Goal: Task Accomplishment & Management: Use online tool/utility

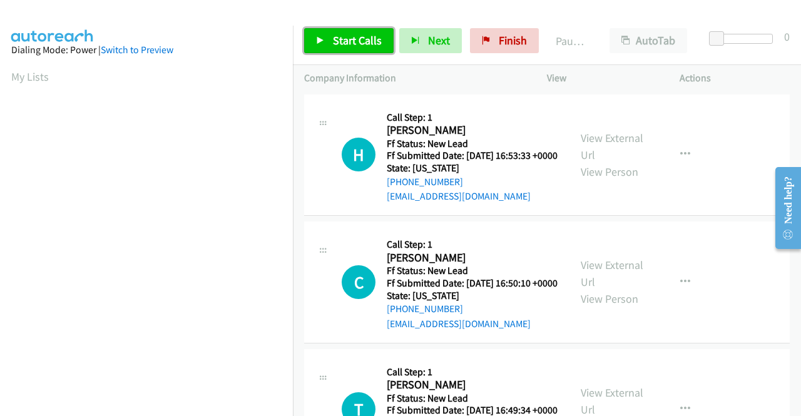
click at [372, 37] on span "Start Calls" at bounding box center [357, 40] width 49 height 14
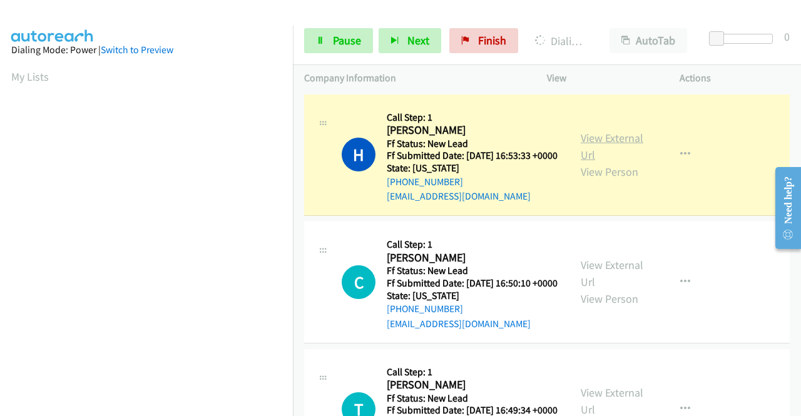
click at [581, 148] on link "View External Url" at bounding box center [612, 146] width 63 height 31
click at [0, 203] on aside "Dialing Mode: Power | Switch to Preview My Lists" at bounding box center [146, 95] width 293 height 693
click at [297, 53] on div "Start Calls Pause Next Finish Dialing Heather Wilson AutoTab AutoTab 0" at bounding box center [547, 41] width 508 height 48
click at [294, 49] on div "Start Calls Pause Next Finish Dialing Heather Wilson AutoTab AutoTab 0" at bounding box center [547, 41] width 508 height 48
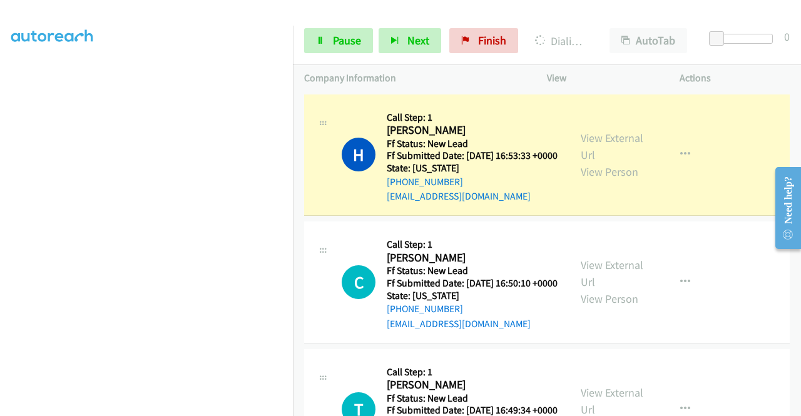
scroll to position [0, 0]
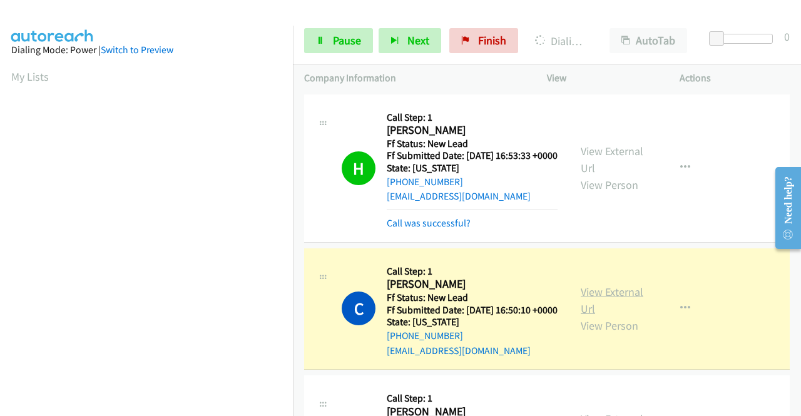
click at [595, 314] on link "View External Url" at bounding box center [612, 300] width 63 height 31
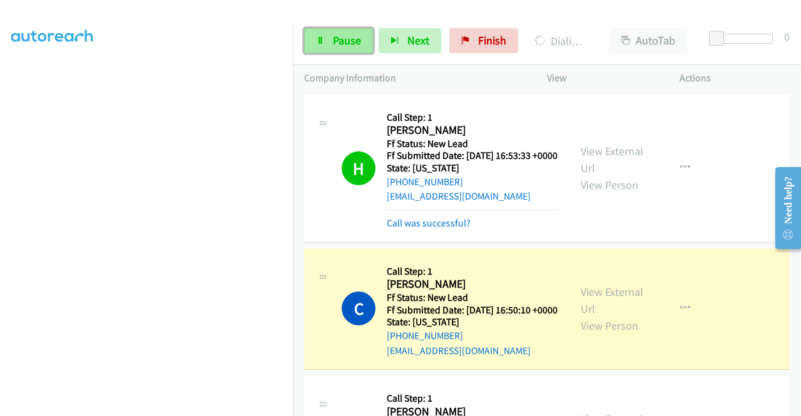
click at [321, 30] on link "Pause" at bounding box center [338, 40] width 69 height 25
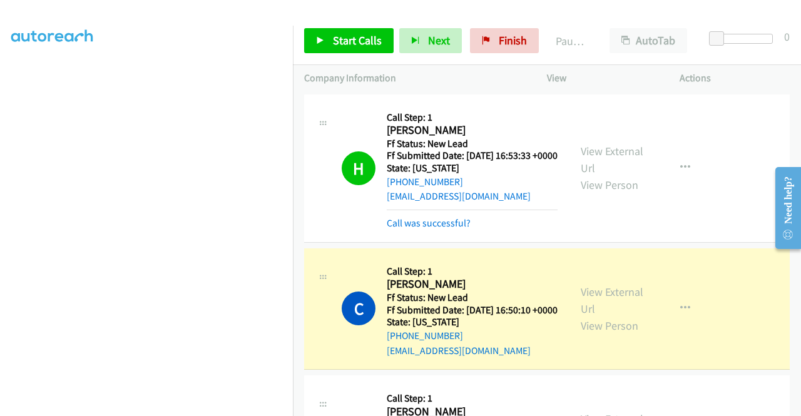
scroll to position [0, 0]
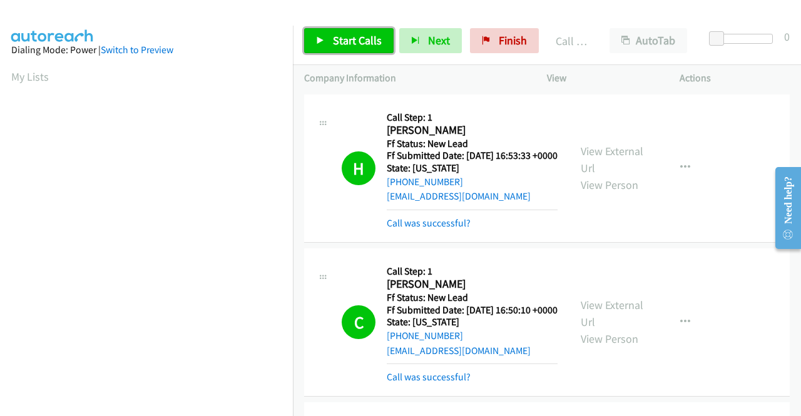
click at [324, 37] on icon at bounding box center [320, 41] width 9 height 9
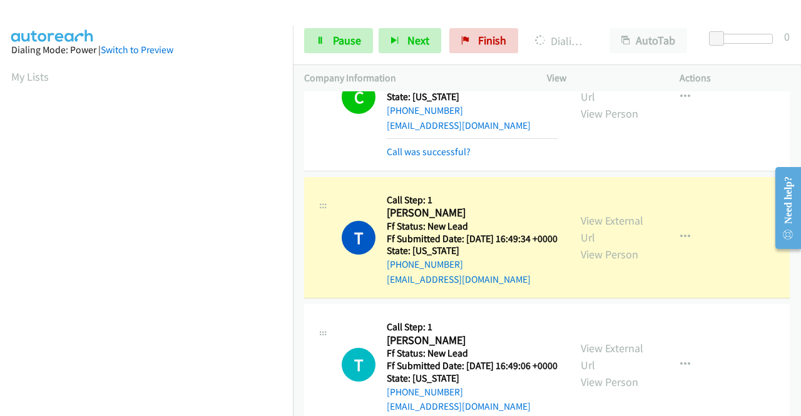
scroll to position [275, 0]
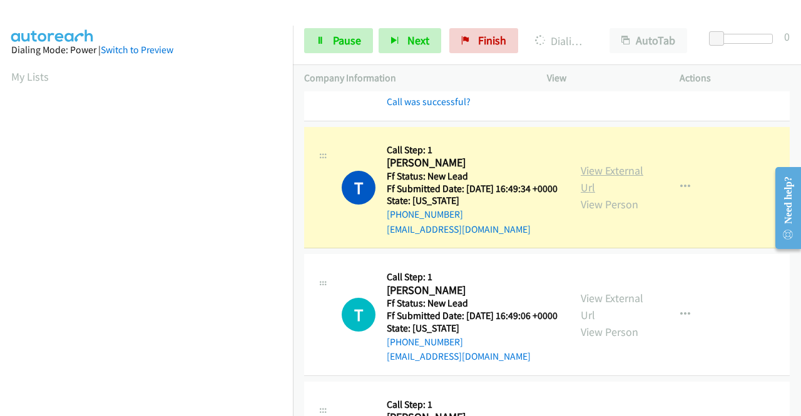
click at [605, 195] on link "View External Url" at bounding box center [612, 178] width 63 height 31
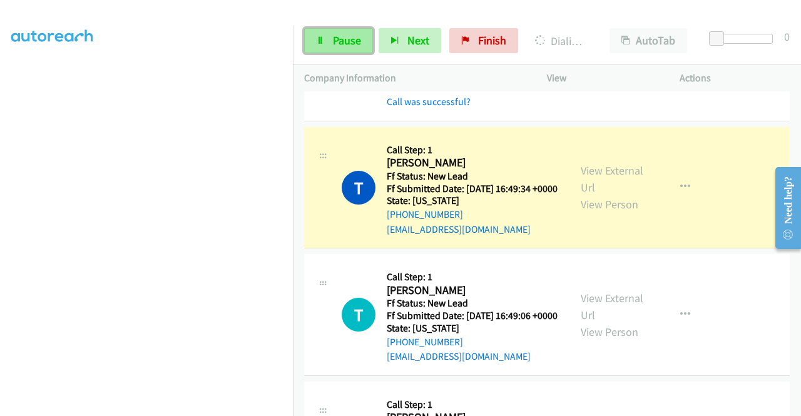
click at [327, 49] on link "Pause" at bounding box center [338, 40] width 69 height 25
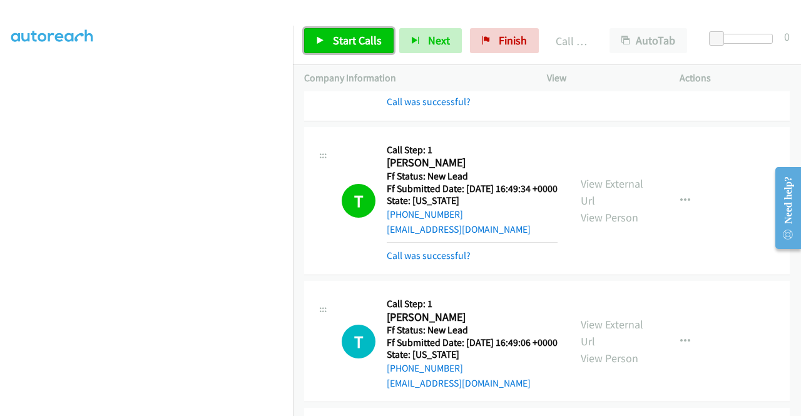
click at [332, 31] on link "Start Calls" at bounding box center [349, 40] width 90 height 25
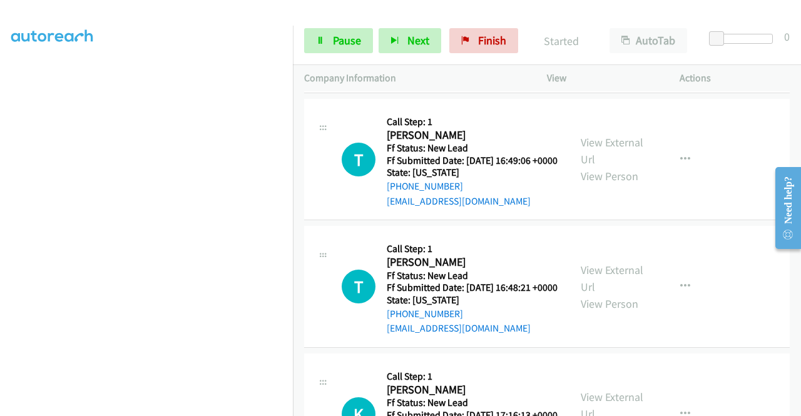
scroll to position [459, 0]
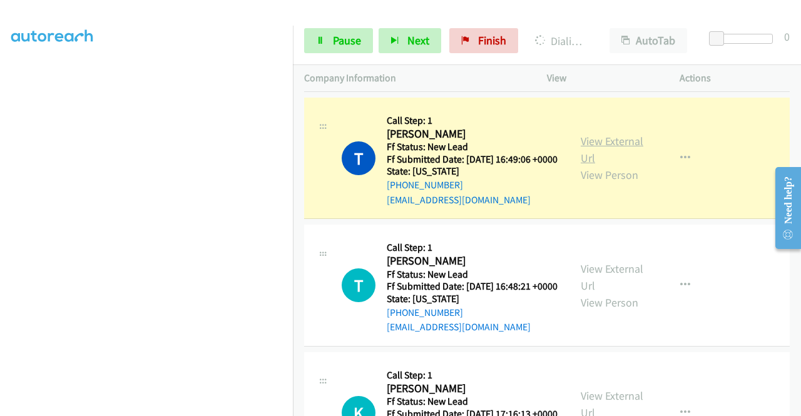
click at [605, 165] on link "View External Url" at bounding box center [612, 149] width 63 height 31
click at [0, 208] on aside "Dialing Mode: Power | Switch to Preview My Lists" at bounding box center [146, 95] width 293 height 693
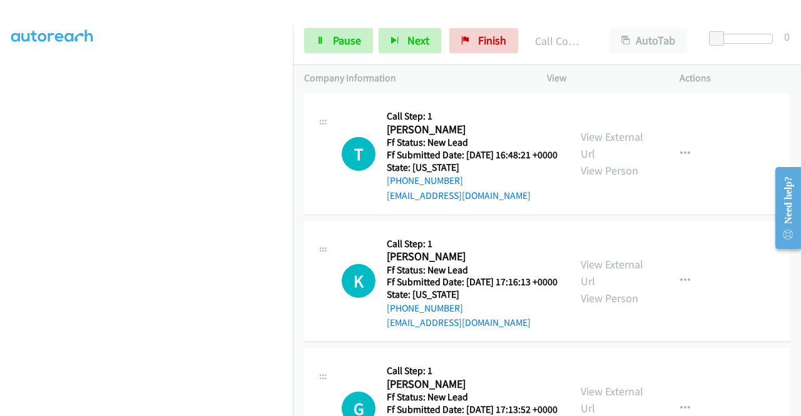
scroll to position [642, 0]
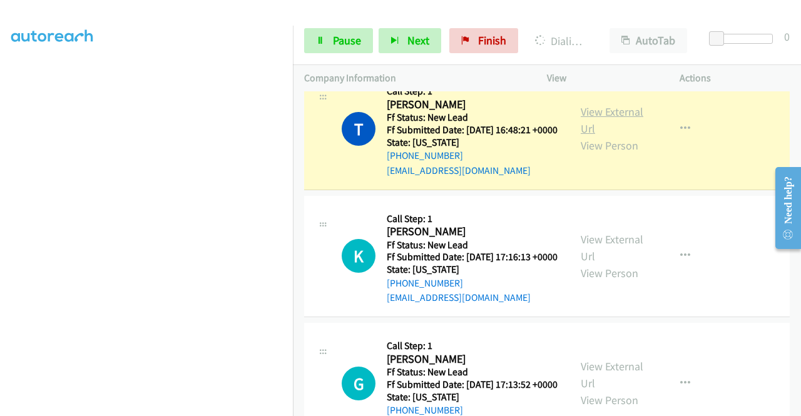
click at [594, 136] on link "View External Url" at bounding box center [612, 120] width 63 height 31
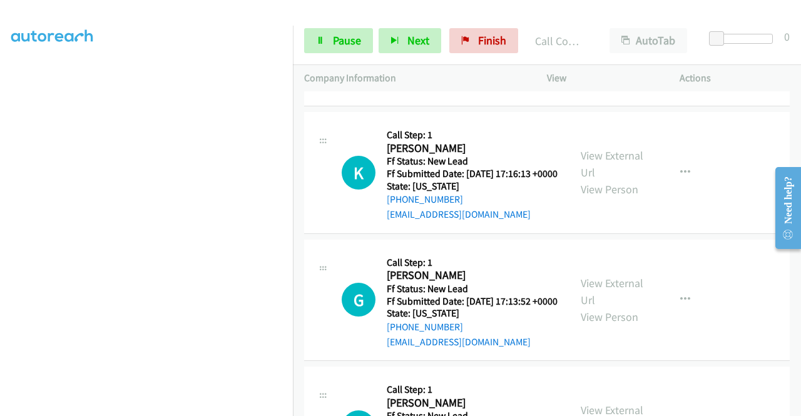
scroll to position [776, 0]
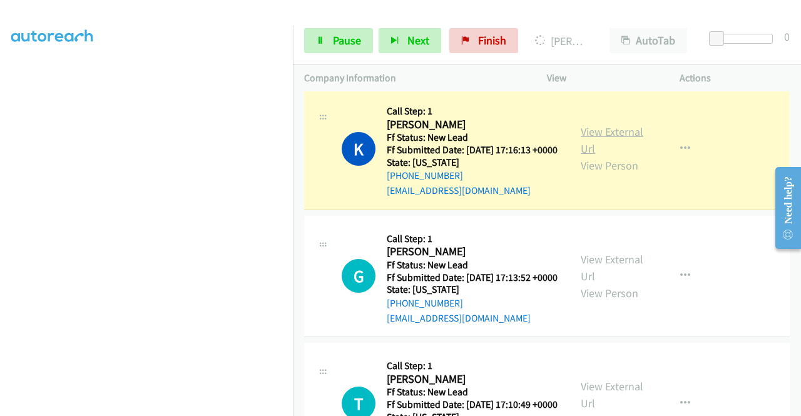
click at [593, 156] on link "View External Url" at bounding box center [612, 140] width 63 height 31
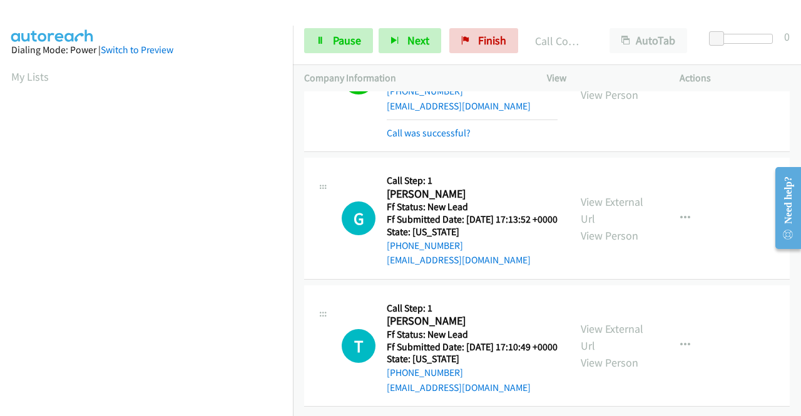
scroll to position [935, 0]
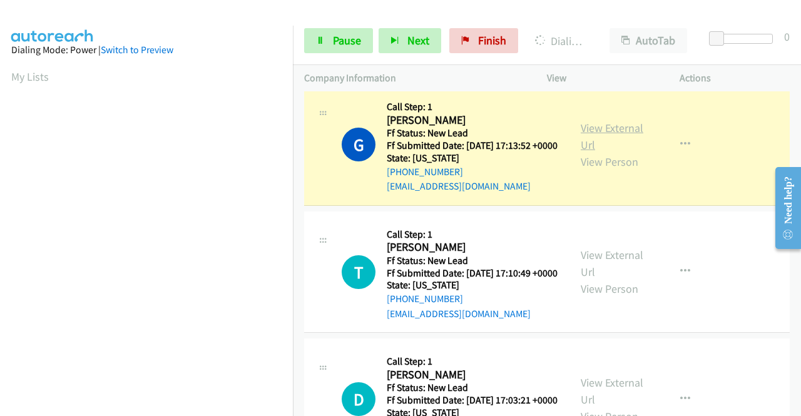
click at [607, 152] on link "View External Url" at bounding box center [612, 136] width 63 height 31
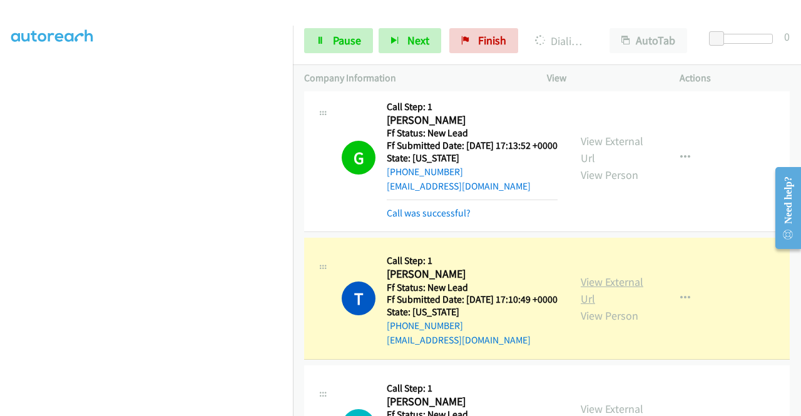
click at [600, 306] on link "View External Url" at bounding box center [612, 290] width 63 height 31
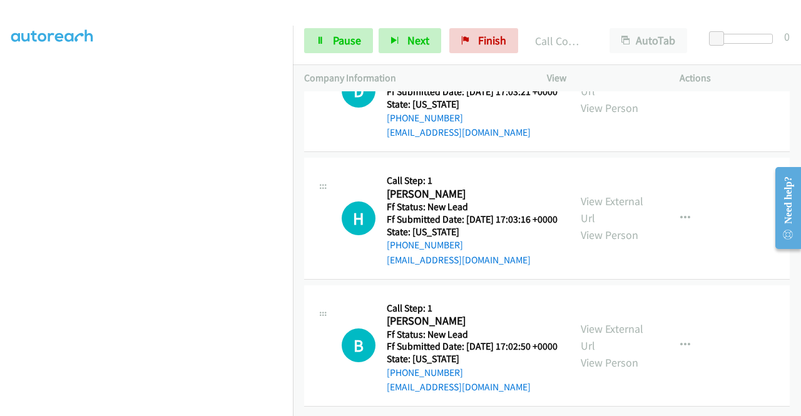
scroll to position [1310, 0]
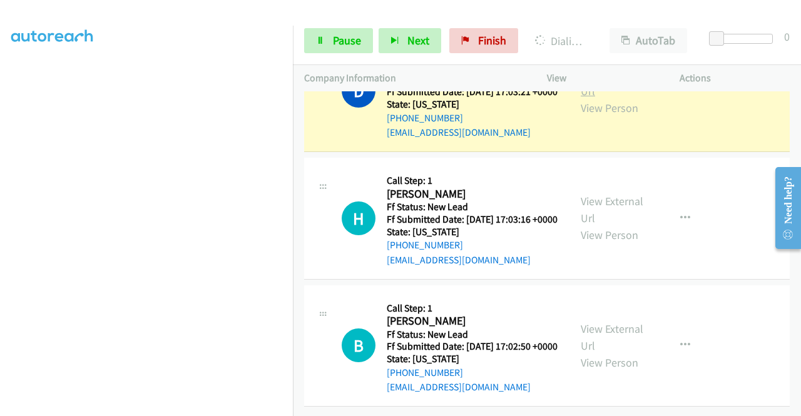
click at [586, 98] on link "View External Url" at bounding box center [612, 82] width 63 height 31
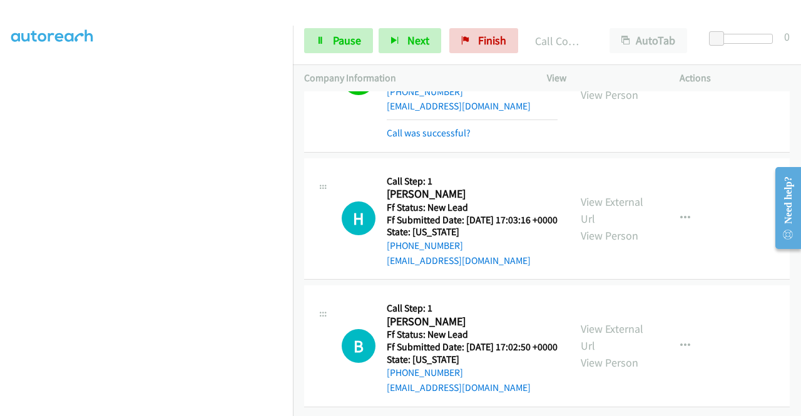
scroll to position [1464, 0]
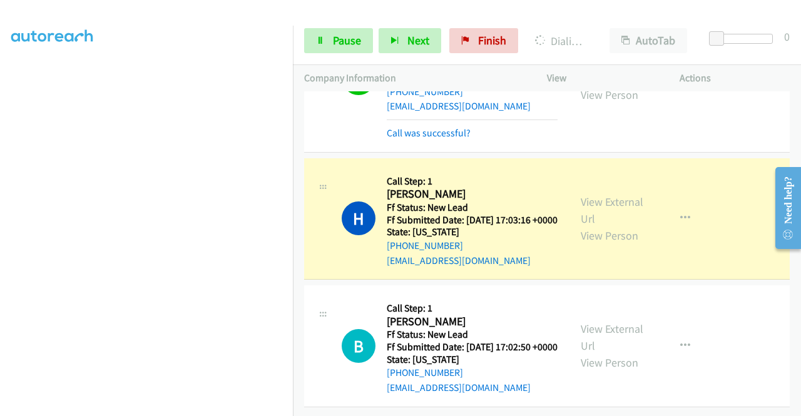
click at [579, 170] on div "View External Url View Person View External Url Email Schedule/Manage Callback …" at bounding box center [642, 219] width 144 height 99
click at [585, 195] on link "View External Url" at bounding box center [612, 210] width 63 height 31
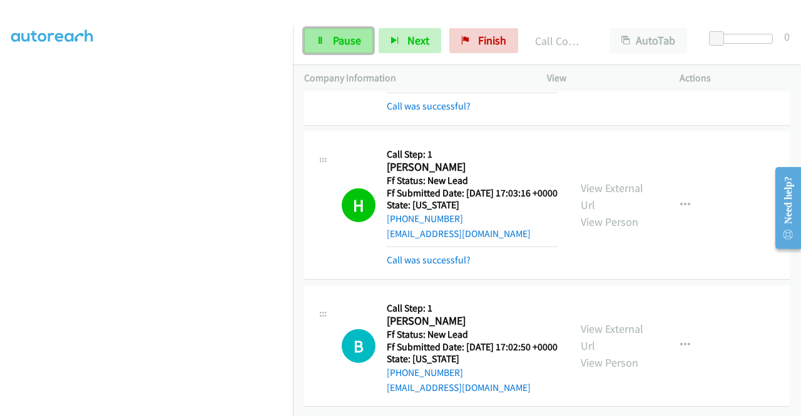
click at [359, 43] on span "Pause" at bounding box center [347, 40] width 28 height 14
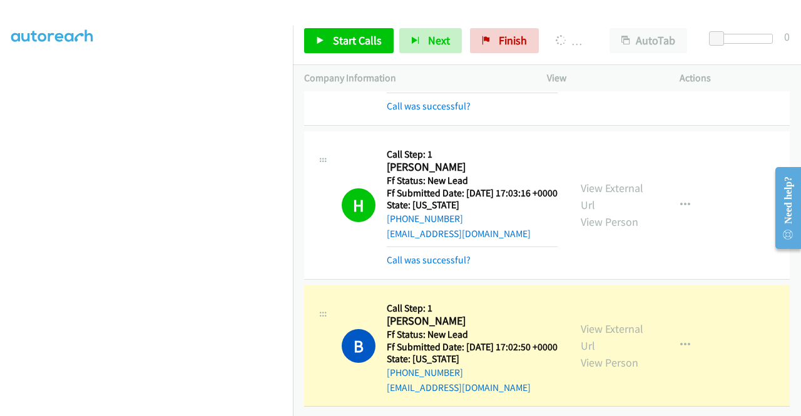
scroll to position [1490, 0]
click at [611, 322] on link "View External Url" at bounding box center [612, 337] width 63 height 31
click at [314, 307] on div "B Callback Scheduled Call Step: 1 Brenda Hoffman America/New_York Ff Status: Ne…" at bounding box center [436, 346] width 265 height 99
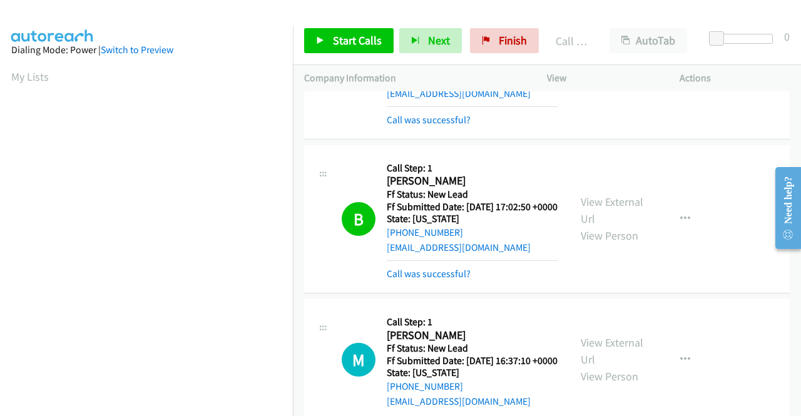
click at [332, 24] on div "Start Calls Pause Next Finish Call Completed AutoTab AutoTab 0" at bounding box center [547, 41] width 508 height 48
click at [330, 29] on link "Start Calls" at bounding box center [349, 40] width 90 height 25
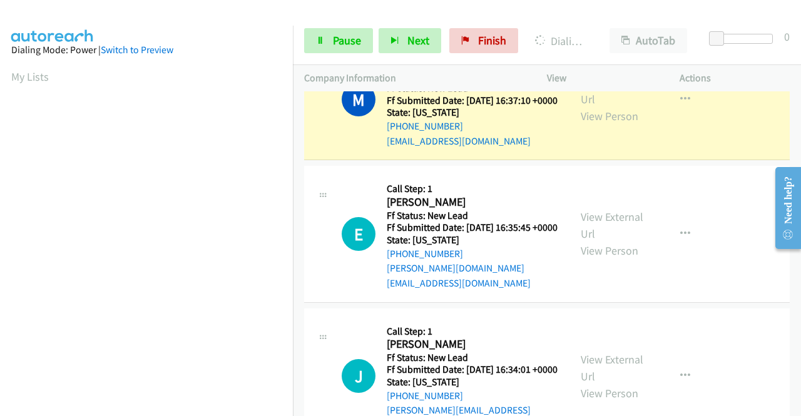
scroll to position [1757, 0]
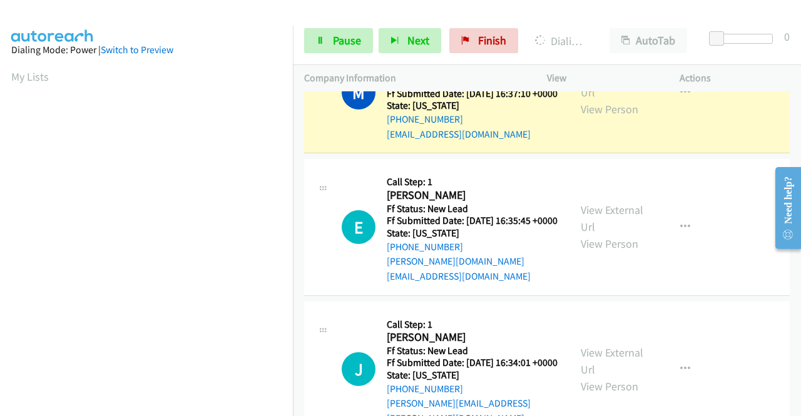
click at [625, 118] on div "View External Url View Person" at bounding box center [613, 92] width 65 height 51
click at [624, 100] on link "View External Url" at bounding box center [612, 83] width 63 height 31
click at [0, 131] on aside "Dialing Mode: Power | Switch to Preview My Lists" at bounding box center [146, 95] width 293 height 693
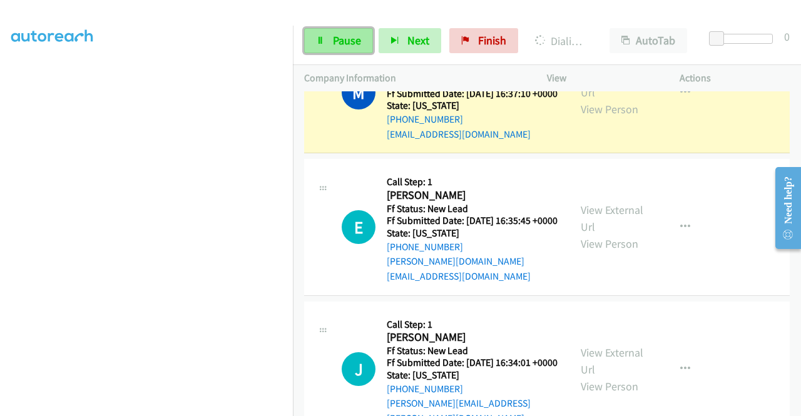
click at [312, 51] on link "Pause" at bounding box center [338, 40] width 69 height 25
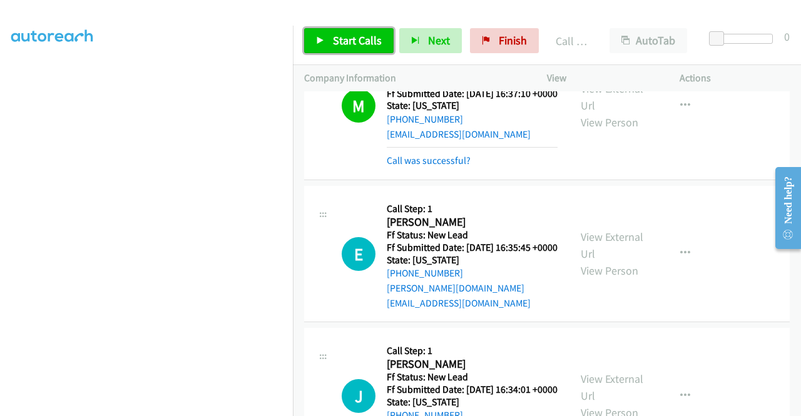
click at [350, 33] on span "Start Calls" at bounding box center [357, 40] width 49 height 14
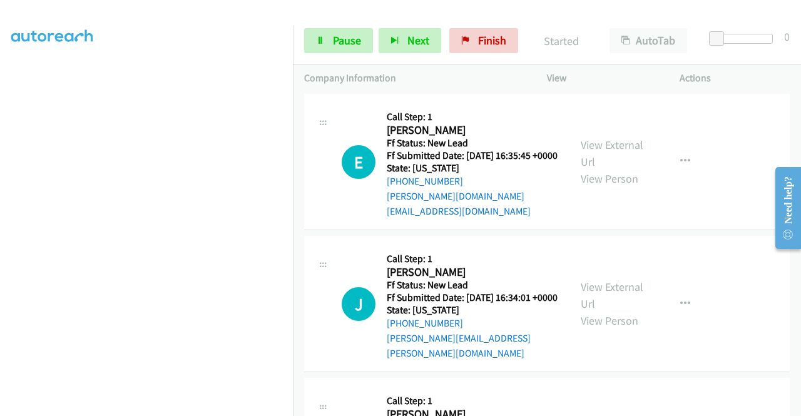
scroll to position [1874, 0]
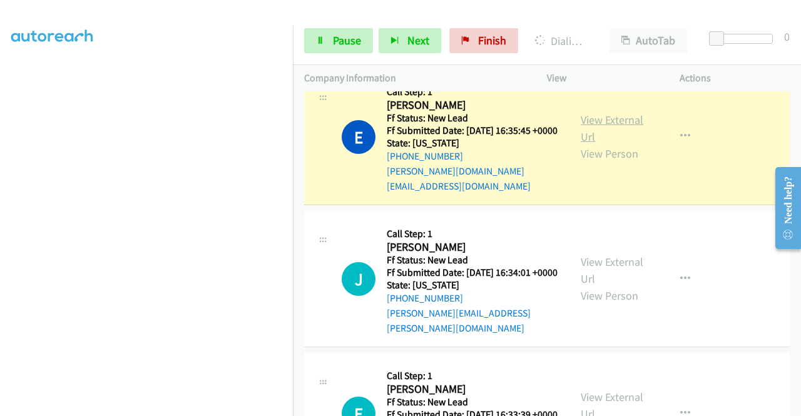
click at [607, 144] on link "View External Url" at bounding box center [612, 128] width 63 height 31
click at [0, 159] on aside "Dialing Mode: Power | Switch to Preview My Lists" at bounding box center [146, 95] width 293 height 693
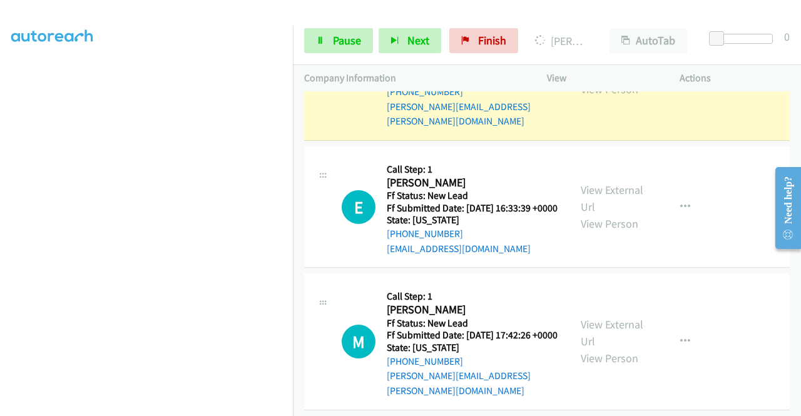
scroll to position [2125, 0]
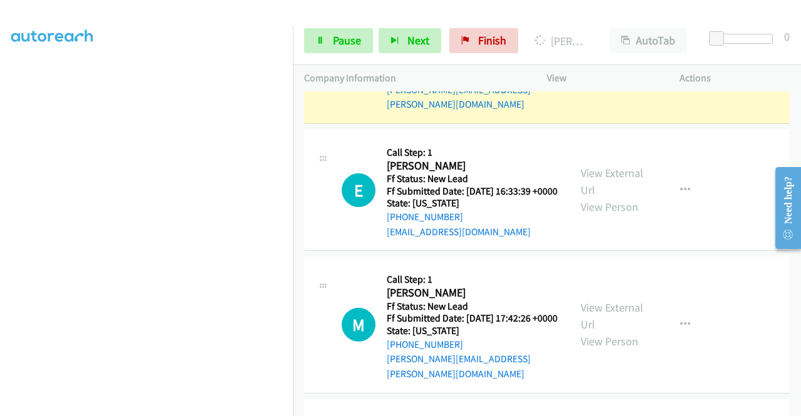
click at [612, 63] on link "View External Url" at bounding box center [612, 46] width 63 height 31
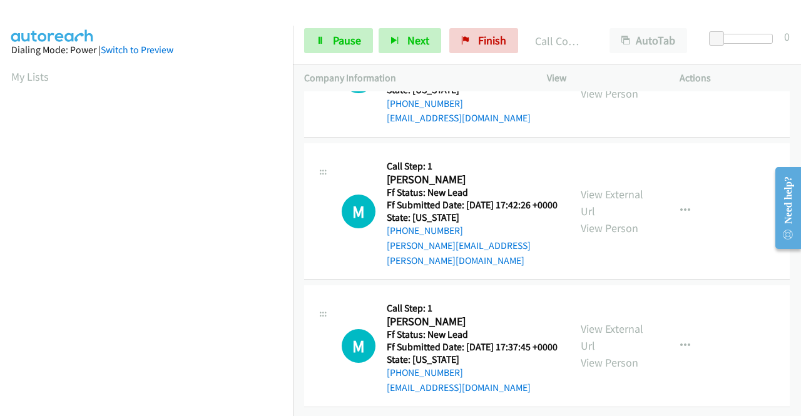
scroll to position [2297, 0]
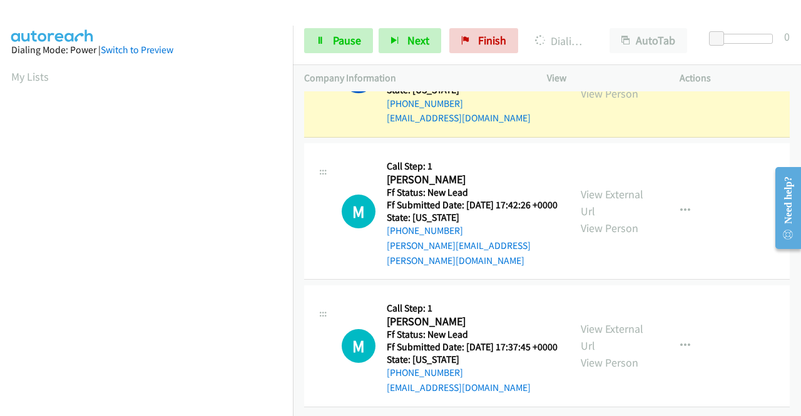
click at [587, 84] on link "View External Url" at bounding box center [612, 68] width 63 height 31
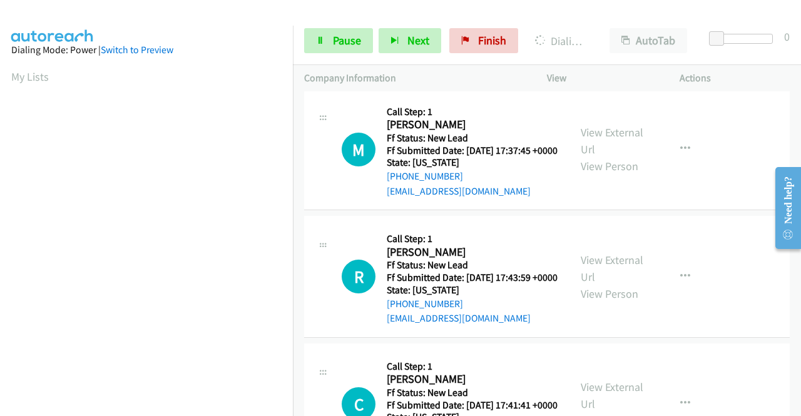
scroll to position [2514, 0]
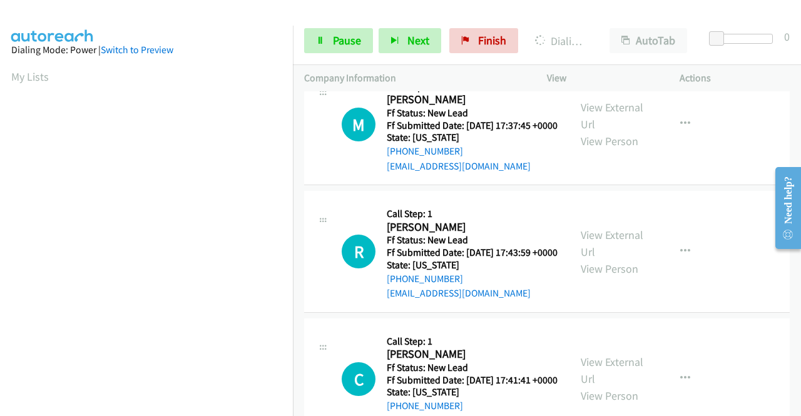
click at [0, 183] on aside "Dialing Mode: Power | Switch to Preview My Lists" at bounding box center [146, 95] width 293 height 693
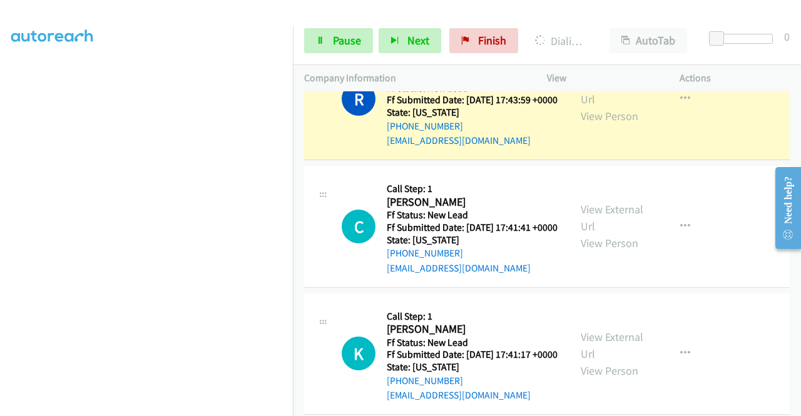
scroll to position [2723, 0]
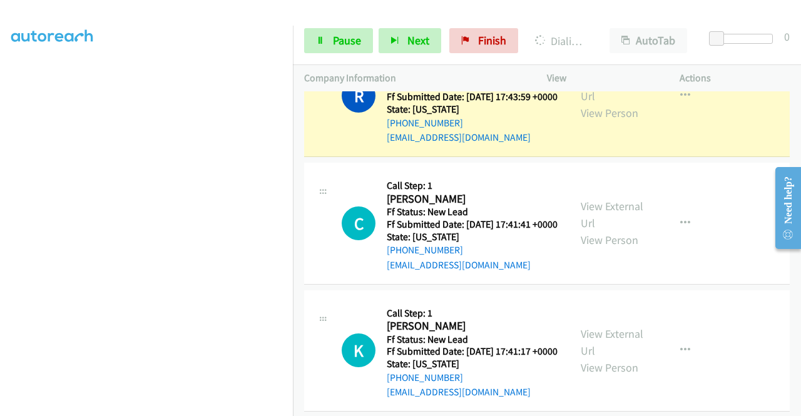
click at [593, 121] on div "View External Url View Person" at bounding box center [613, 96] width 65 height 51
click at [587, 103] on link "View External Url" at bounding box center [612, 87] width 63 height 31
click at [324, 33] on link "Pause" at bounding box center [338, 40] width 69 height 25
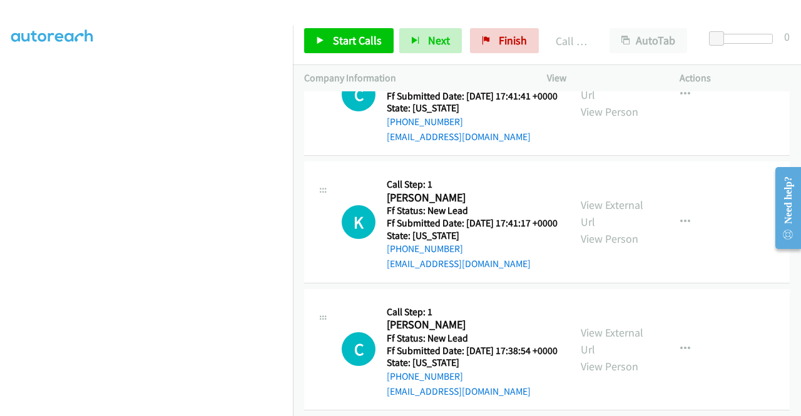
scroll to position [2977, 0]
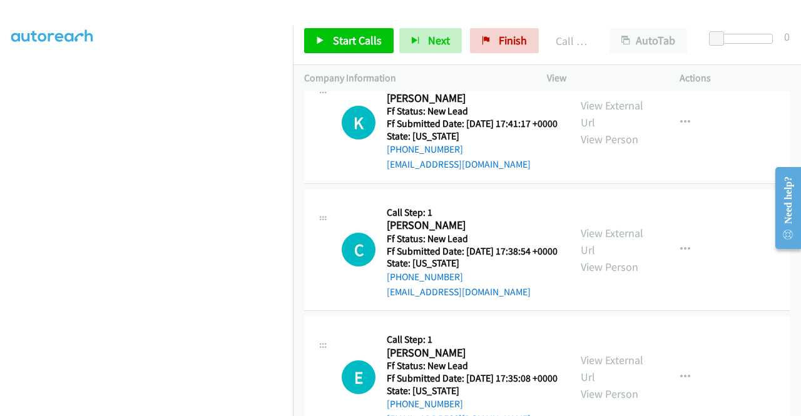
click at [378, 26] on div "Start Calls Pause Next Finish Call Completed AutoTab AutoTab 0" at bounding box center [547, 41] width 508 height 48
click at [374, 33] on span "Start Calls" at bounding box center [357, 40] width 49 height 14
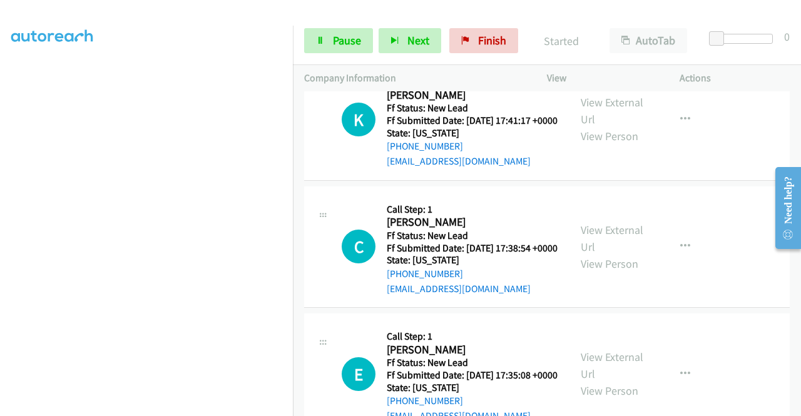
scroll to position [2975, 0]
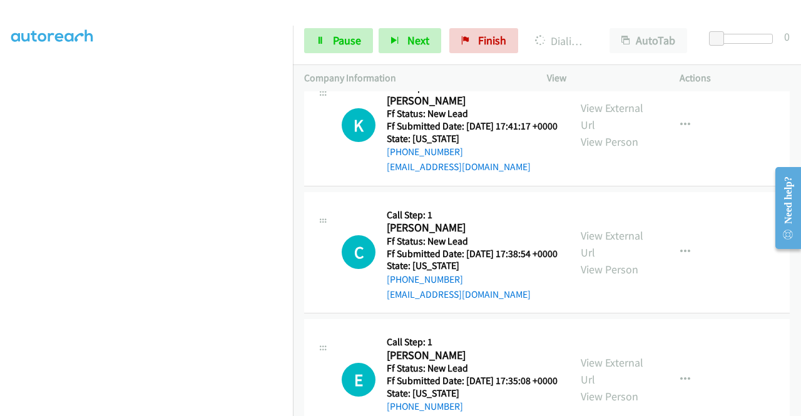
click at [0, 173] on aside "Dialing Mode: Power | Switch to Preview My Lists" at bounding box center [146, 95] width 293 height 693
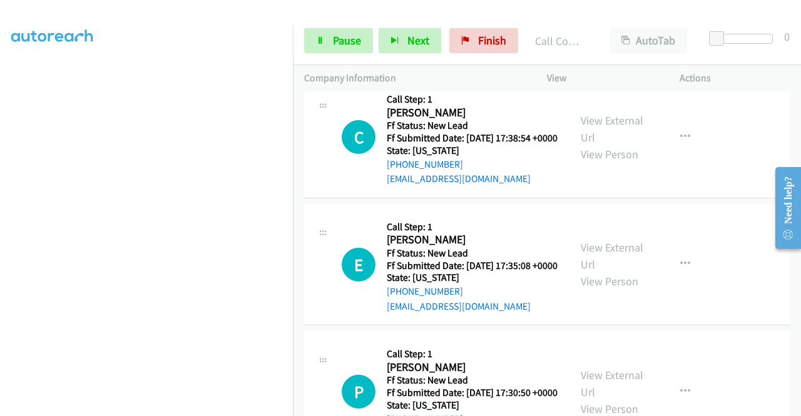
scroll to position [3150, 0]
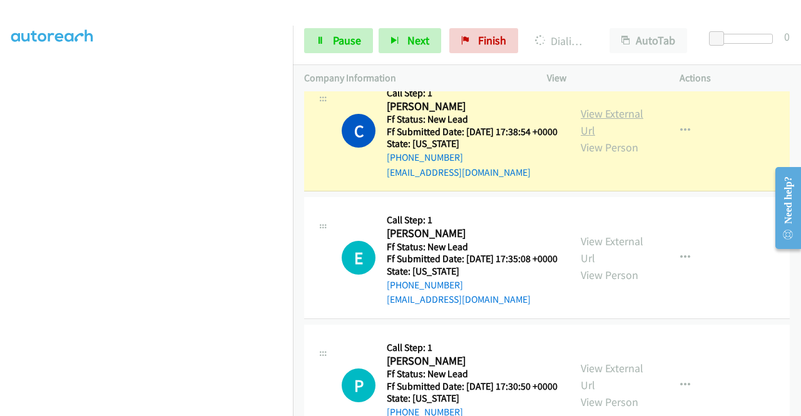
click at [610, 138] on link "View External Url" at bounding box center [612, 121] width 63 height 31
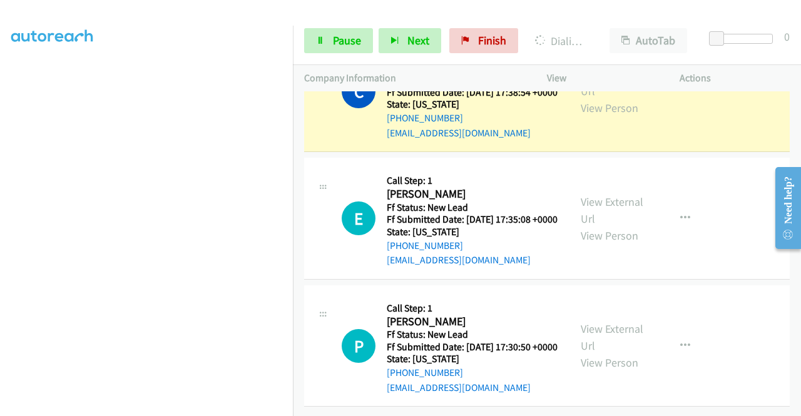
scroll to position [3325, 0]
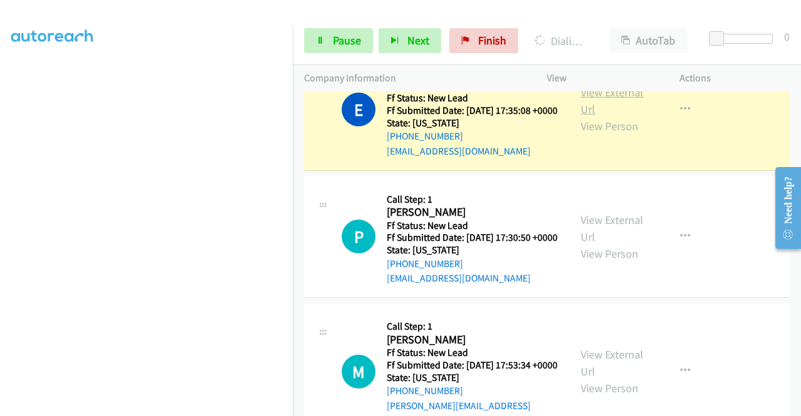
click at [614, 116] on link "View External Url" at bounding box center [612, 100] width 63 height 31
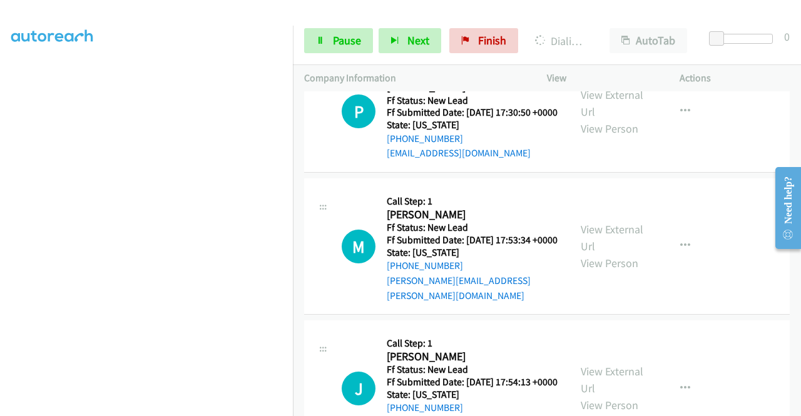
scroll to position [285, 0]
click at [331, 162] on div "P Callback Scheduled Call Step: 1 Peter Kenny America/Chicago Ff Status: New Le…" at bounding box center [437, 112] width 243 height 99
click at [349, 33] on span "Pause" at bounding box center [347, 40] width 28 height 14
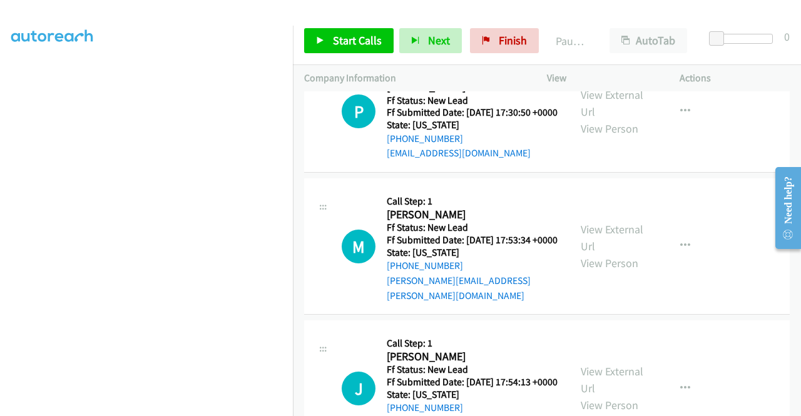
scroll to position [0, 0]
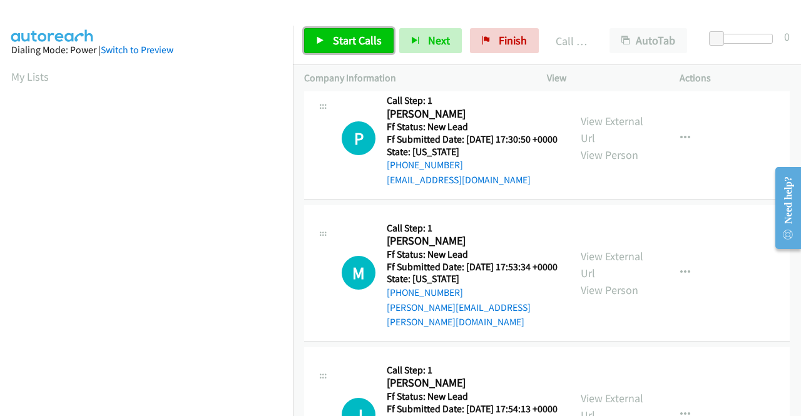
click at [354, 39] on span "Start Calls" at bounding box center [357, 40] width 49 height 14
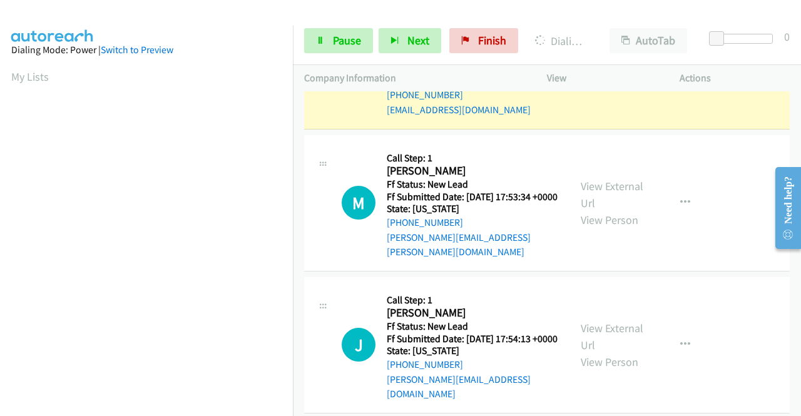
scroll to position [3526, 0]
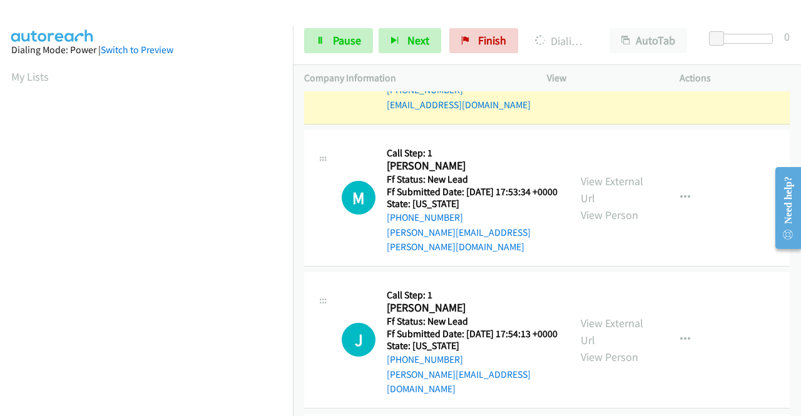
click at [632, 70] on link "View External Url" at bounding box center [612, 54] width 63 height 31
drag, startPoint x: 0, startPoint y: 166, endPoint x: 22, endPoint y: 163, distance: 22.1
click at [0, 166] on aside "Dialing Mode: Power | Switch to Preview My Lists" at bounding box center [146, 372] width 293 height 693
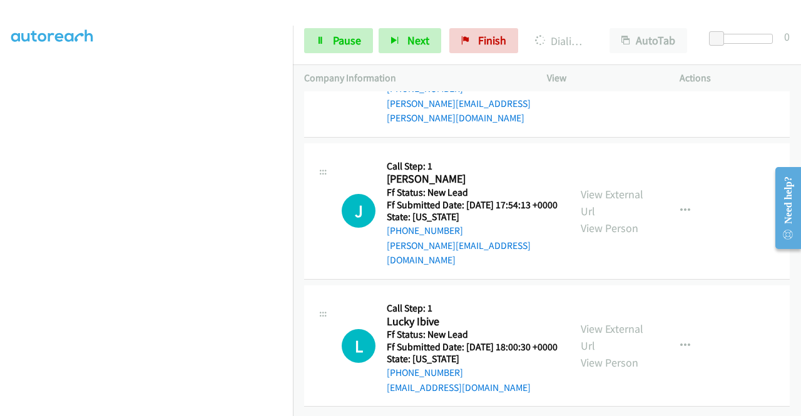
scroll to position [3723, 0]
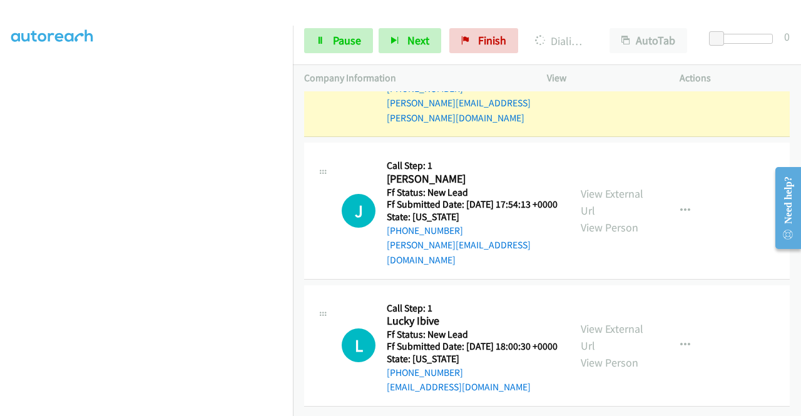
click at [620, 76] on link "View External Url" at bounding box center [612, 59] width 63 height 31
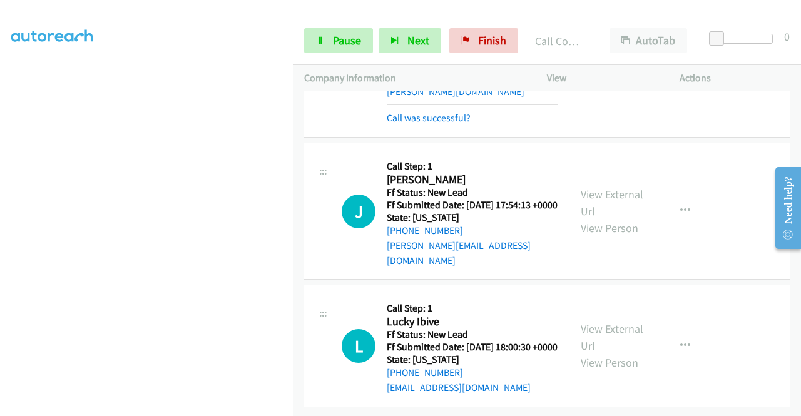
scroll to position [3953, 0]
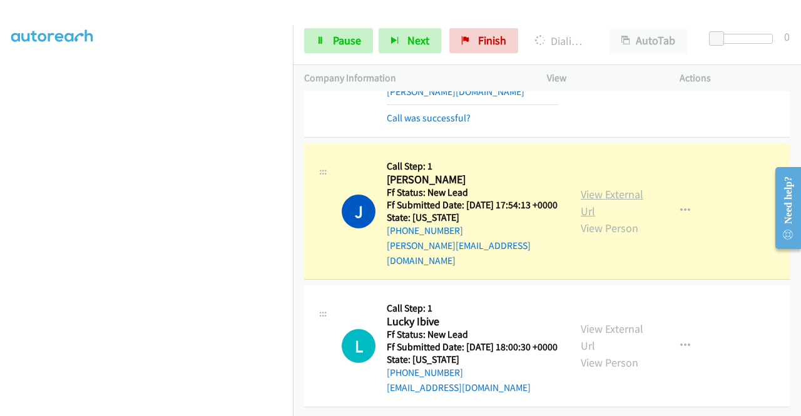
click at [590, 187] on link "View External Url" at bounding box center [612, 202] width 63 height 31
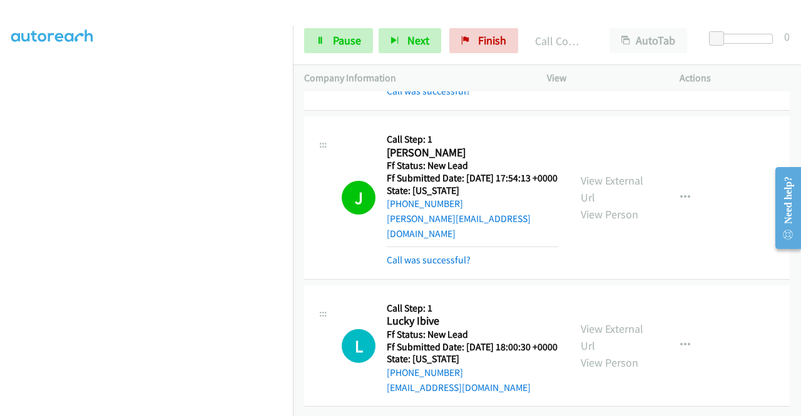
click at [791, 401] on td "L Callback Scheduled Call Step: 1 Lucky Ibive America/Los_Angeles Ff Status: Ne…" at bounding box center [547, 346] width 508 height 128
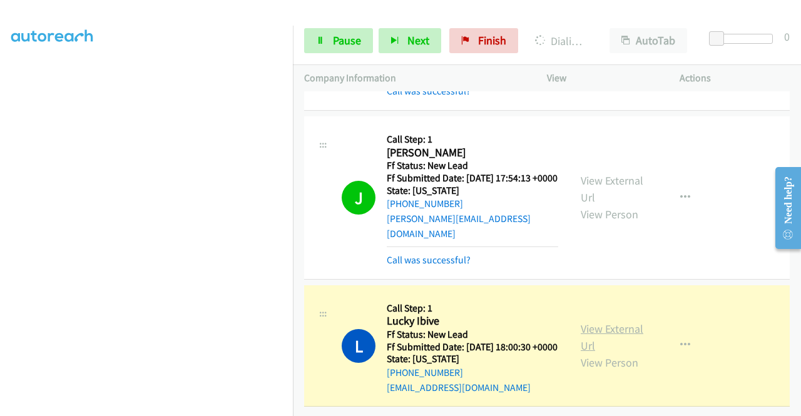
click at [609, 322] on link "View External Url" at bounding box center [612, 337] width 63 height 31
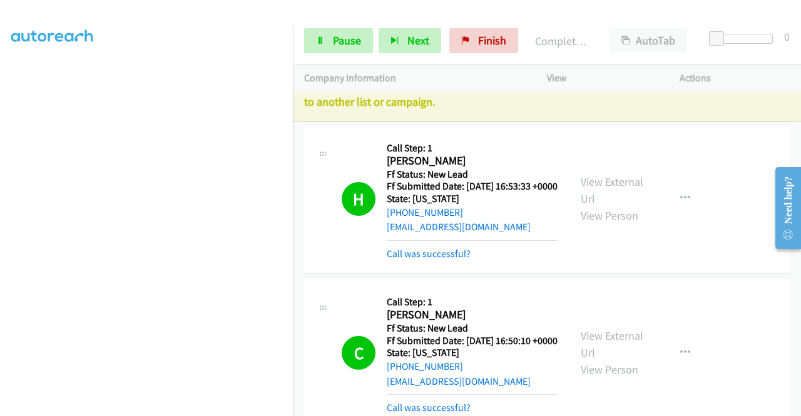
scroll to position [0, 0]
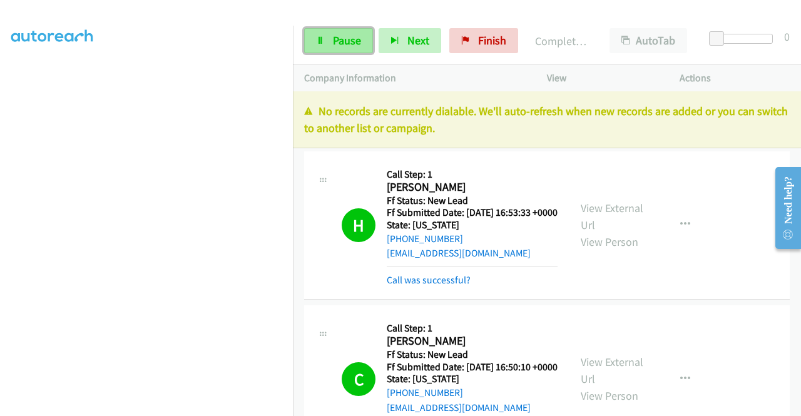
click at [335, 43] on span "Pause" at bounding box center [347, 40] width 28 height 14
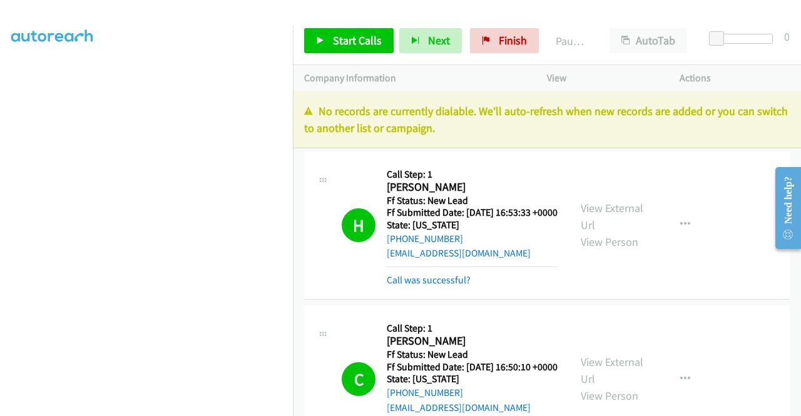
drag, startPoint x: 735, startPoint y: 140, endPoint x: 674, endPoint y: 95, distance: 76.1
click at [735, 140] on div "No records are currently dialable. We'll auto-refresh when new records are adde…" at bounding box center [547, 119] width 508 height 57
click at [513, 40] on span "Finish" at bounding box center [513, 40] width 28 height 14
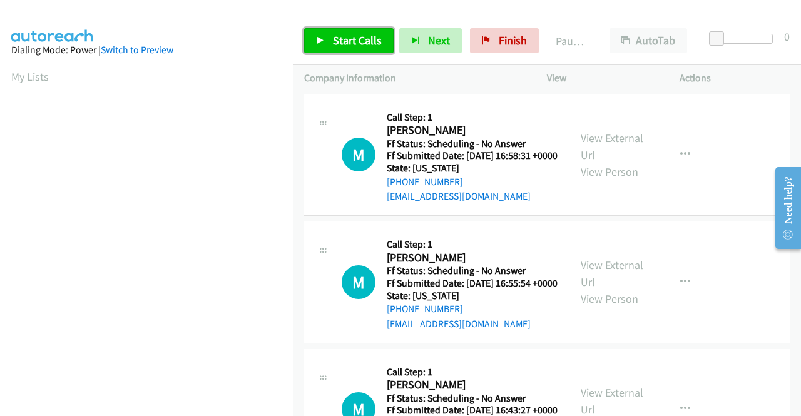
click at [373, 36] on span "Start Calls" at bounding box center [357, 40] width 49 height 14
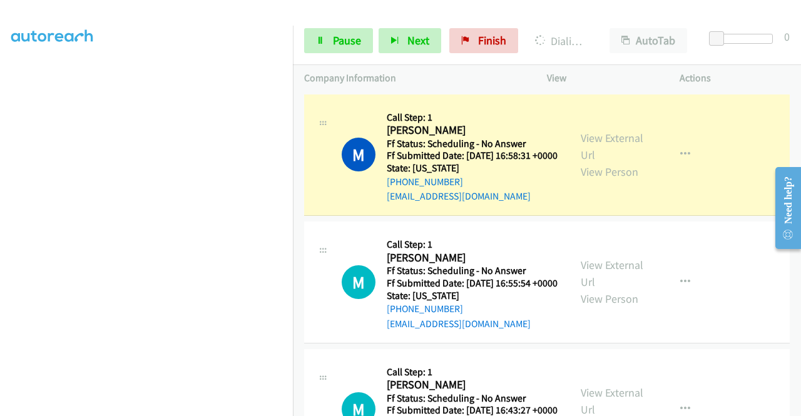
scroll to position [267, 0]
click at [622, 145] on link "View External Url" at bounding box center [612, 146] width 63 height 31
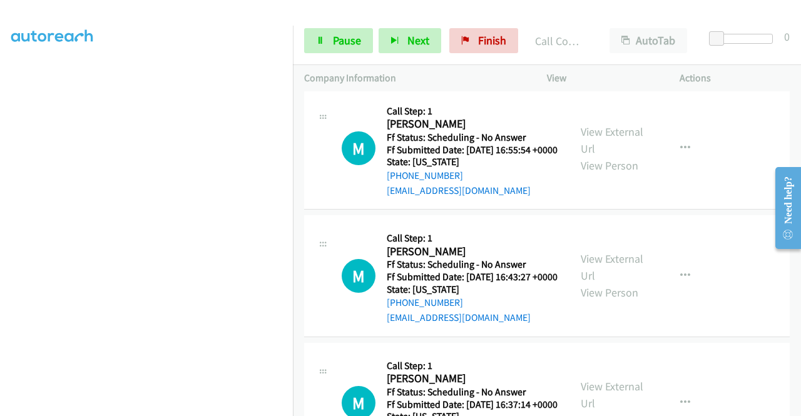
scroll to position [167, 0]
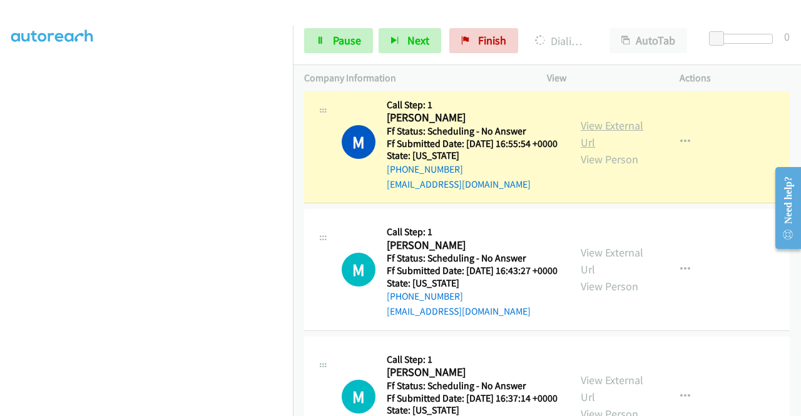
click at [624, 141] on link "View External Url" at bounding box center [612, 133] width 63 height 31
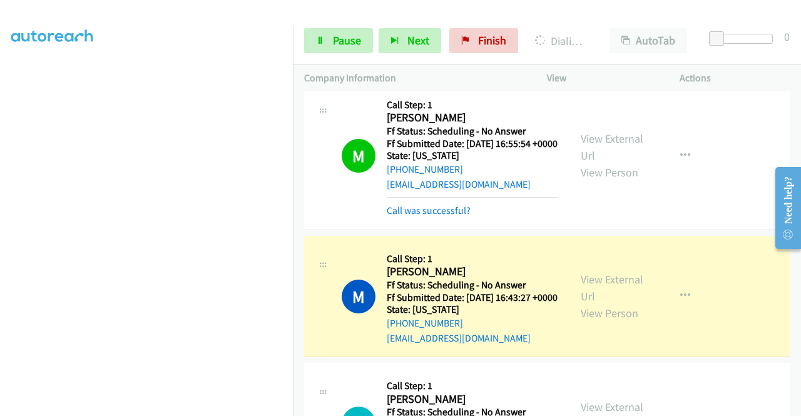
click at [587, 318] on div "View External Url View Person" at bounding box center [613, 296] width 65 height 51
click at [587, 304] on link "View External Url" at bounding box center [612, 287] width 63 height 31
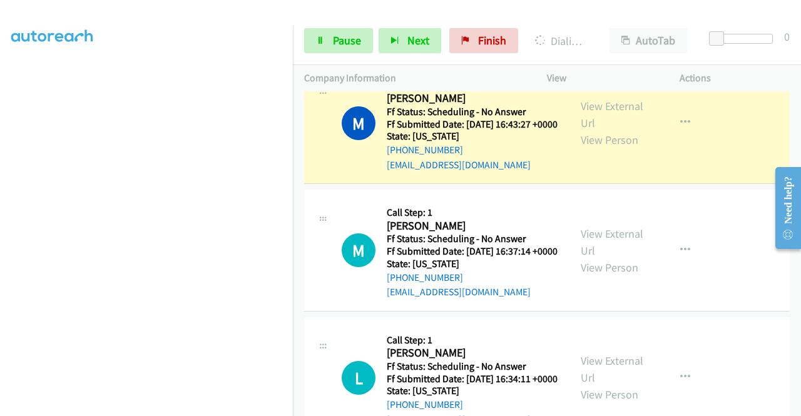
scroll to position [342, 0]
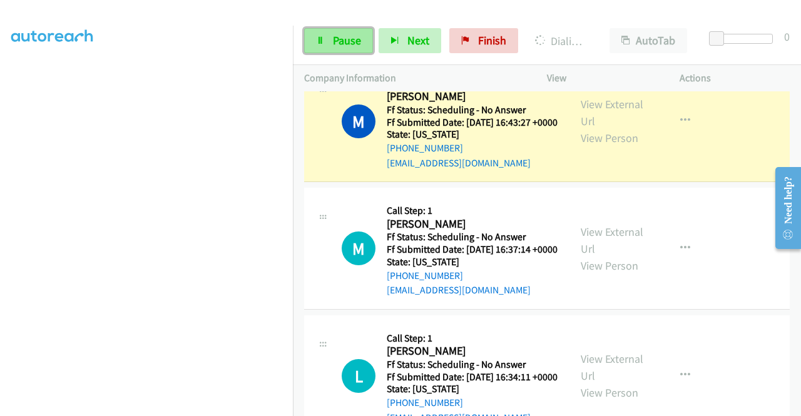
click at [339, 44] on span "Pause" at bounding box center [347, 40] width 28 height 14
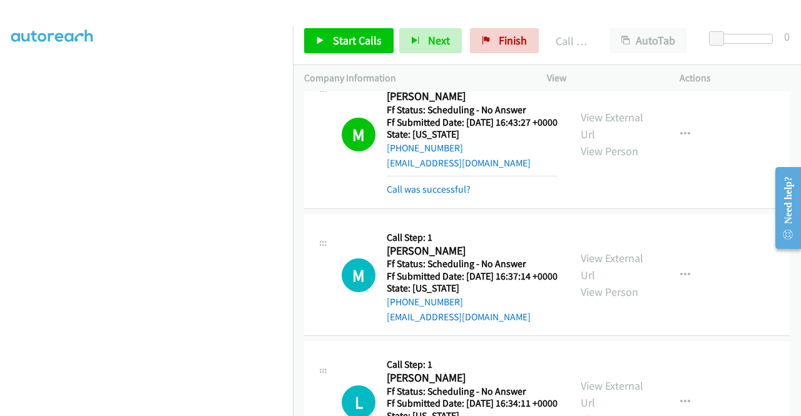
scroll to position [259, 0]
click at [363, 34] on span "Start Calls" at bounding box center [357, 40] width 49 height 14
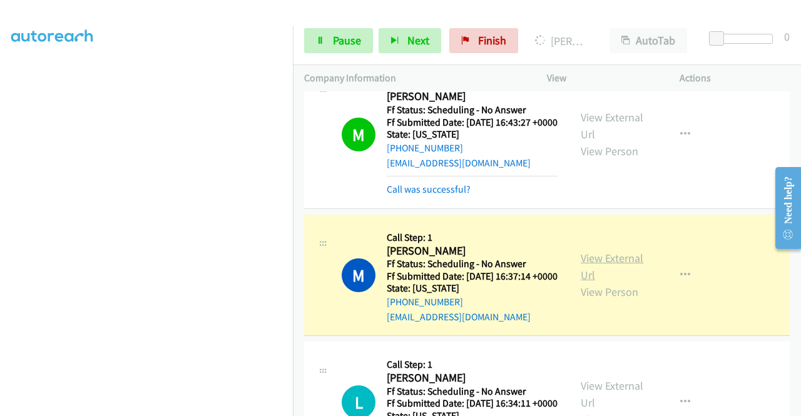
click at [624, 282] on link "View External Url" at bounding box center [612, 266] width 63 height 31
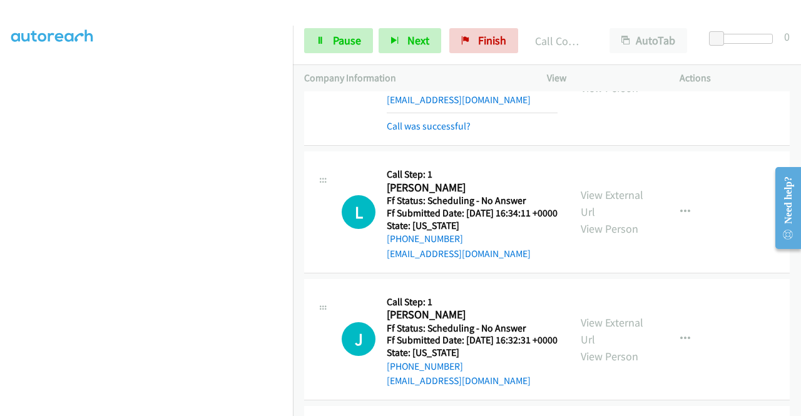
scroll to position [572, 0]
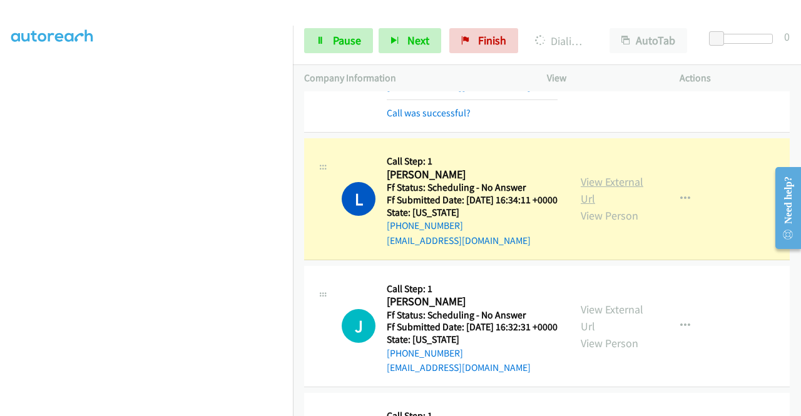
click at [582, 206] on link "View External Url" at bounding box center [612, 190] width 63 height 31
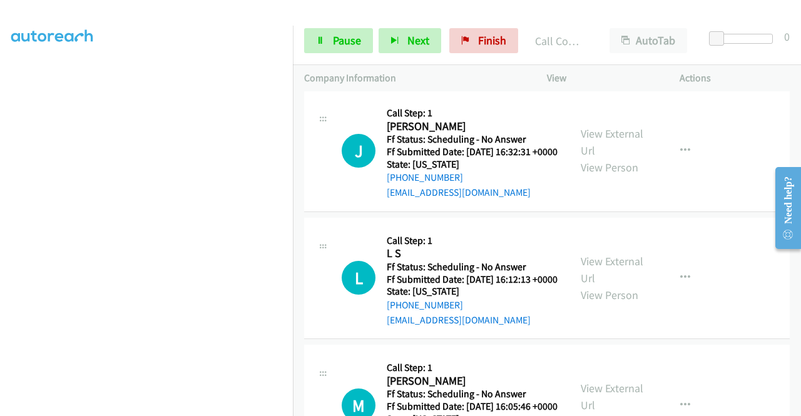
scroll to position [781, 0]
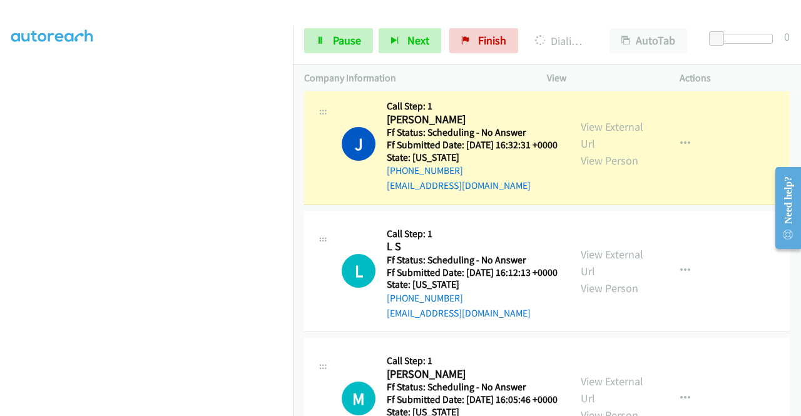
click at [629, 181] on div "View External Url View Person View External Url Email Schedule/Manage Callback …" at bounding box center [642, 144] width 144 height 99
click at [615, 151] on link "View External Url" at bounding box center [612, 135] width 63 height 31
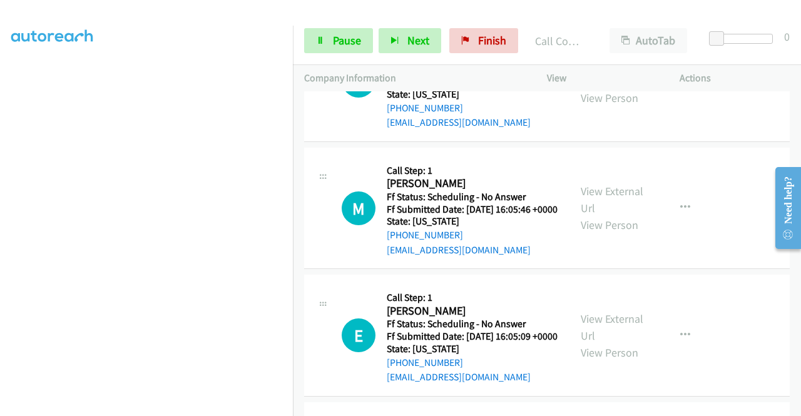
scroll to position [1024, 0]
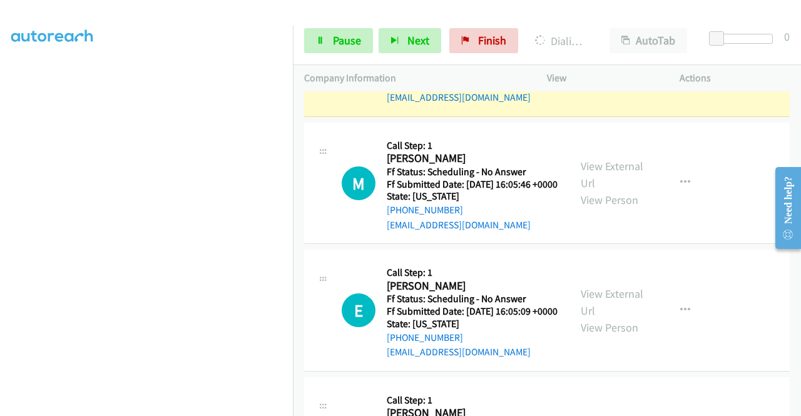
click at [585, 63] on link "View External Url" at bounding box center [612, 47] width 63 height 31
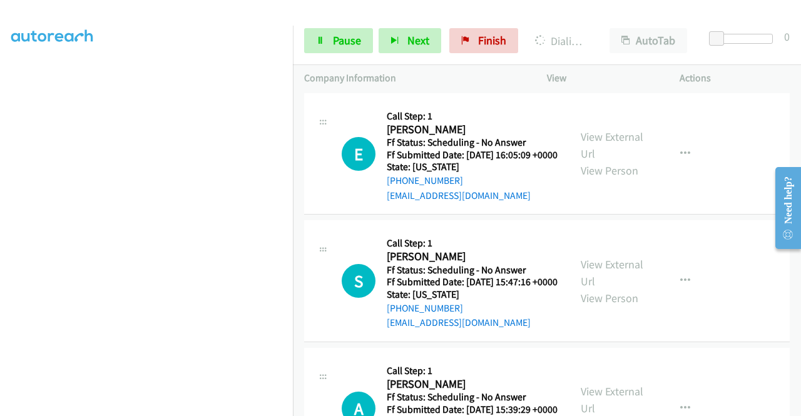
scroll to position [1182, 0]
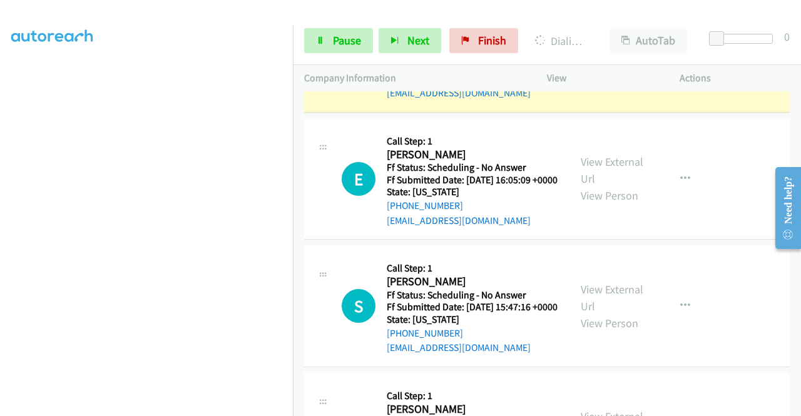
click at [603, 59] on link "View External Url" at bounding box center [612, 43] width 63 height 31
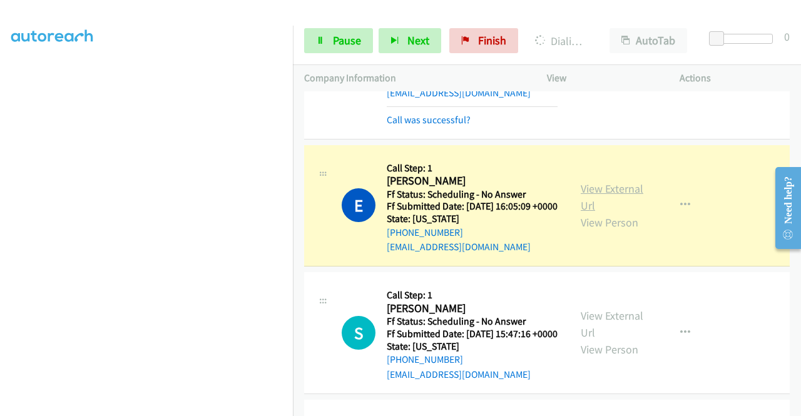
click at [620, 213] on link "View External Url" at bounding box center [612, 197] width 63 height 31
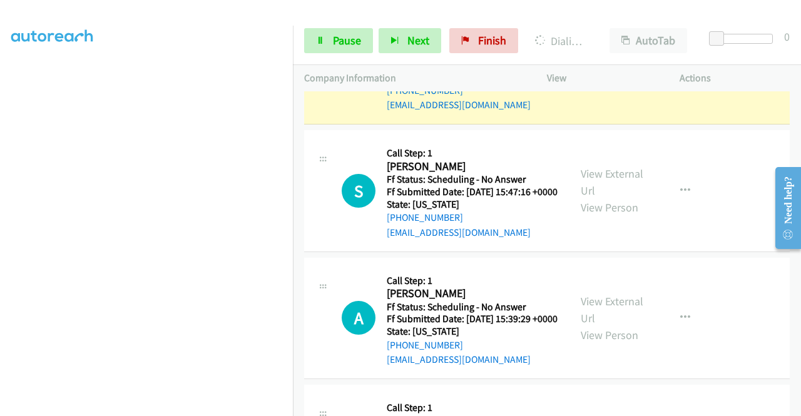
scroll to position [1349, 0]
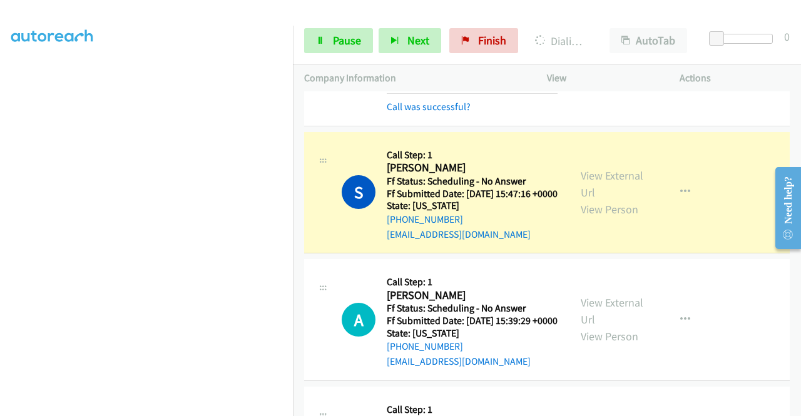
click at [622, 242] on div "View External Url View Person View External Url Email Schedule/Manage Callback …" at bounding box center [642, 192] width 144 height 99
click at [608, 200] on link "View External Url" at bounding box center [612, 183] width 63 height 31
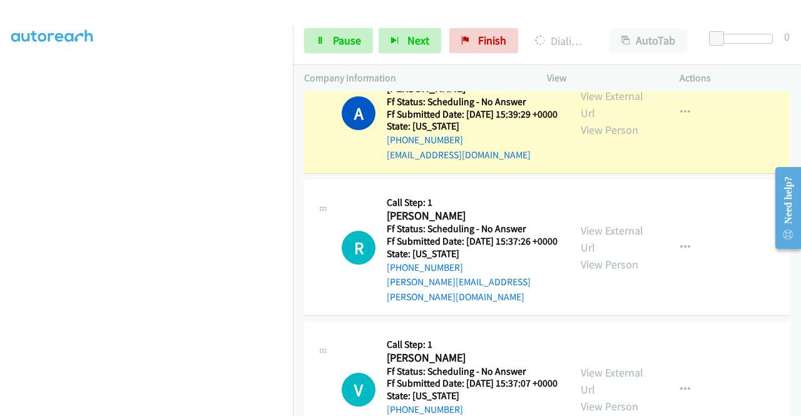
scroll to position [1633, 0]
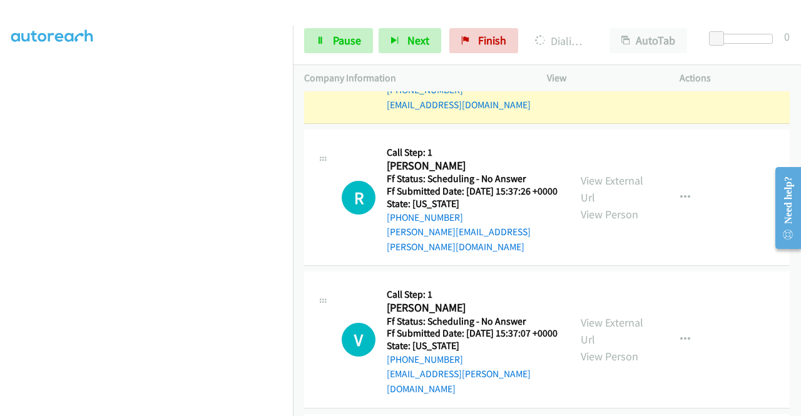
click at [604, 70] on link "View External Url" at bounding box center [612, 54] width 63 height 31
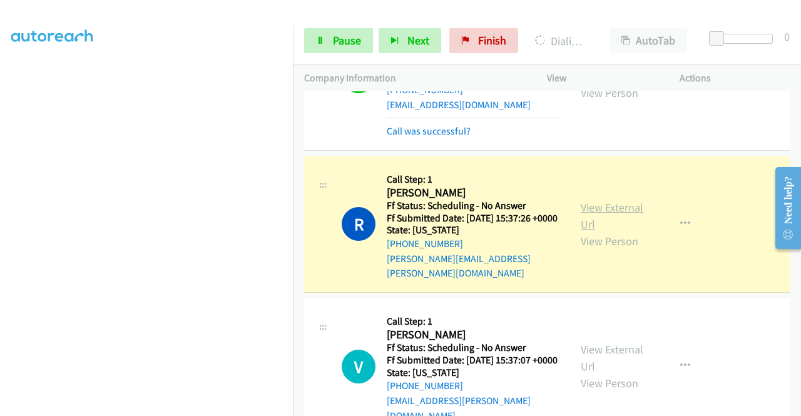
click at [593, 232] on link "View External Url" at bounding box center [612, 215] width 63 height 31
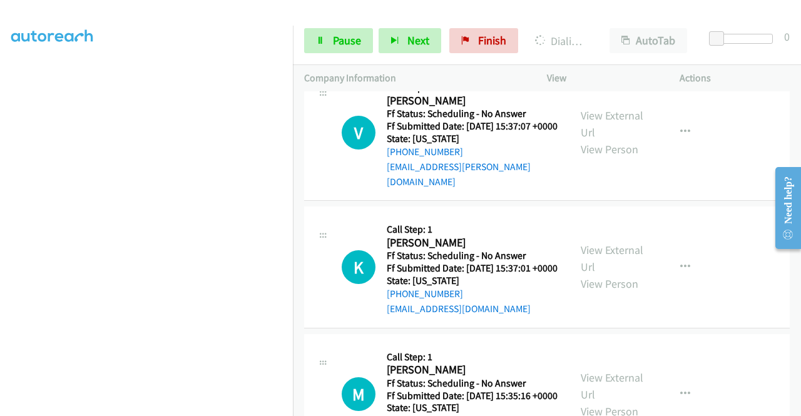
scroll to position [1883, 0]
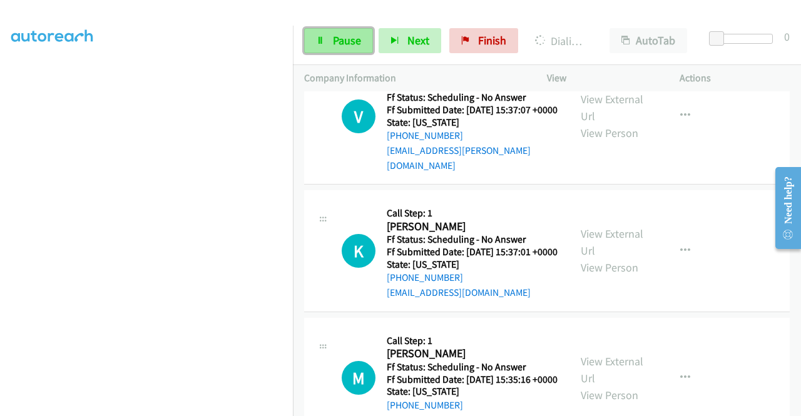
click at [324, 35] on link "Pause" at bounding box center [338, 40] width 69 height 25
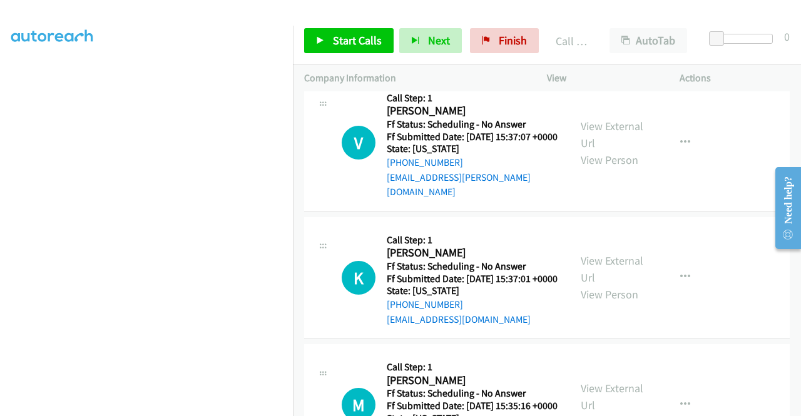
scroll to position [1897, 0]
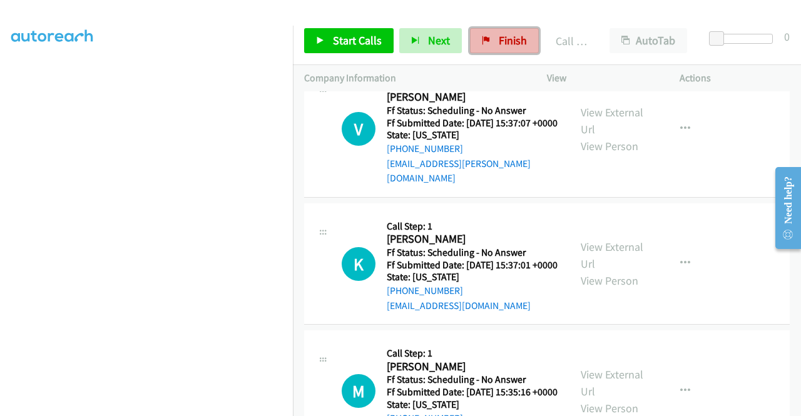
click at [508, 50] on link "Finish" at bounding box center [504, 40] width 69 height 25
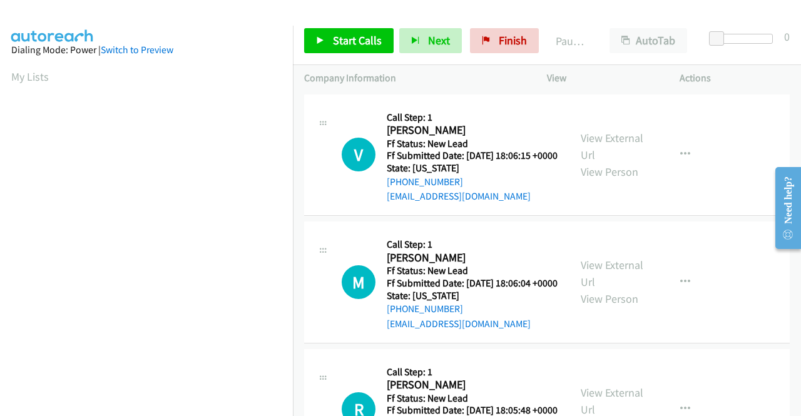
click at [348, 21] on div "Start Calls Pause Next Finish Paused AutoTab AutoTab 0" at bounding box center [547, 41] width 508 height 48
click at [328, 49] on link "Start Calls" at bounding box center [349, 40] width 90 height 25
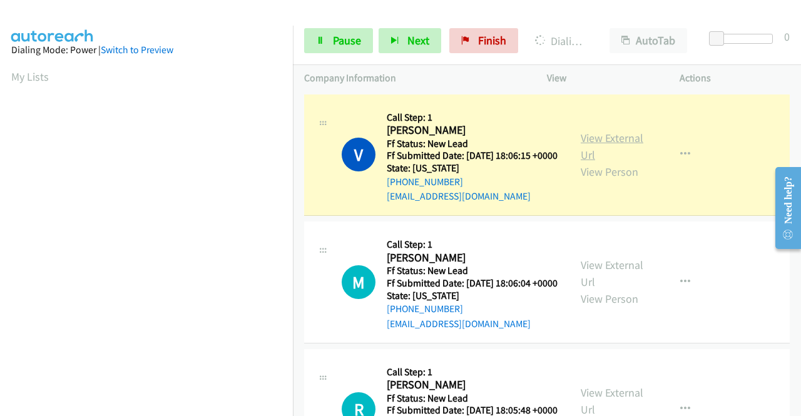
click at [581, 158] on link "View External Url" at bounding box center [612, 146] width 63 height 31
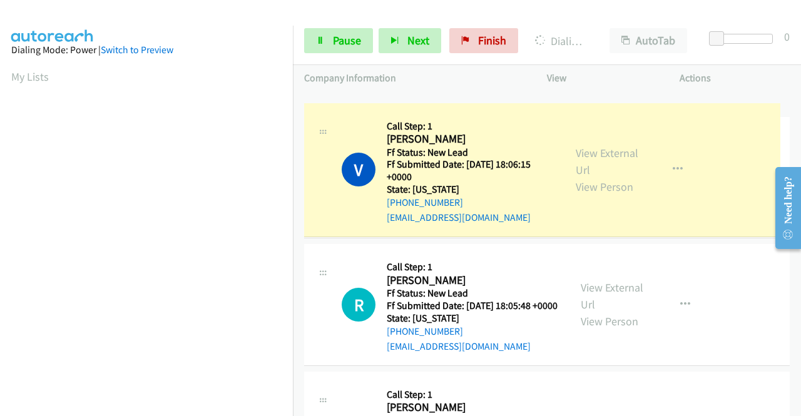
drag, startPoint x: 293, startPoint y: 105, endPoint x: 292, endPoint y: 116, distance: 12.0
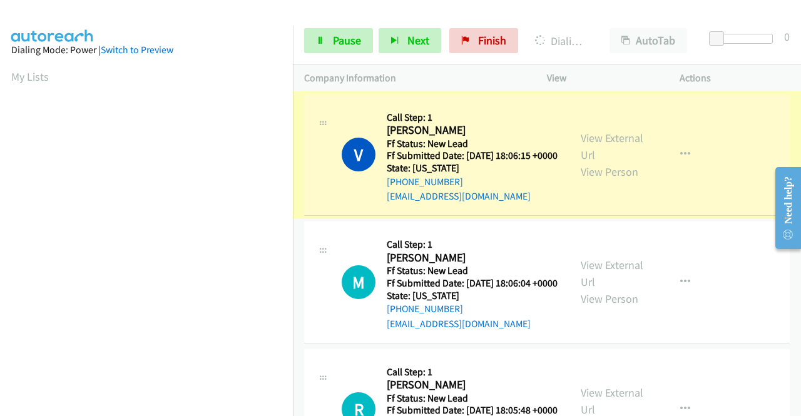
scroll to position [285, 0]
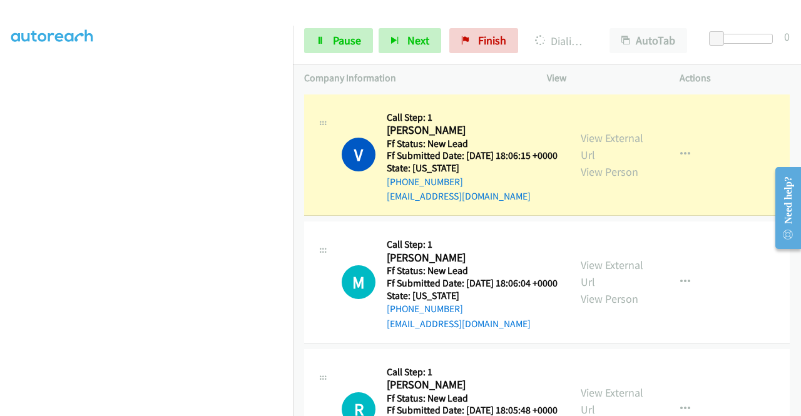
click at [0, 132] on aside "Dialing Mode: Power | Switch to Preview My Lists" at bounding box center [146, 95] width 293 height 693
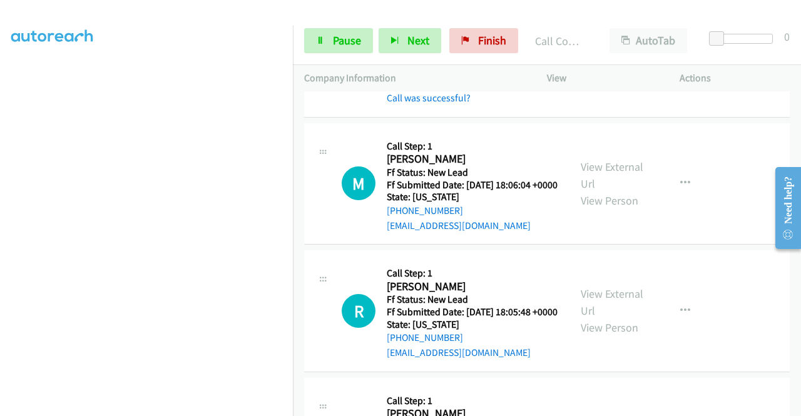
scroll to position [150, 0]
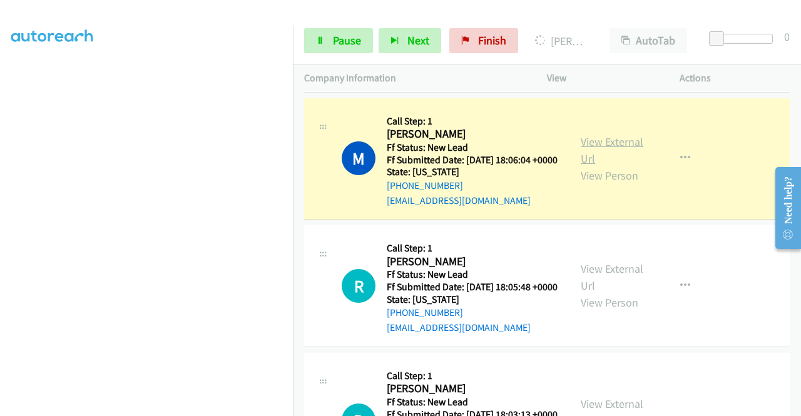
click at [600, 163] on link "View External Url" at bounding box center [612, 150] width 63 height 31
click at [316, 38] on link "Pause" at bounding box center [338, 40] width 69 height 25
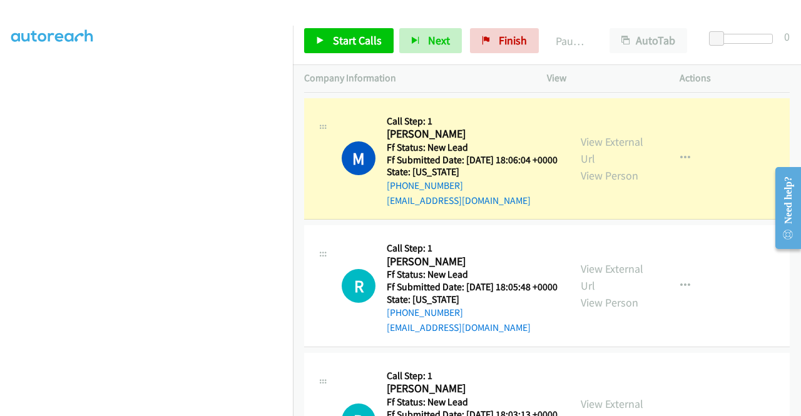
scroll to position [0, 0]
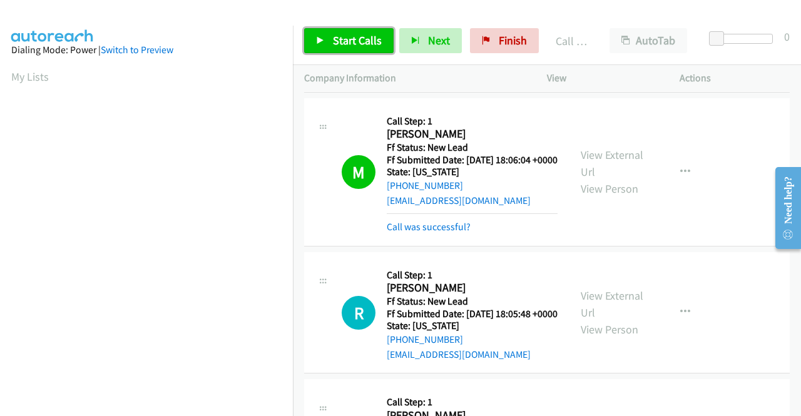
click at [379, 50] on link "Start Calls" at bounding box center [349, 40] width 90 height 25
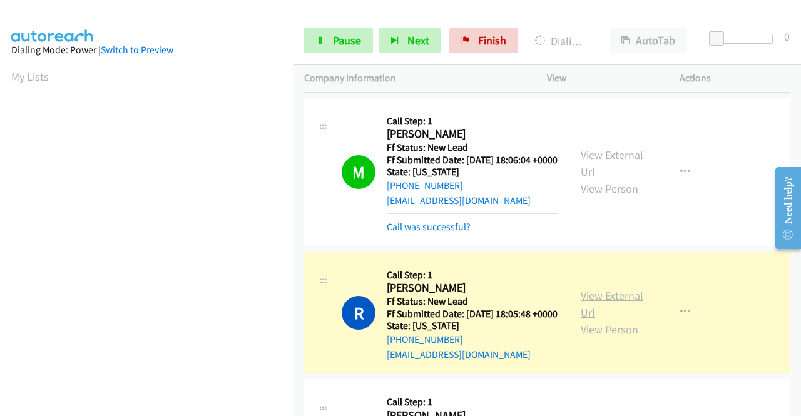
click at [597, 320] on link "View External Url" at bounding box center [612, 304] width 63 height 31
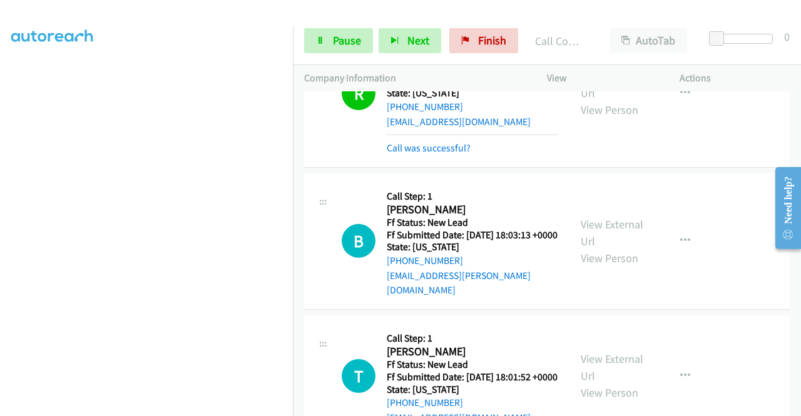
scroll to position [433, 0]
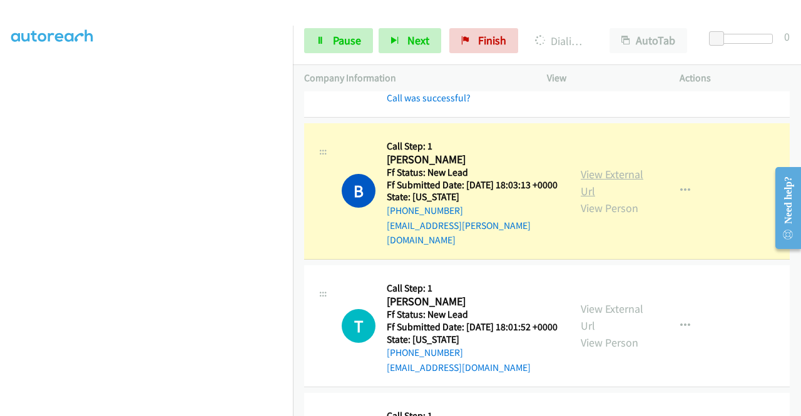
click at [593, 198] on link "View External Url" at bounding box center [612, 182] width 63 height 31
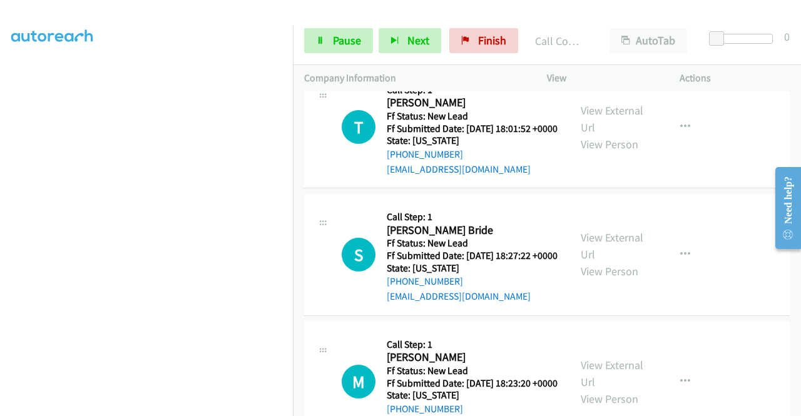
scroll to position [684, 0]
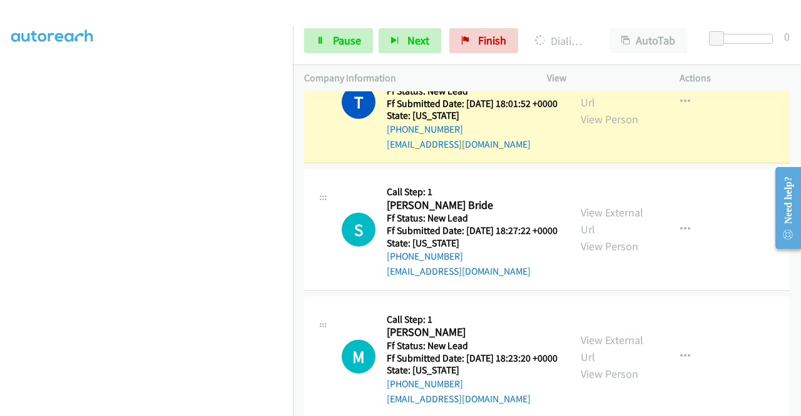
click at [587, 112] on div "View External Url View Person View External Url Email Schedule/Manage Callback …" at bounding box center [642, 102] width 144 height 99
click at [585, 110] on link "View External Url" at bounding box center [612, 93] width 63 height 31
click at [10, 140] on aside "Dialing Mode: Power | Switch to Preview My Lists" at bounding box center [146, 95] width 293 height 693
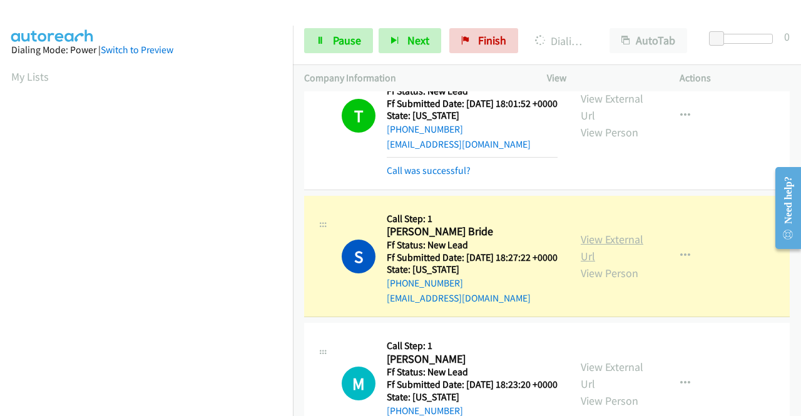
click at [619, 264] on link "View External Url" at bounding box center [612, 247] width 63 height 31
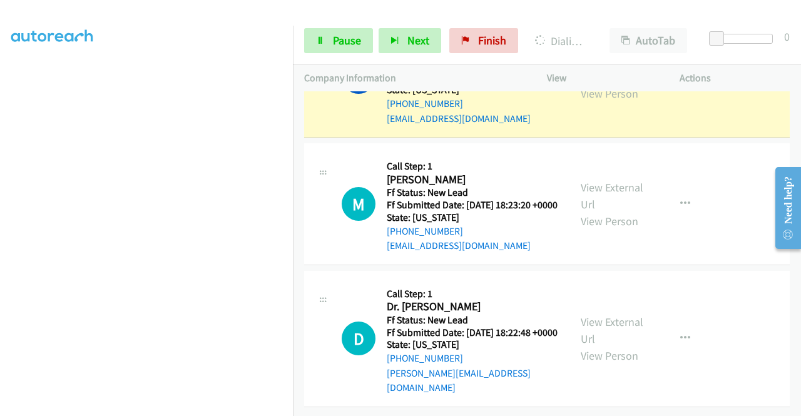
scroll to position [285, 0]
click at [293, 141] on td "S Callback Scheduled Call Step: 1 Stephanie Mc Bride America/New_York Ff Status…" at bounding box center [547, 77] width 508 height 128
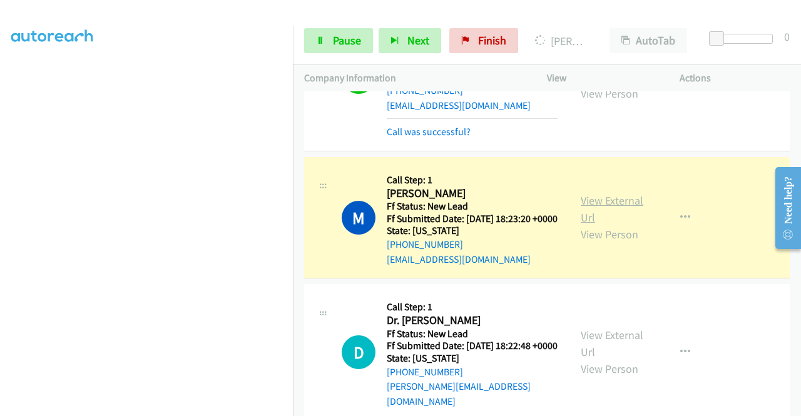
click at [620, 225] on link "View External Url" at bounding box center [612, 208] width 63 height 31
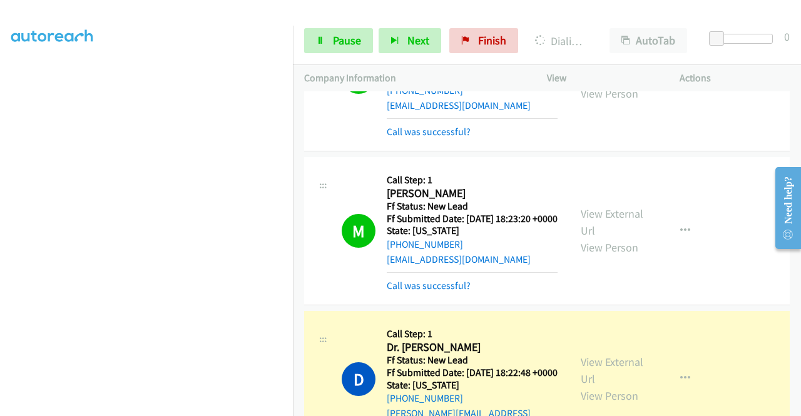
click at [797, 407] on div "+1 415-964-1034 Call failed - Please reload the list and try again The Callbar …" at bounding box center [547, 253] width 508 height 325
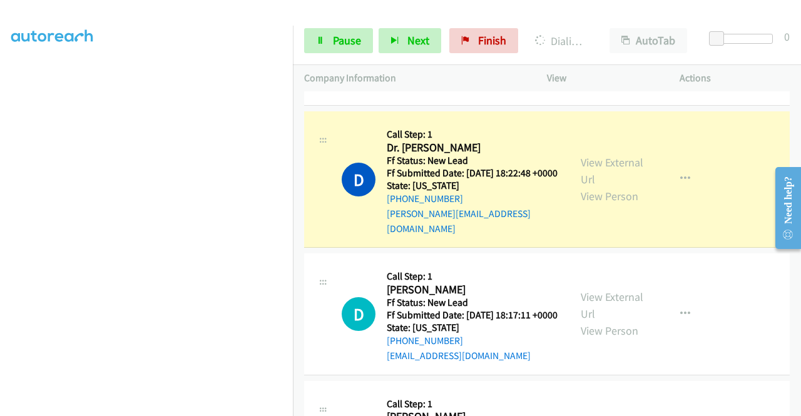
scroll to position [1118, 0]
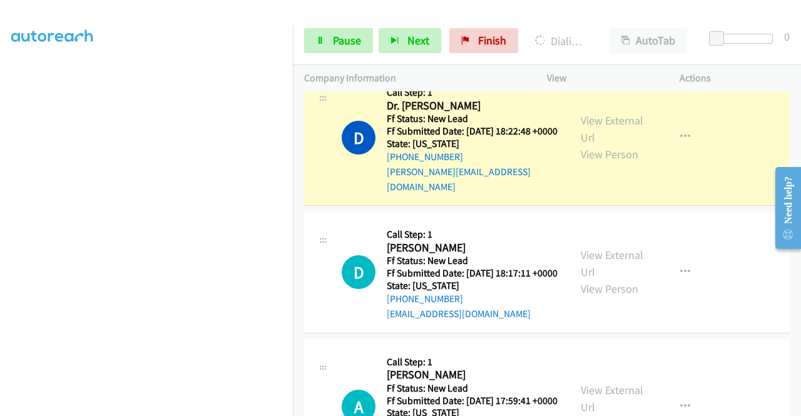
click at [588, 163] on div "View External Url View Person" at bounding box center [613, 137] width 65 height 51
click at [586, 145] on link "View External Url" at bounding box center [612, 128] width 63 height 31
click at [323, 44] on icon at bounding box center [320, 41] width 9 height 9
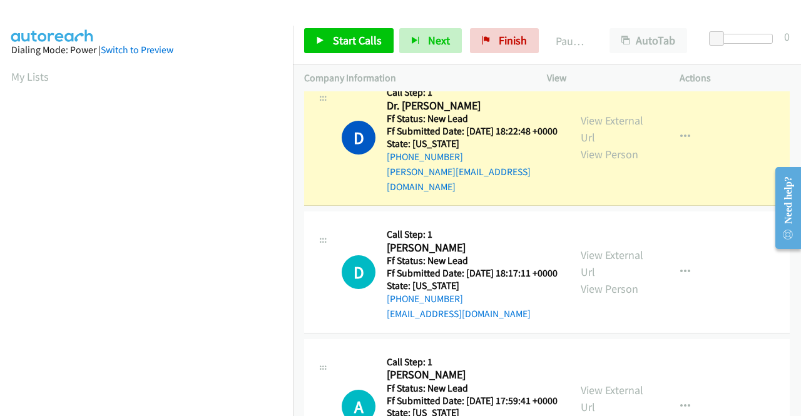
scroll to position [285, 0]
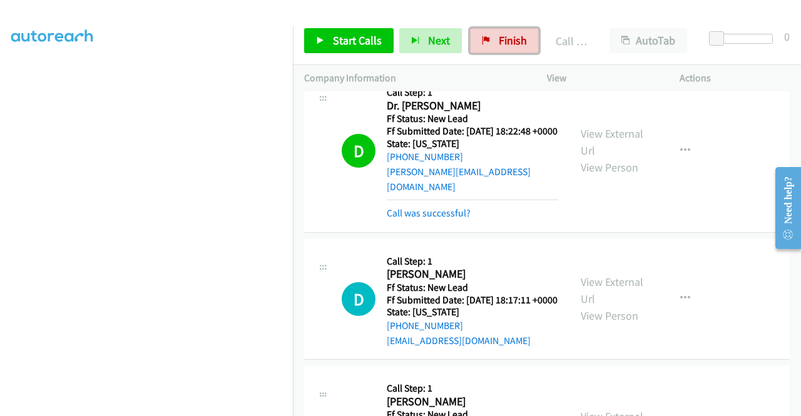
drag, startPoint x: 498, startPoint y: 34, endPoint x: 439, endPoint y: 67, distance: 67.8
click at [499, 34] on span "Finish" at bounding box center [513, 40] width 28 height 14
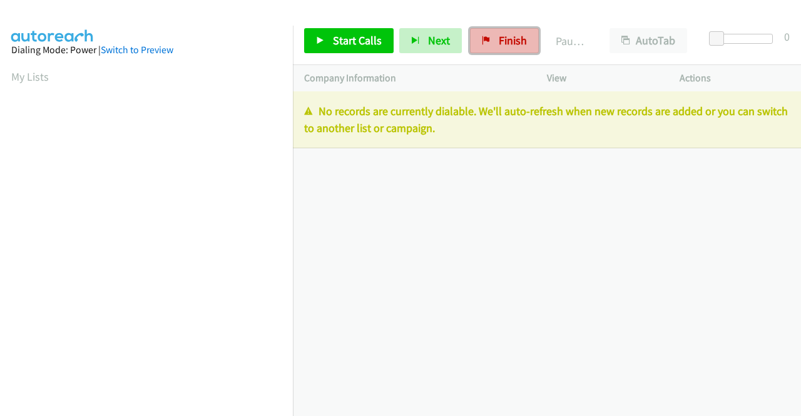
click at [484, 49] on link "Finish" at bounding box center [504, 40] width 69 height 25
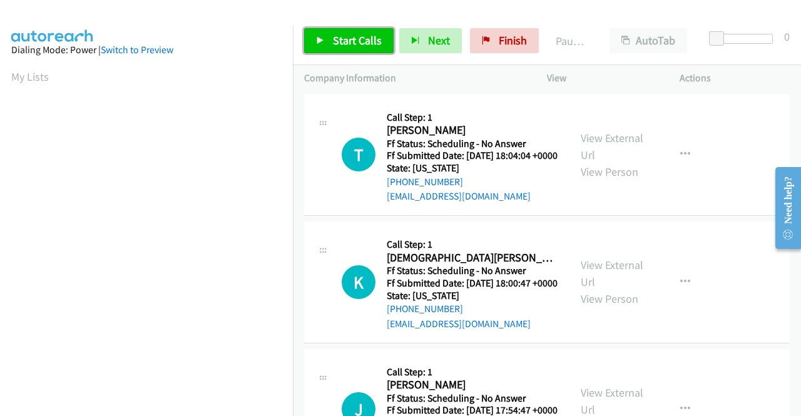
click at [352, 37] on span "Start Calls" at bounding box center [357, 40] width 49 height 14
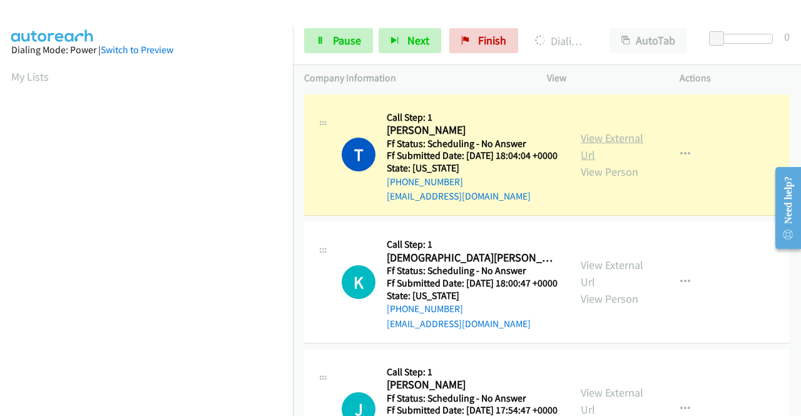
click at [627, 141] on link "View External Url" at bounding box center [612, 146] width 63 height 31
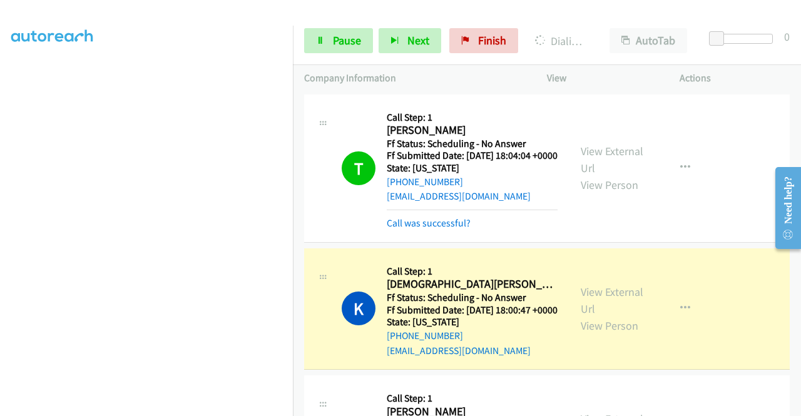
click at [618, 302] on div "View External Url View Person" at bounding box center [613, 309] width 65 height 51
click at [601, 309] on link "View External Url" at bounding box center [612, 300] width 63 height 31
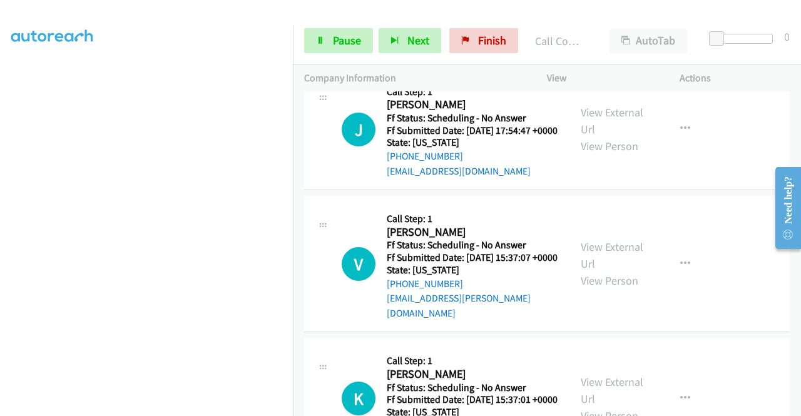
scroll to position [351, 0]
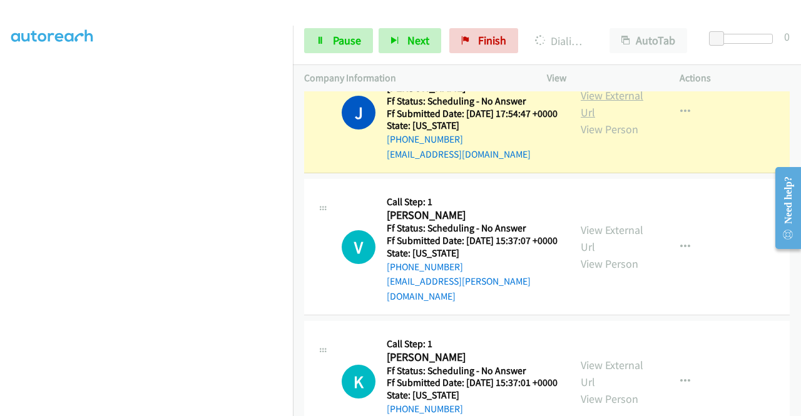
click at [602, 120] on link "View External Url" at bounding box center [612, 103] width 63 height 31
click at [371, 174] on div "J Callback Scheduled Call Step: 1 Juana Loyden America/New_York Ff Status: Sche…" at bounding box center [547, 113] width 486 height 122
click at [330, 49] on link "Pause" at bounding box center [338, 40] width 69 height 25
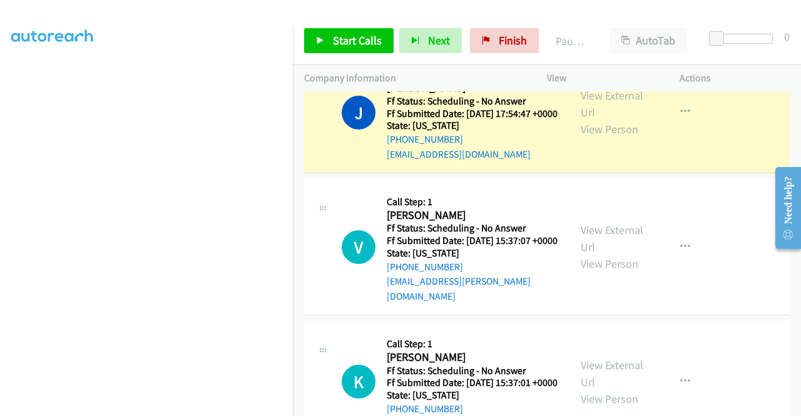
scroll to position [273, 0]
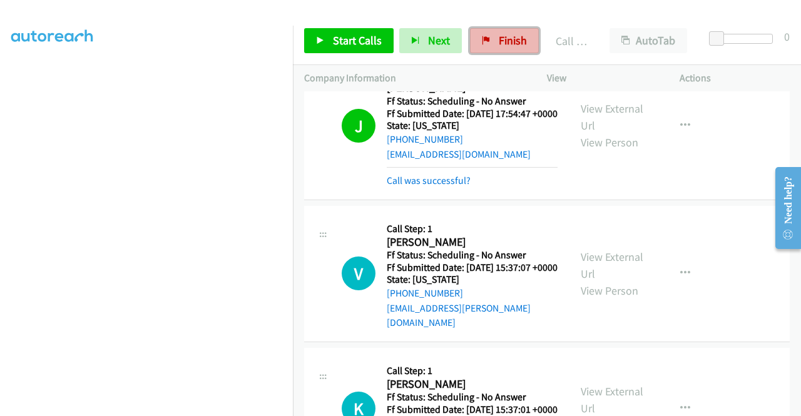
click at [525, 49] on link "Finish" at bounding box center [504, 40] width 69 height 25
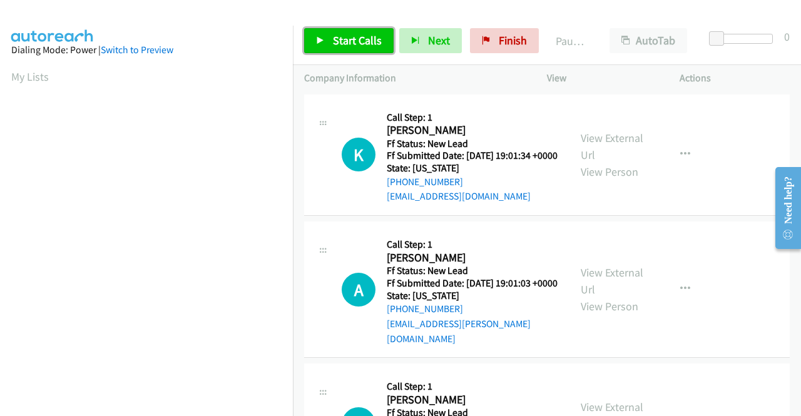
click at [368, 47] on span "Start Calls" at bounding box center [357, 40] width 49 height 14
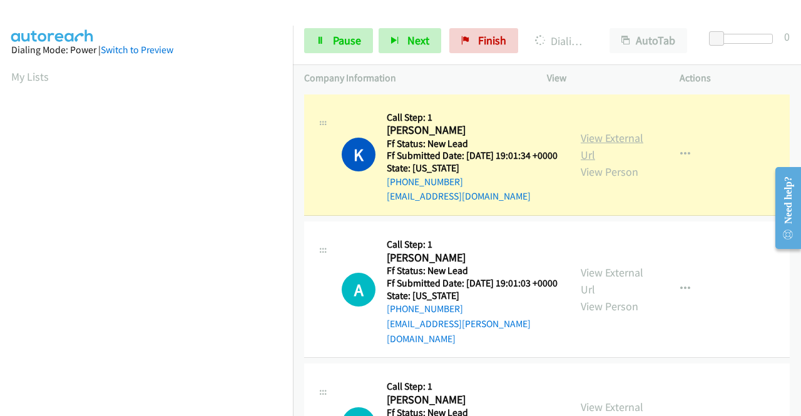
click at [581, 153] on link "View External Url" at bounding box center [612, 146] width 63 height 31
click at [1, 186] on aside "Dialing Mode: Power | Switch to Preview My Lists" at bounding box center [146, 95] width 293 height 693
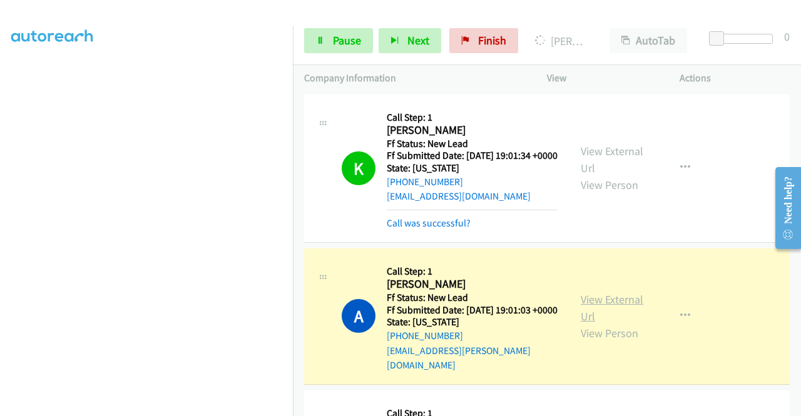
click at [627, 306] on link "View External Url" at bounding box center [612, 307] width 63 height 31
click at [0, 177] on aside "Dialing Mode: Power | Switch to Preview My Lists" at bounding box center [146, 95] width 293 height 693
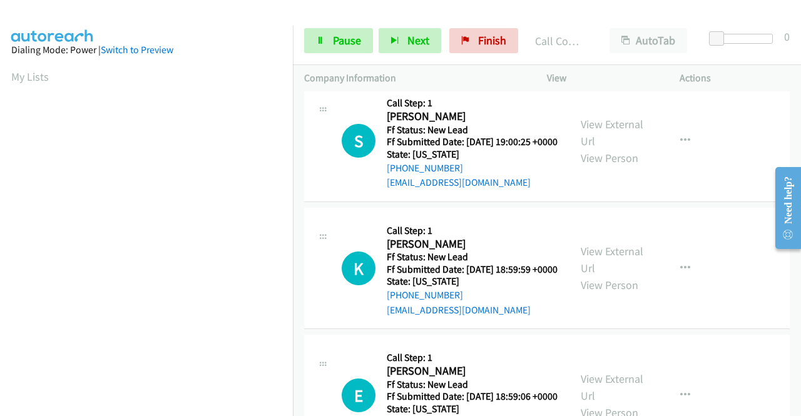
scroll to position [342, 0]
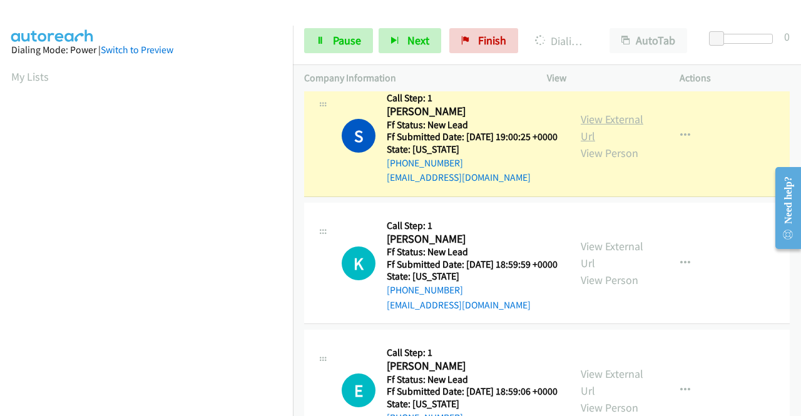
click at [619, 133] on link "View External Url" at bounding box center [612, 127] width 63 height 31
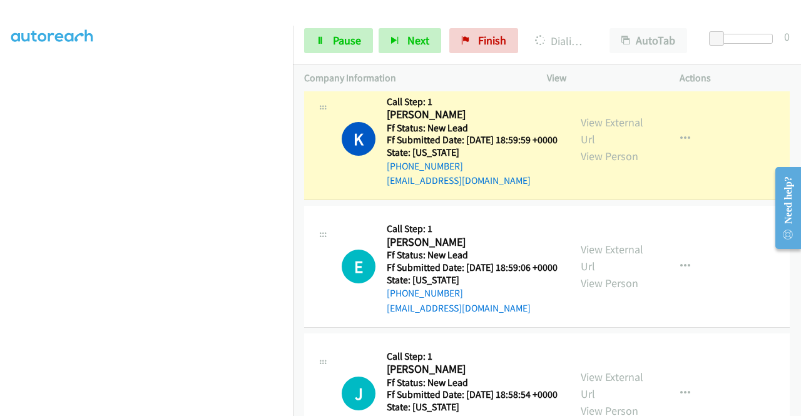
scroll to position [268, 0]
click at [610, 146] on link "View External Url" at bounding box center [612, 130] width 63 height 31
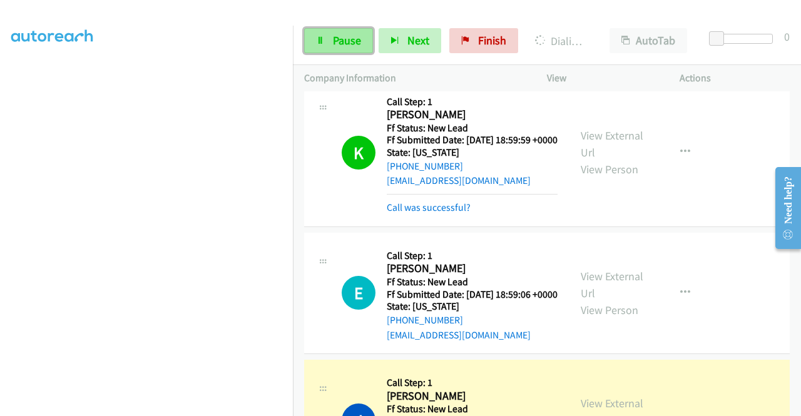
click at [347, 45] on span "Pause" at bounding box center [347, 40] width 28 height 14
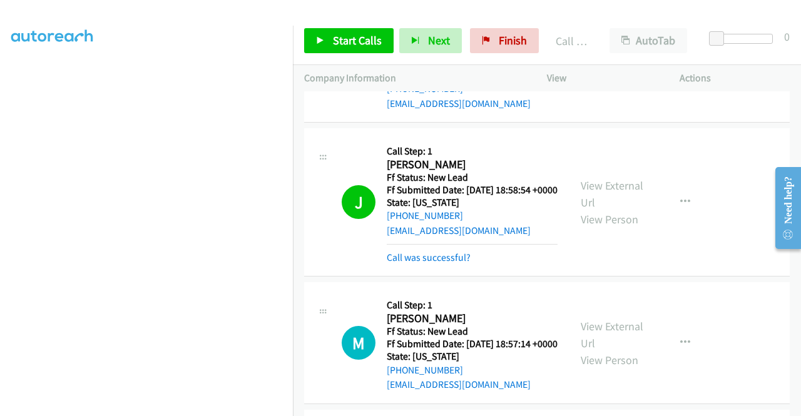
scroll to position [730, 0]
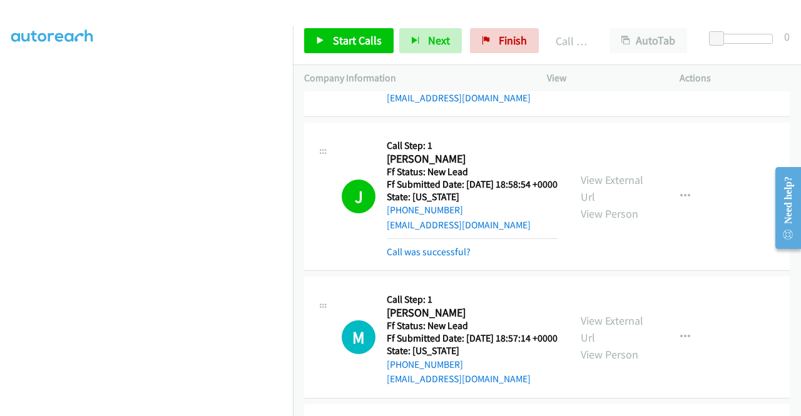
click at [617, 222] on div "View External Url View Person" at bounding box center [613, 197] width 65 height 51
click at [617, 204] on link "View External Url" at bounding box center [612, 188] width 63 height 31
click at [359, 51] on link "Start Calls" at bounding box center [349, 40] width 90 height 25
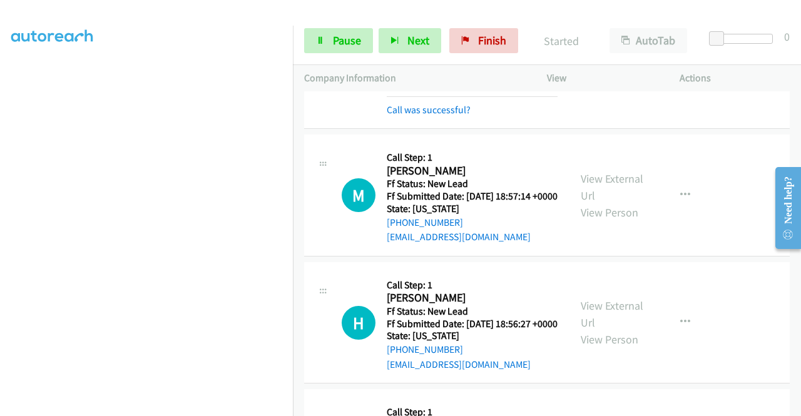
scroll to position [955, 0]
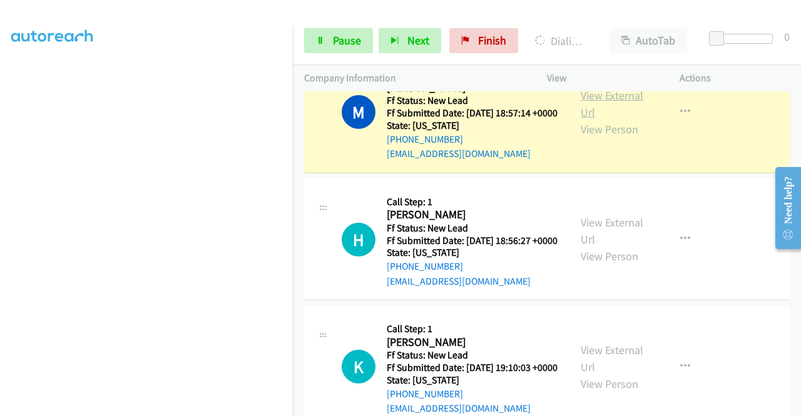
click at [588, 120] on link "View External Url" at bounding box center [612, 103] width 63 height 31
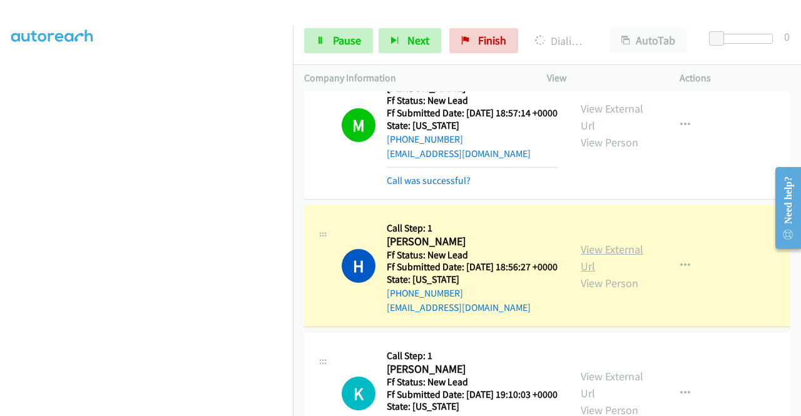
click at [625, 274] on link "View External Url" at bounding box center [612, 257] width 63 height 31
click at [346, 40] on span "Pause" at bounding box center [347, 40] width 28 height 14
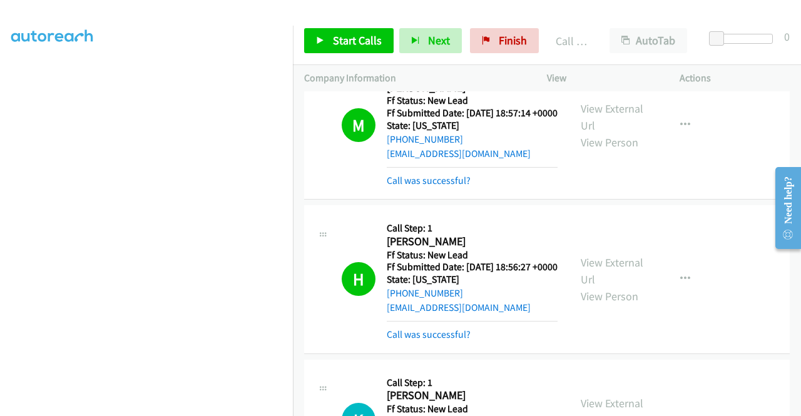
click at [496, 59] on div "Start Calls Pause Next Finish Call Completed AutoTab AutoTab 0" at bounding box center [547, 41] width 508 height 48
click at [499, 42] on span "Finish" at bounding box center [513, 40] width 28 height 14
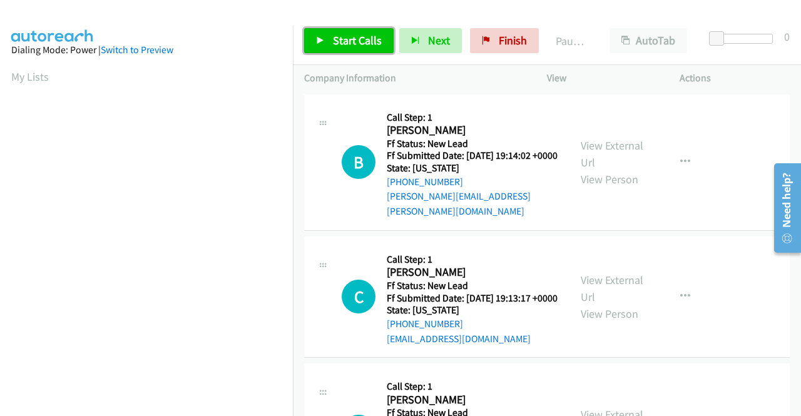
click at [361, 36] on span "Start Calls" at bounding box center [357, 40] width 49 height 14
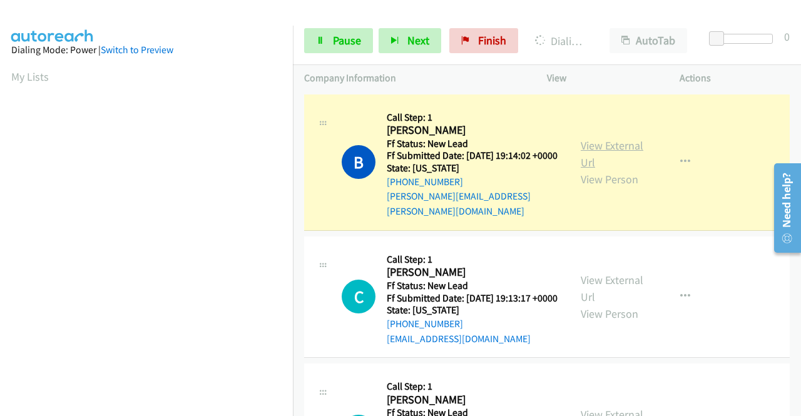
click at [581, 146] on link "View External Url" at bounding box center [612, 153] width 63 height 31
click at [0, 153] on aside "Dialing Mode: Power | Switch to Preview My Lists" at bounding box center [146, 95] width 293 height 693
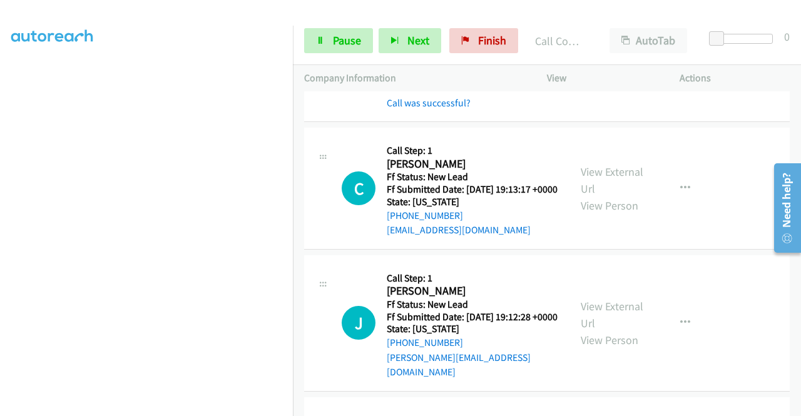
scroll to position [158, 0]
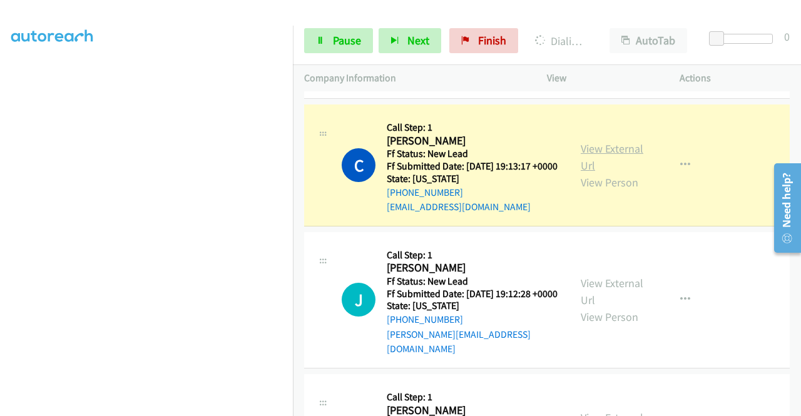
click at [605, 157] on link "View External Url" at bounding box center [612, 156] width 63 height 31
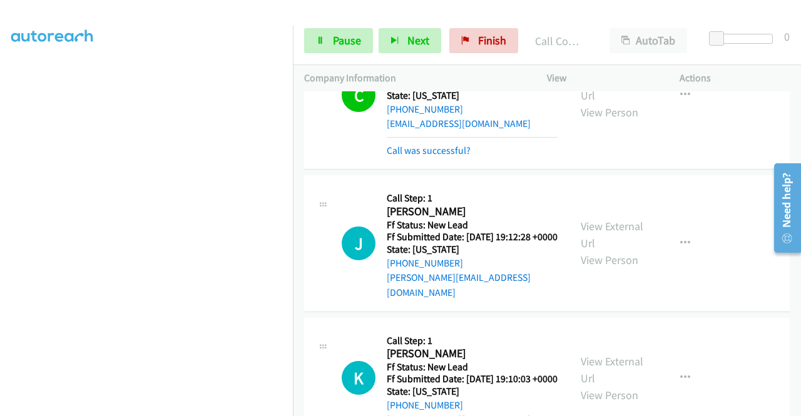
scroll to position [284, 0]
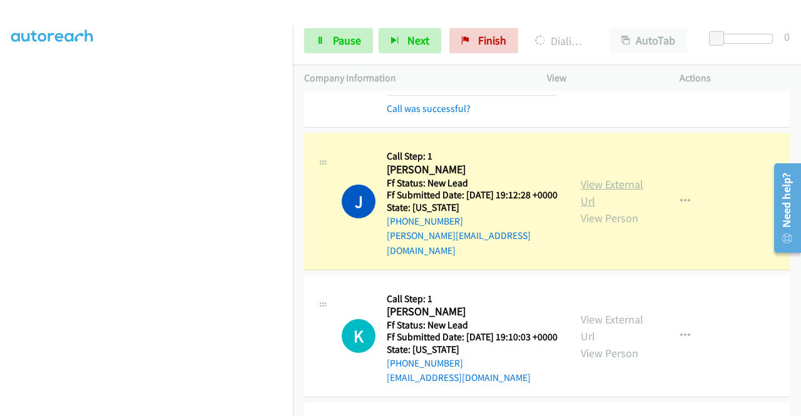
click at [592, 196] on link "View External Url" at bounding box center [612, 192] width 63 height 31
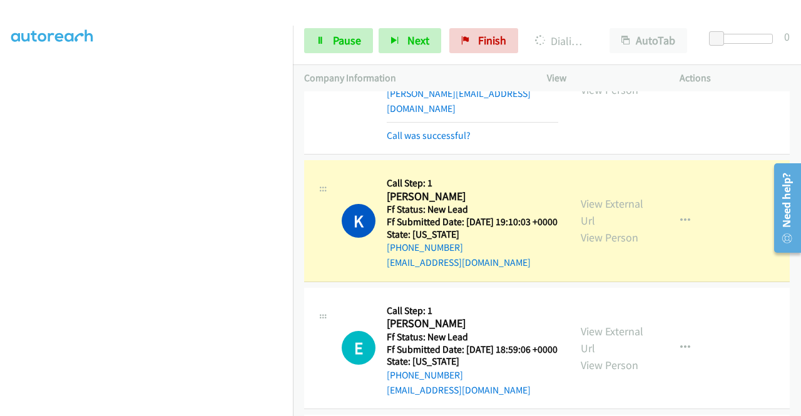
scroll to position [442, 0]
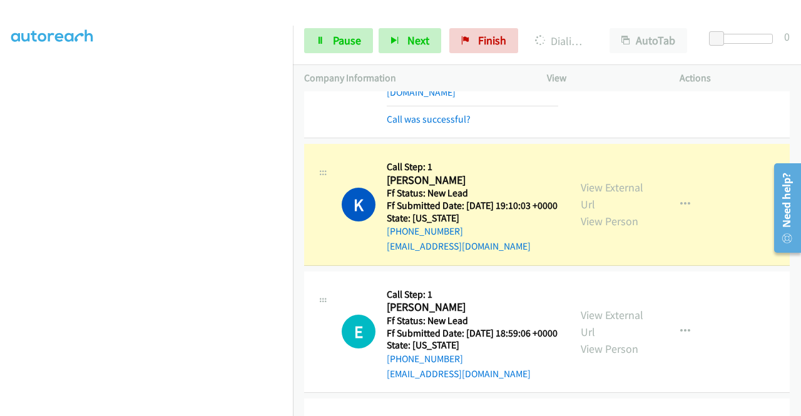
click at [603, 210] on div "View External Url View Person" at bounding box center [613, 204] width 65 height 51
click at [591, 197] on link "View External Url" at bounding box center [612, 195] width 63 height 31
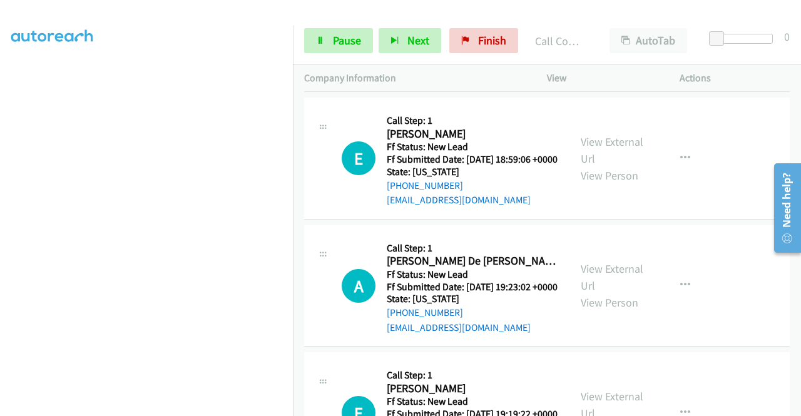
scroll to position [667, 0]
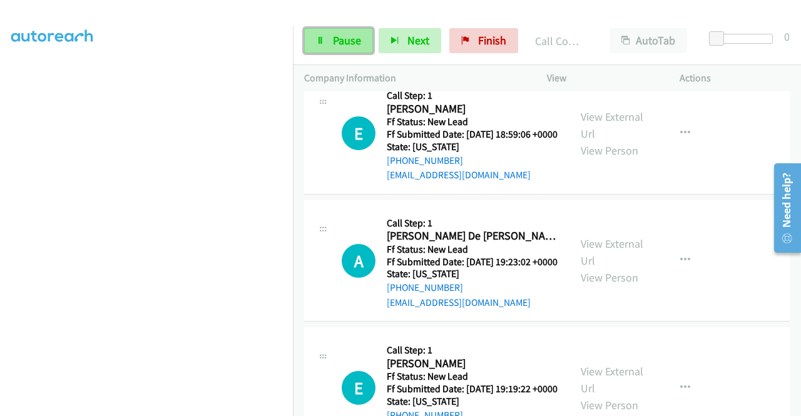
click at [356, 42] on span "Pause" at bounding box center [347, 40] width 28 height 14
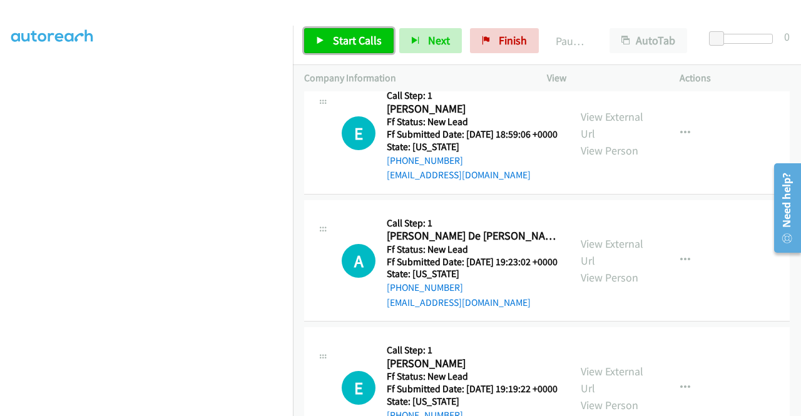
click at [352, 38] on span "Start Calls" at bounding box center [357, 40] width 49 height 14
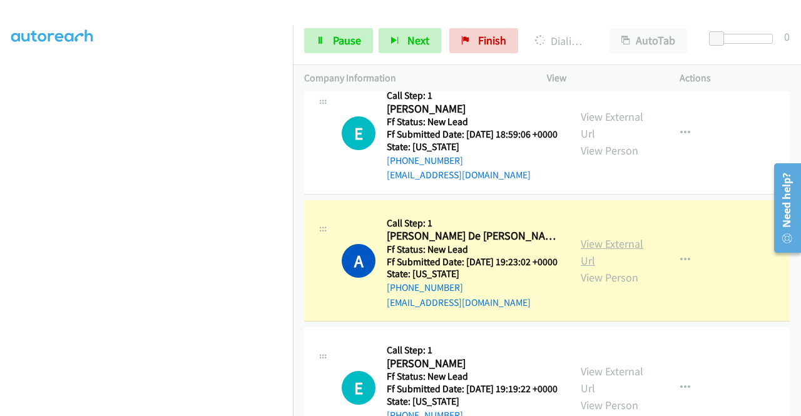
click at [624, 268] on link "View External Url" at bounding box center [612, 252] width 63 height 31
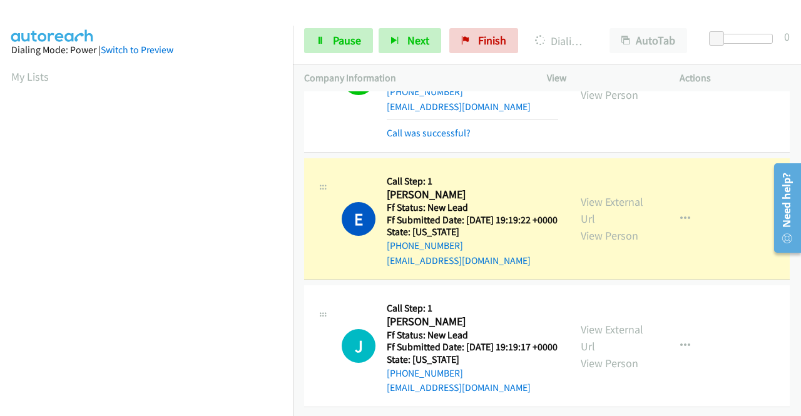
scroll to position [939, 0]
click at [628, 195] on link "View External Url" at bounding box center [612, 210] width 63 height 31
click at [312, 40] on link "Pause" at bounding box center [338, 40] width 69 height 25
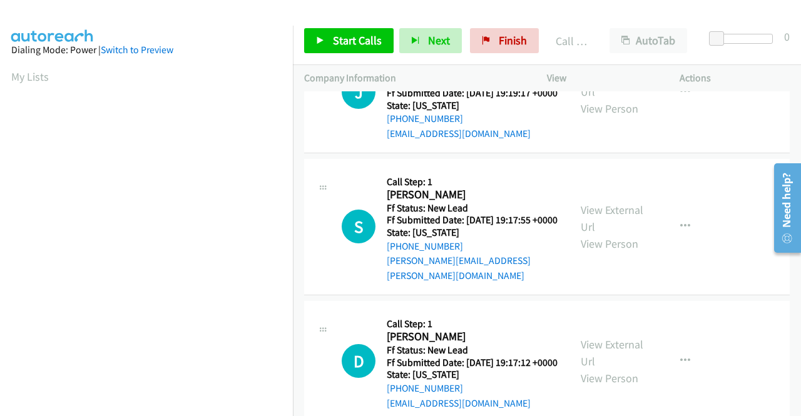
scroll to position [1139, 0]
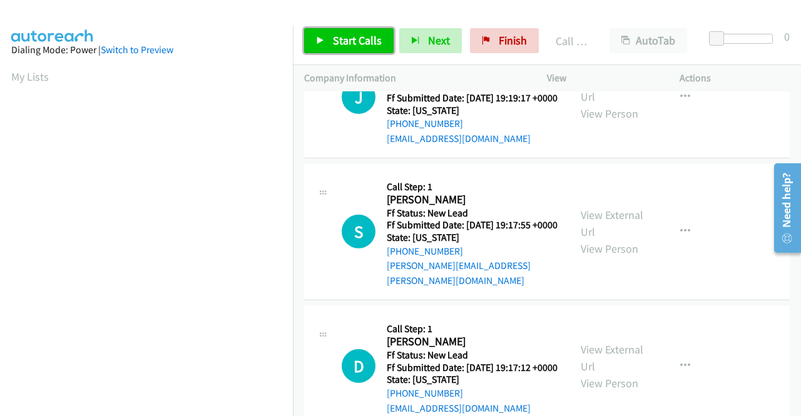
click at [349, 36] on span "Start Calls" at bounding box center [357, 40] width 49 height 14
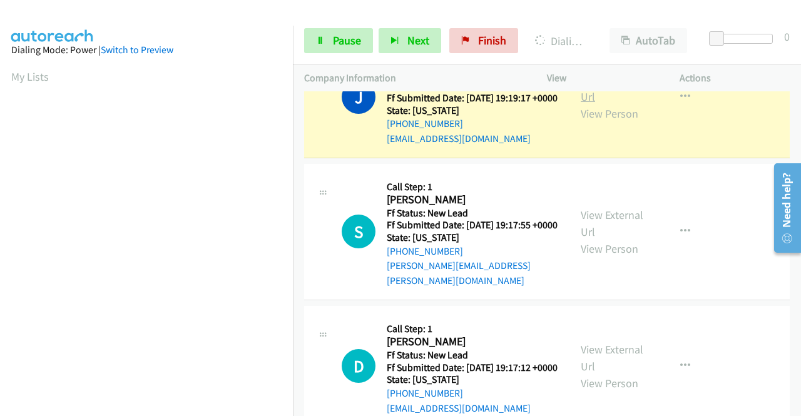
click at [609, 104] on link "View External Url" at bounding box center [612, 88] width 63 height 31
click at [0, 166] on aside "Dialing Mode: Power | Switch to Preview My Lists" at bounding box center [146, 95] width 293 height 693
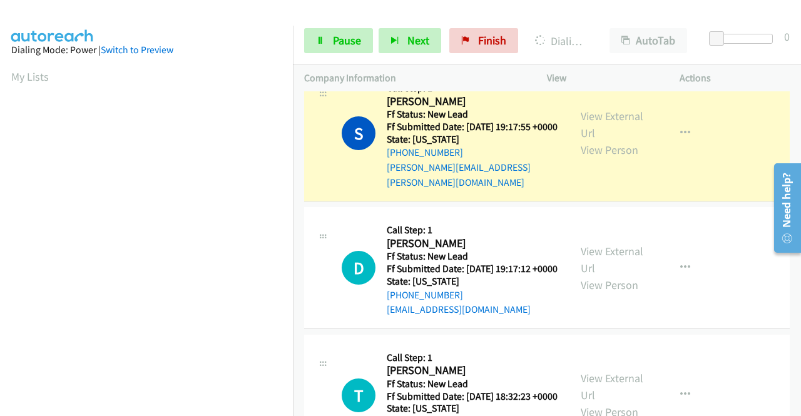
scroll to position [1290, 0]
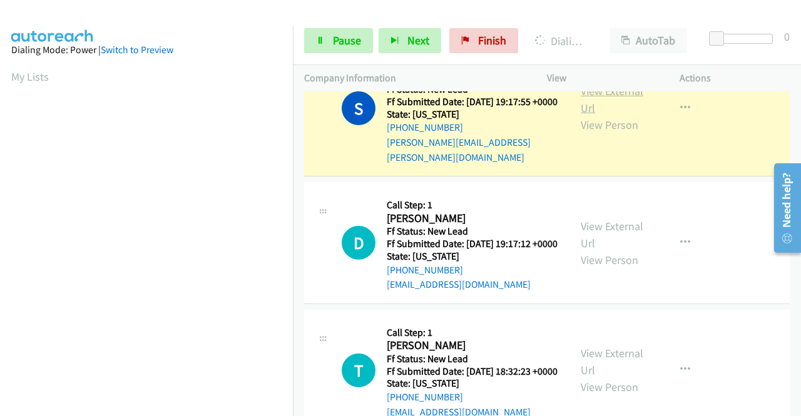
click at [596, 115] on link "View External Url" at bounding box center [612, 99] width 63 height 31
click at [293, 157] on td "S Callback Scheduled Call Step: 1 [PERSON_NAME] America/New_York Ff Status: New…" at bounding box center [547, 109] width 508 height 142
click at [293, 142] on nav "Dialing Mode: Power | Switch to Preview My Lists" at bounding box center [147, 234] width 294 height 416
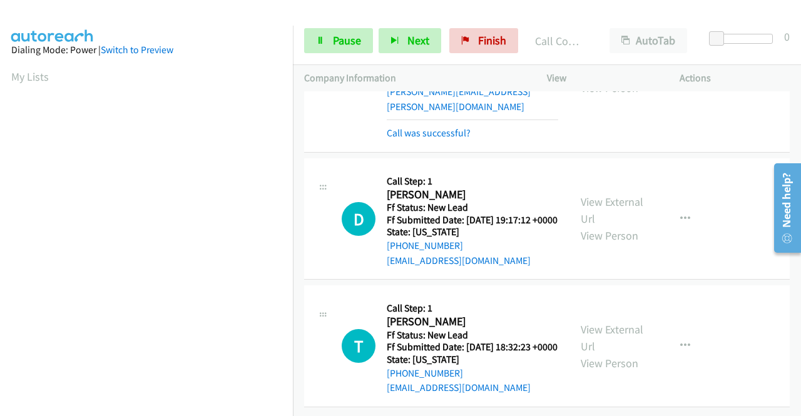
scroll to position [1437, 0]
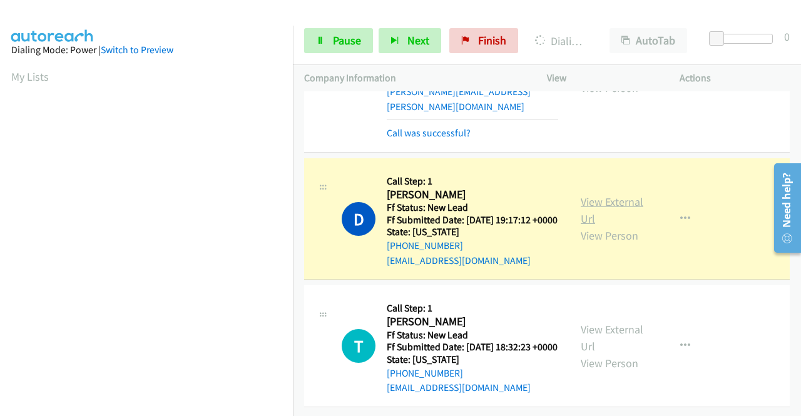
click at [601, 195] on link "View External Url" at bounding box center [612, 210] width 63 height 31
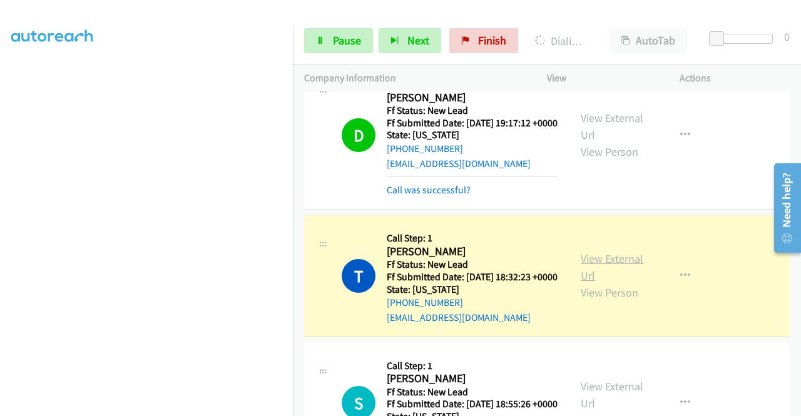
click at [586, 283] on link "View External Url" at bounding box center [612, 267] width 63 height 31
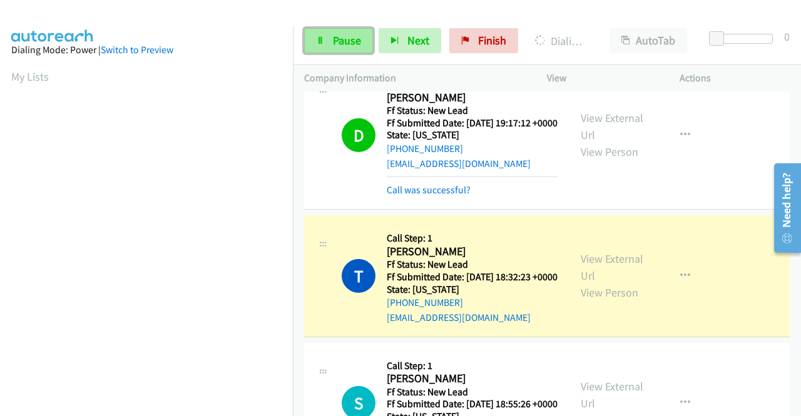
click at [326, 50] on link "Pause" at bounding box center [338, 40] width 69 height 25
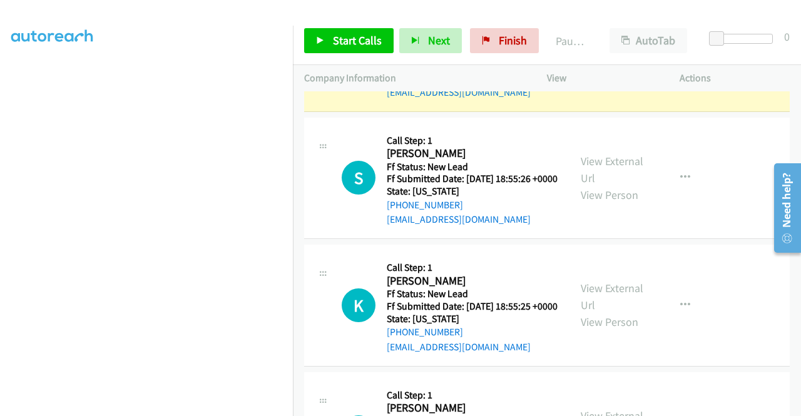
scroll to position [259, 0]
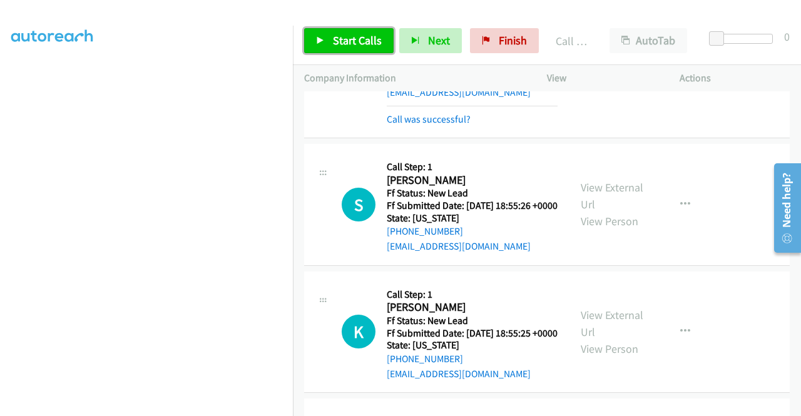
click at [374, 39] on span "Start Calls" at bounding box center [357, 40] width 49 height 14
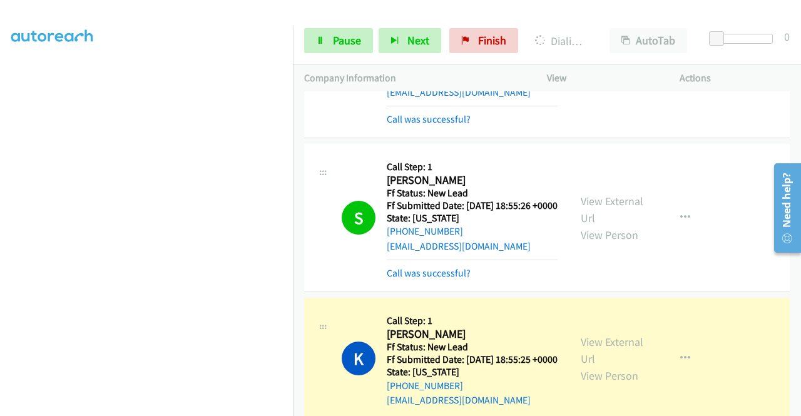
click at [603, 269] on div "View External Url View Person View External Url Email Schedule/Manage Callback …" at bounding box center [642, 217] width 144 height 125
click at [589, 277] on div "View External Url View Person View External Url Email Schedule/Manage Callback …" at bounding box center [642, 217] width 144 height 125
click at [587, 225] on link "View External Url" at bounding box center [612, 209] width 63 height 31
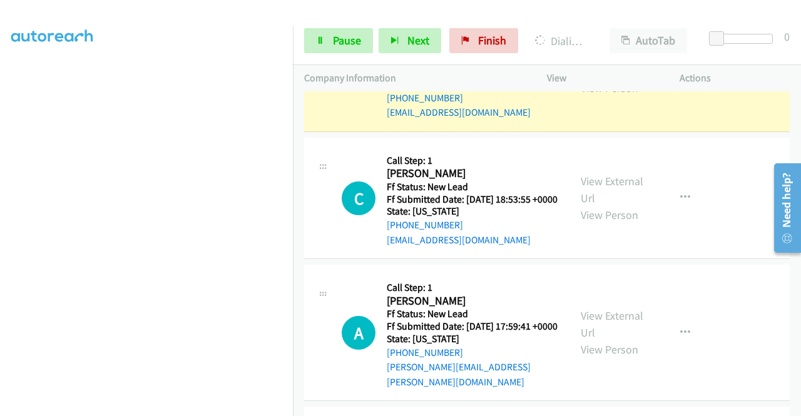
scroll to position [1938, 0]
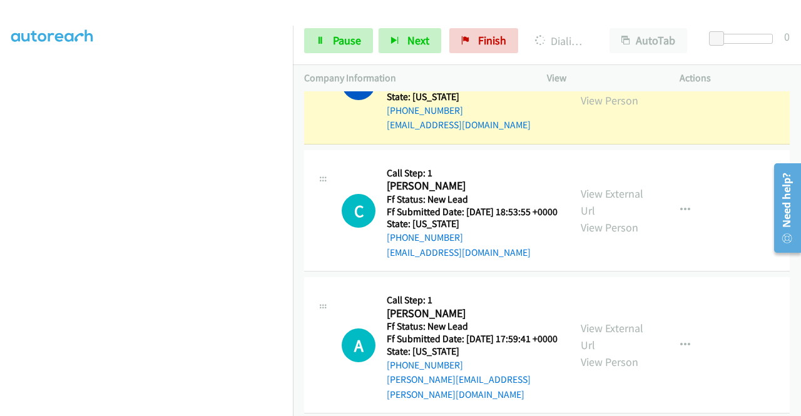
click at [581, 109] on div "View External Url View Person" at bounding box center [613, 83] width 65 height 51
click at [587, 91] on link "View External Url" at bounding box center [612, 74] width 63 height 31
click at [344, 24] on div "Start Calls Pause Next Finish Dialing Kerry Hammer AutoTab AutoTab 0" at bounding box center [547, 41] width 508 height 48
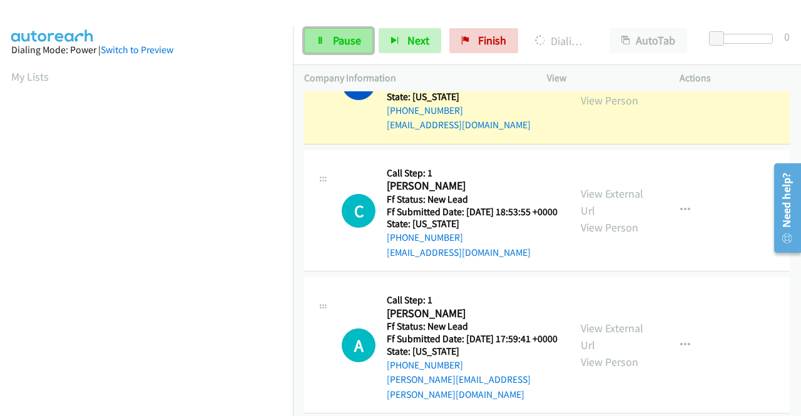
scroll to position [285, 0]
click at [330, 37] on link "Pause" at bounding box center [338, 40] width 69 height 25
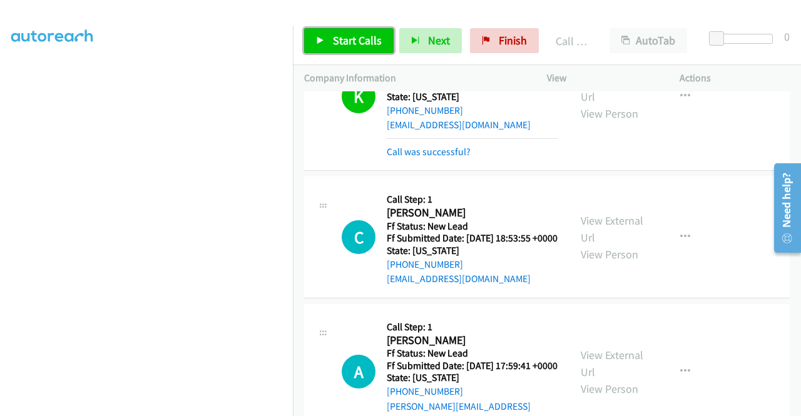
click at [347, 29] on link "Start Calls" at bounding box center [349, 40] width 90 height 25
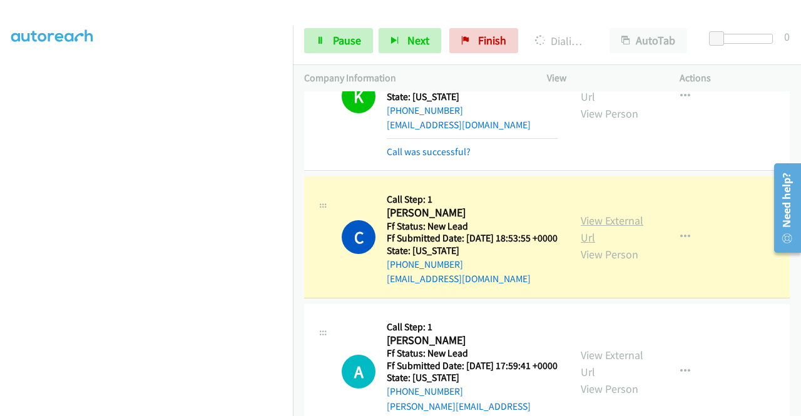
click at [602, 245] on link "View External Url" at bounding box center [612, 228] width 63 height 31
click at [586, 245] on link "View External Url" at bounding box center [612, 228] width 63 height 31
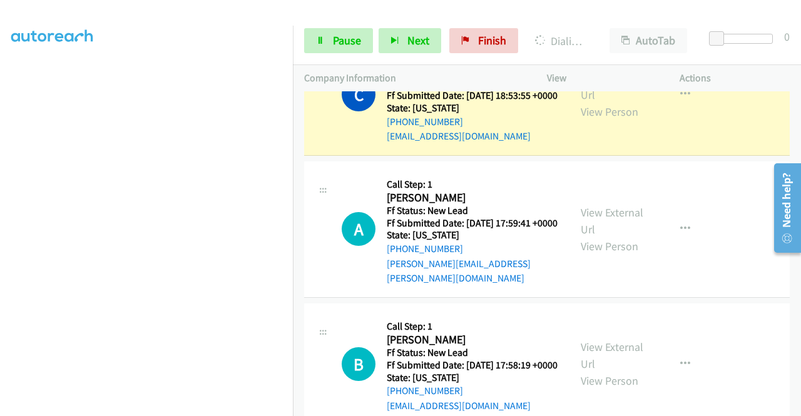
scroll to position [2088, 0]
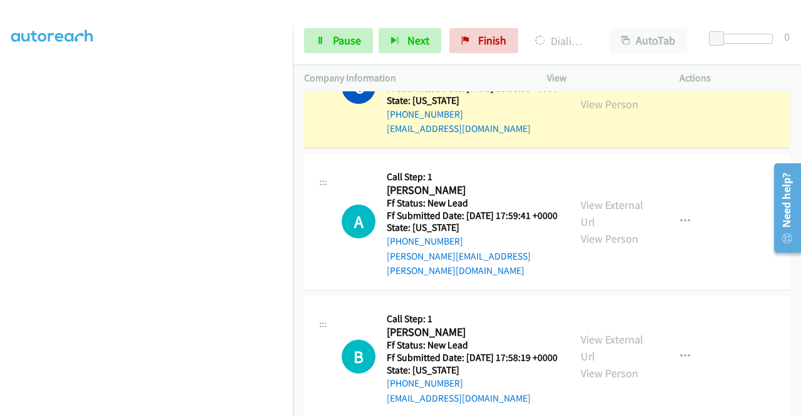
click at [0, 150] on aside "Dialing Mode: Power | Switch to Preview My Lists" at bounding box center [146, 95] width 293 height 693
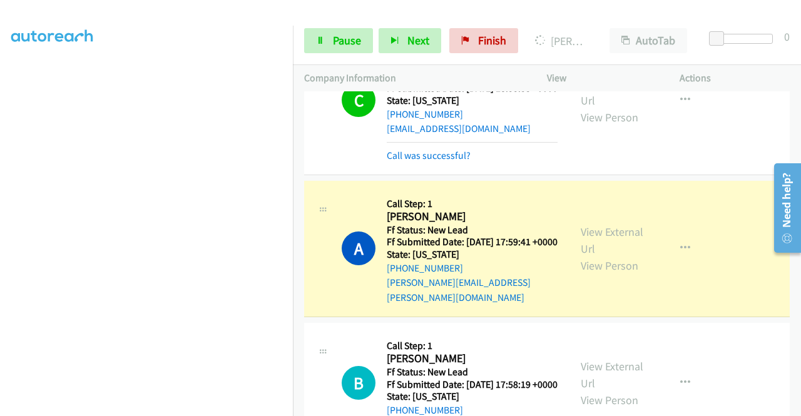
click at [798, 407] on div "+1 415-964-1034 Call failed - Please reload the list and try again The Callbar …" at bounding box center [547, 253] width 508 height 325
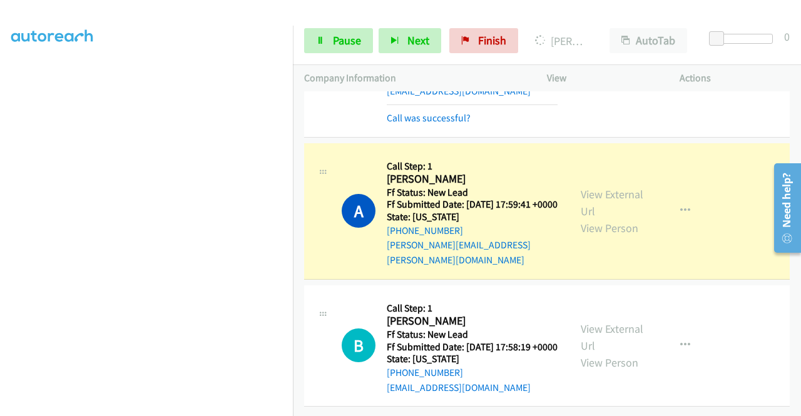
scroll to position [2267, 0]
click at [587, 187] on link "View External Url" at bounding box center [612, 202] width 63 height 31
click at [0, 153] on aside "Dialing Mode: Power | Switch to Preview My Lists" at bounding box center [146, 95] width 293 height 693
click at [338, 46] on span "Pause" at bounding box center [347, 40] width 28 height 14
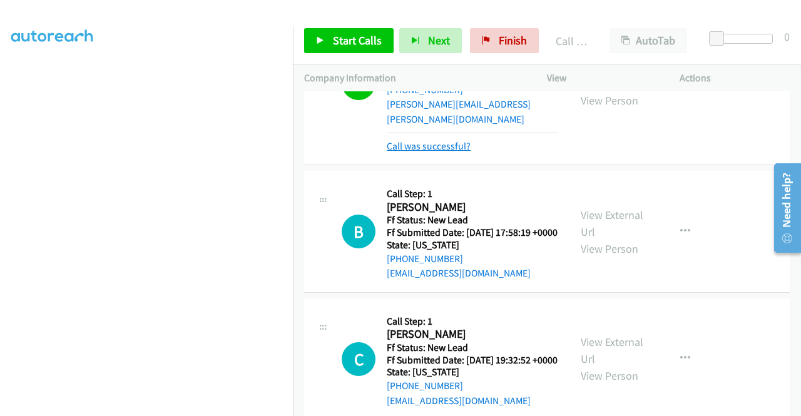
click at [456, 152] on link "Call was successful?" at bounding box center [429, 146] width 84 height 12
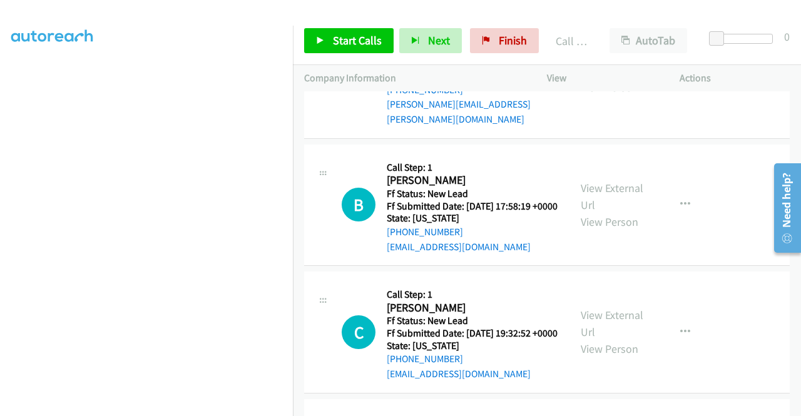
click at [670, 83] on button "button" at bounding box center [686, 70] width 34 height 25
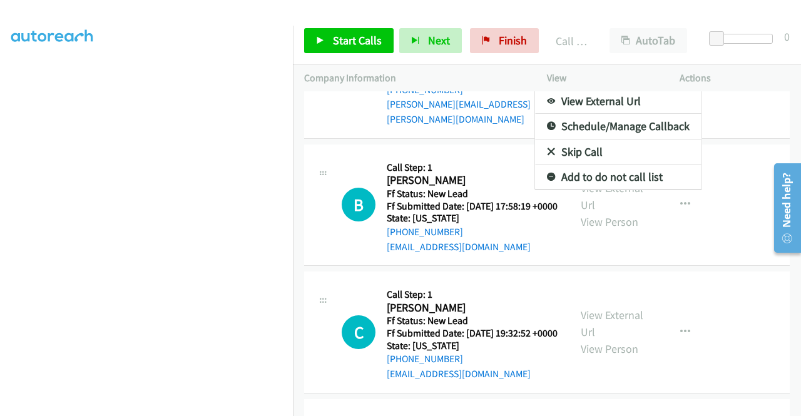
click at [630, 190] on link "Add to do not call list" at bounding box center [618, 177] width 167 height 25
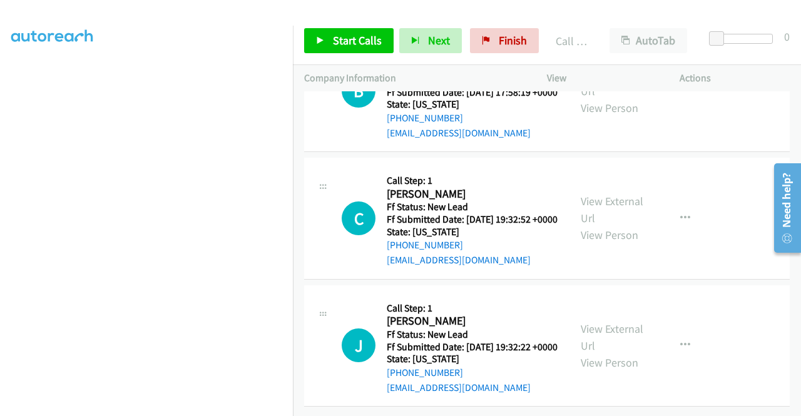
scroll to position [2475, 0]
click at [376, 38] on span "Start Calls" at bounding box center [357, 40] width 49 height 14
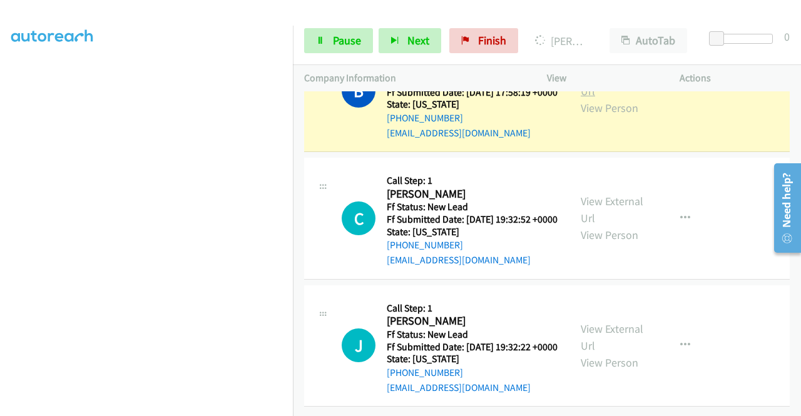
click at [583, 98] on link "View External Url" at bounding box center [612, 82] width 63 height 31
click at [0, 140] on aside "Dialing Mode: Power | Switch to Preview My Lists" at bounding box center [146, 95] width 293 height 693
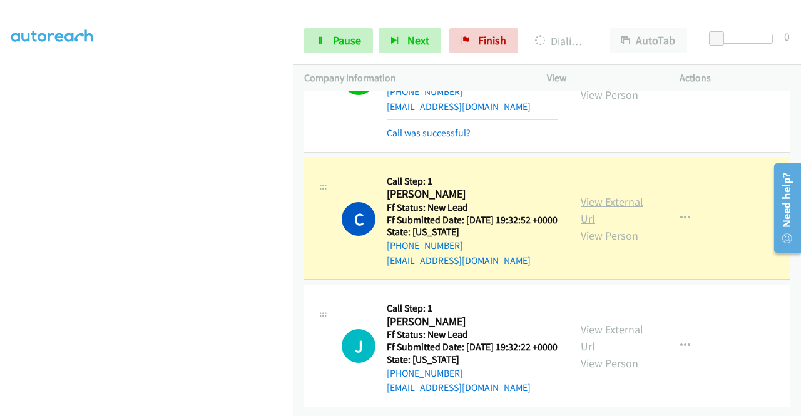
click at [620, 226] on link "View External Url" at bounding box center [612, 210] width 63 height 31
click at [165, 407] on section at bounding box center [146, 119] width 270 height 599
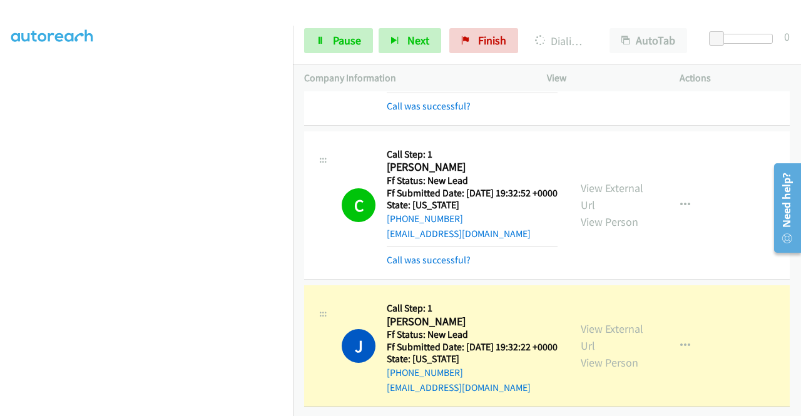
click at [796, 411] on div "+1 415-964-1034 Call failed - Please reload the list and try again The Callbar …" at bounding box center [547, 253] width 508 height 325
click at [606, 322] on link "View External Url" at bounding box center [612, 337] width 63 height 31
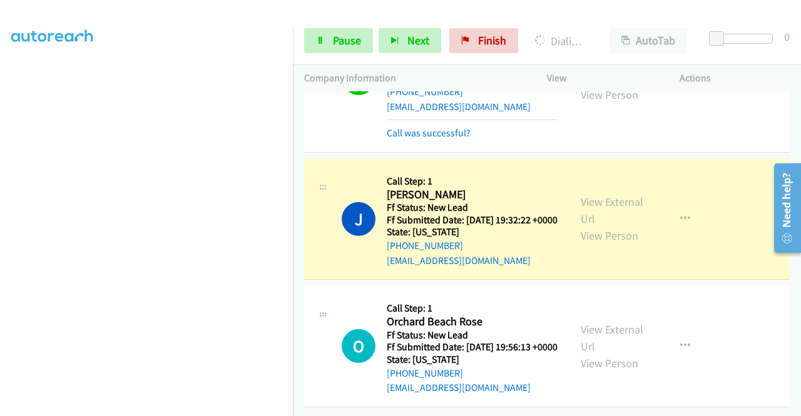
click at [587, 244] on div "View External Url View Person" at bounding box center [613, 218] width 65 height 51
click at [617, 226] on link "View External Url" at bounding box center [612, 210] width 63 height 31
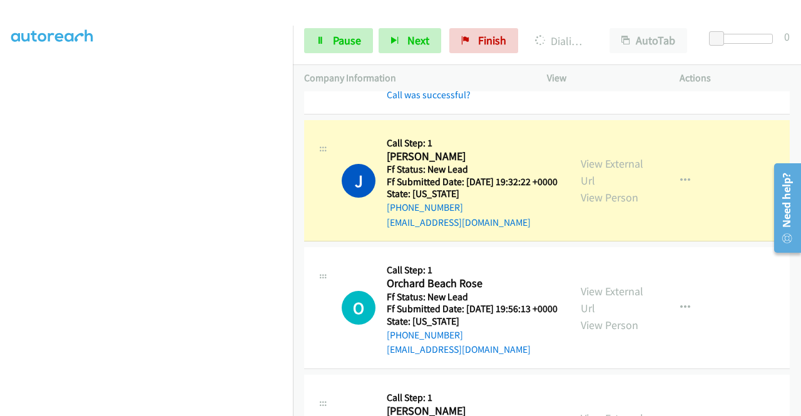
scroll to position [285, 0]
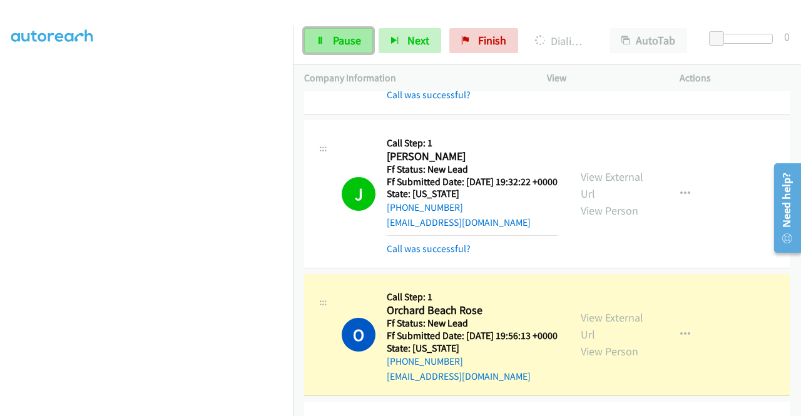
click at [331, 43] on link "Pause" at bounding box center [338, 40] width 69 height 25
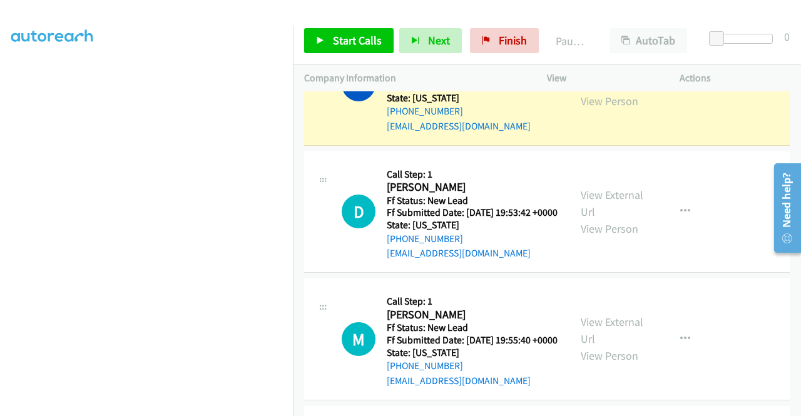
scroll to position [2908, 0]
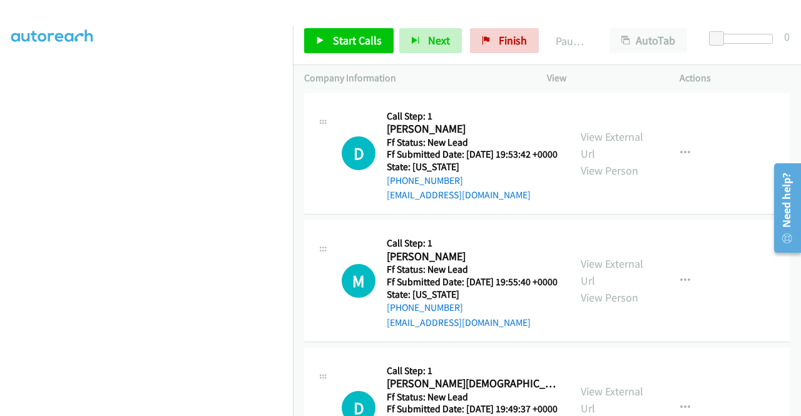
click at [611, 33] on link "View External Url" at bounding box center [612, 17] width 63 height 31
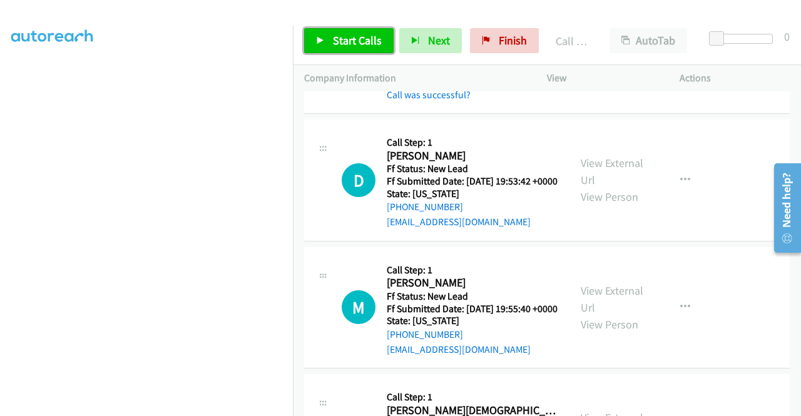
click at [337, 51] on link "Start Calls" at bounding box center [349, 40] width 90 height 25
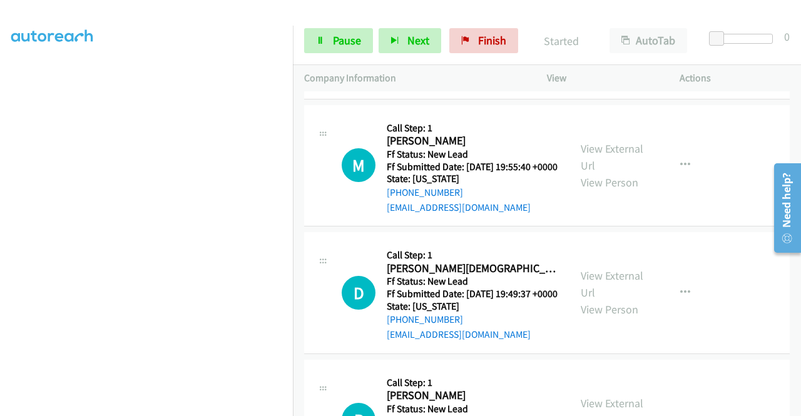
scroll to position [3075, 0]
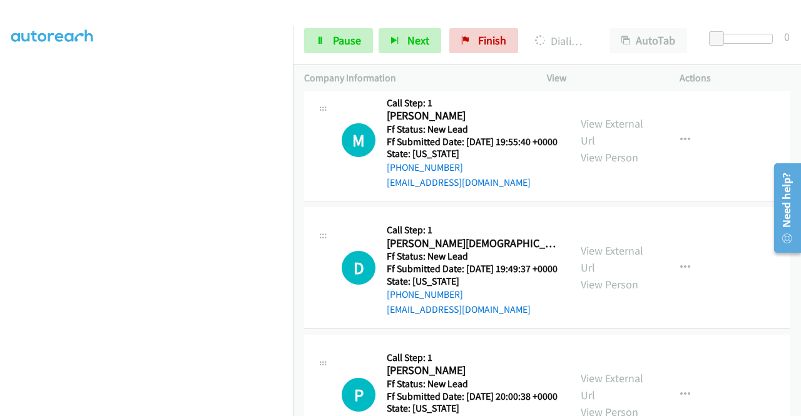
click at [572, 63] on div "View External Url View Person View External Url Email Schedule/Manage Callback …" at bounding box center [642, 13] width 144 height 99
click at [581, 20] on link "View External Url" at bounding box center [612, 4] width 63 height 31
click at [0, 116] on aside "Dialing Mode: Power | Switch to Preview My Lists" at bounding box center [146, 95] width 293 height 693
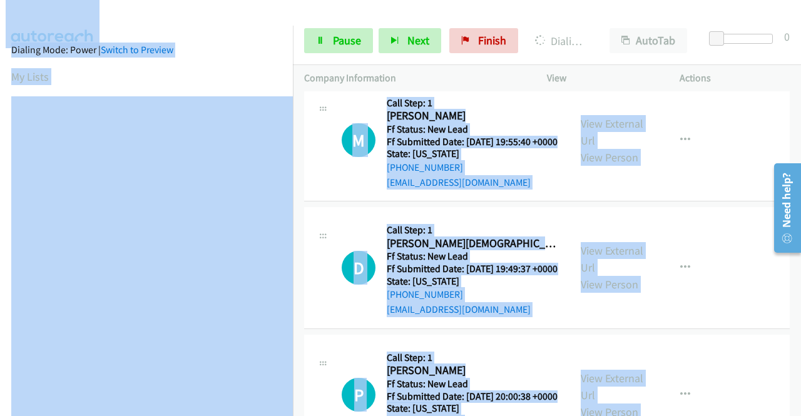
drag, startPoint x: 293, startPoint y: 237, endPoint x: 300, endPoint y: 341, distance: 104.1
click at [311, 59] on main "Start Calls Pause Next Finish Dialing David Chira AutoTab AutoTab 0 Company Inf…" at bounding box center [400, 29] width 801 height 59
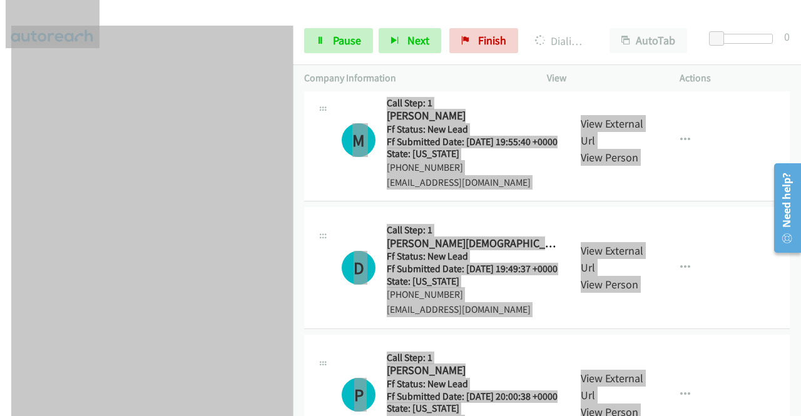
click at [334, 63] on div "D Callback Scheduled Call Step: 1 David Chira America/Los_Angeles Ff Status: Ne…" at bounding box center [437, 13] width 243 height 99
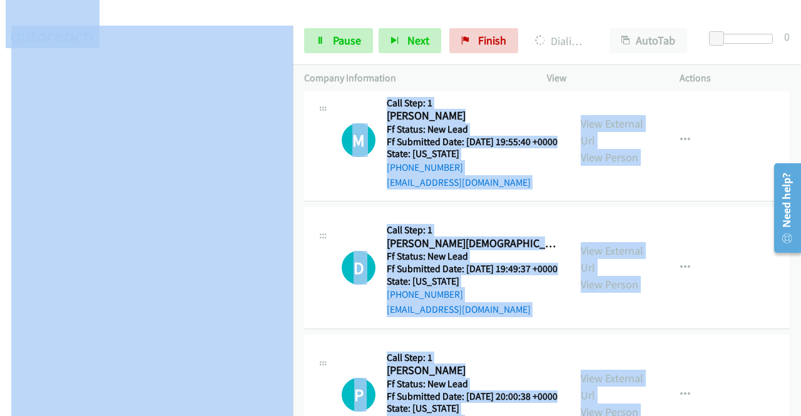
click at [308, 15] on div at bounding box center [395, 24] width 790 height 48
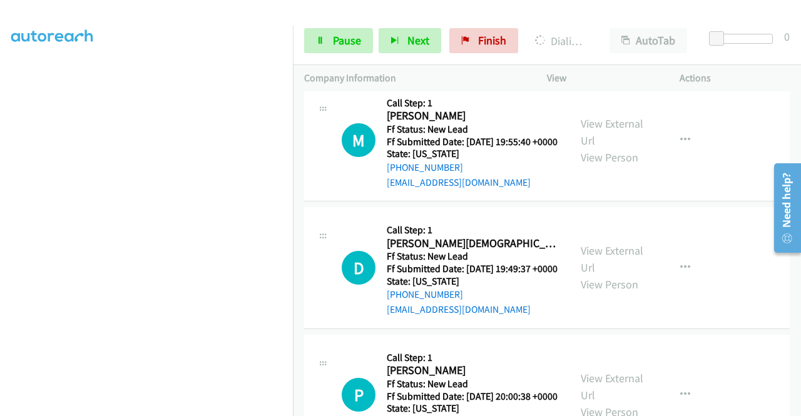
scroll to position [242, 0]
click at [341, 40] on span "Pause" at bounding box center [347, 40] width 28 height 14
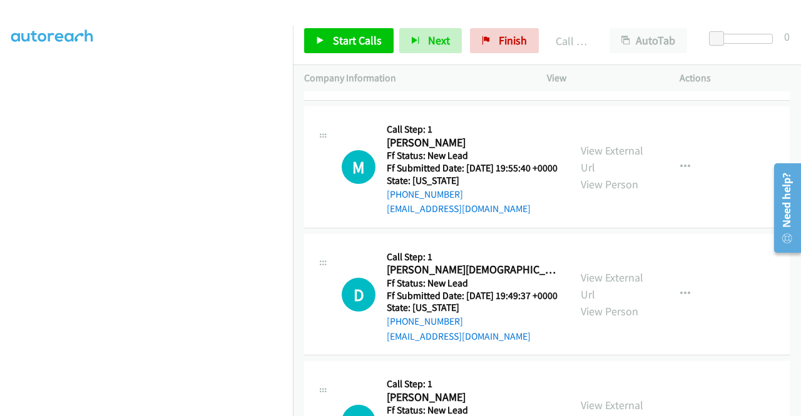
click at [449, 88] on link "Call was successful?" at bounding box center [429, 82] width 84 height 12
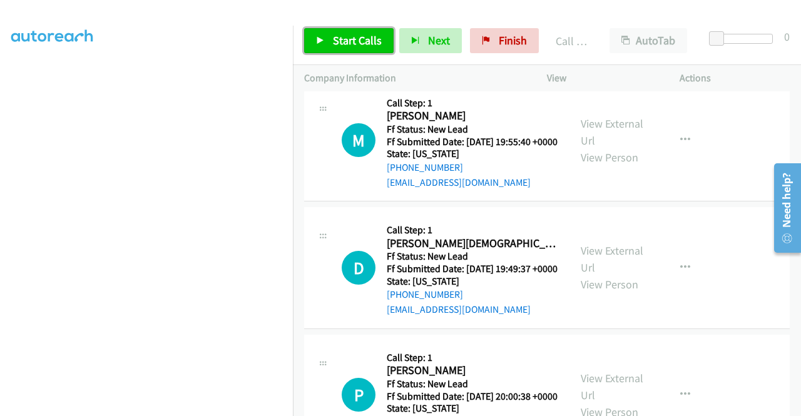
click at [371, 37] on span "Start Calls" at bounding box center [357, 40] width 49 height 14
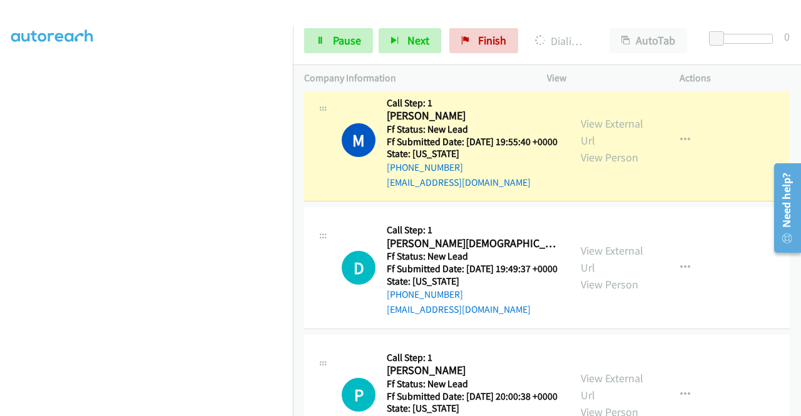
click at [604, 166] on div "View External Url View Person" at bounding box center [613, 140] width 65 height 51
click at [602, 148] on link "View External Url" at bounding box center [612, 131] width 63 height 31
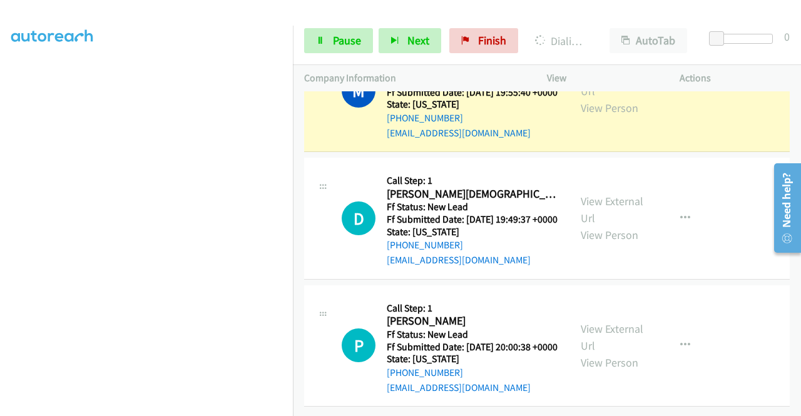
scroll to position [3233, 0]
click at [0, 172] on aside "Dialing Mode: Power | Switch to Preview My Lists" at bounding box center [146, 129] width 293 height 693
click at [242, 408] on section at bounding box center [146, 119] width 270 height 599
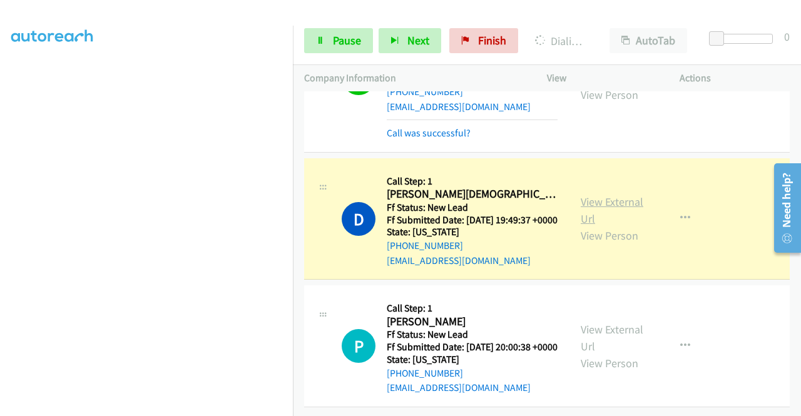
click at [602, 226] on link "View External Url" at bounding box center [612, 210] width 63 height 31
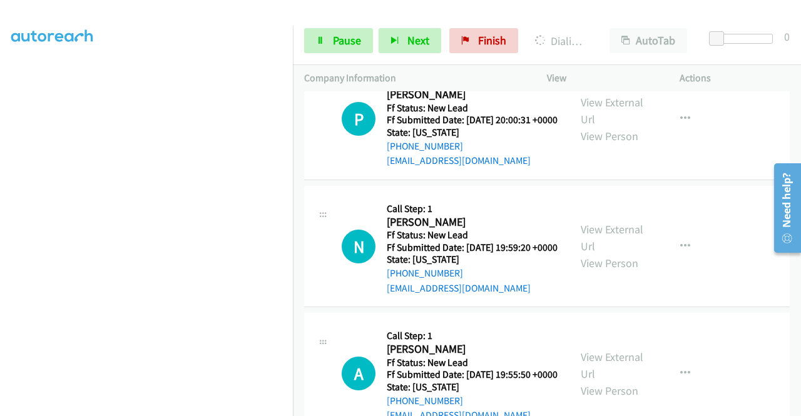
scroll to position [3520, 0]
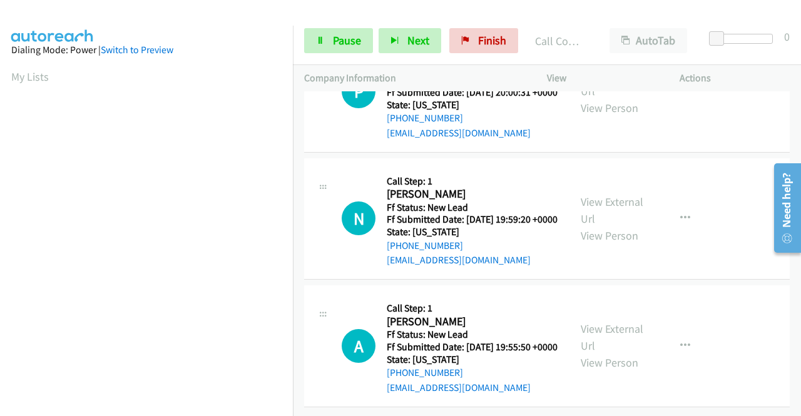
scroll to position [3662, 0]
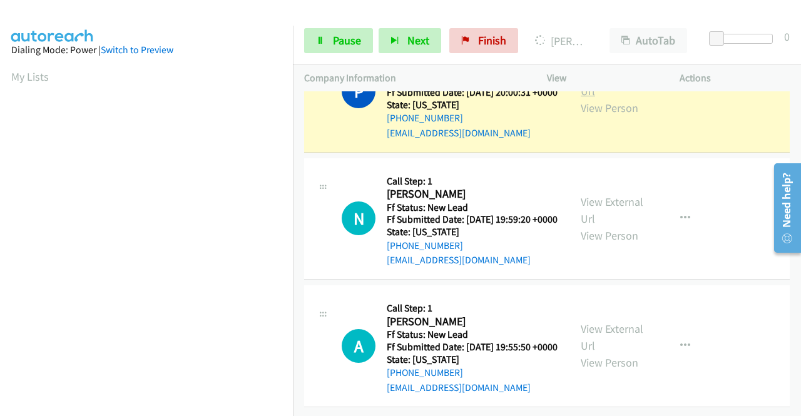
click at [587, 98] on link "View External Url" at bounding box center [612, 82] width 63 height 31
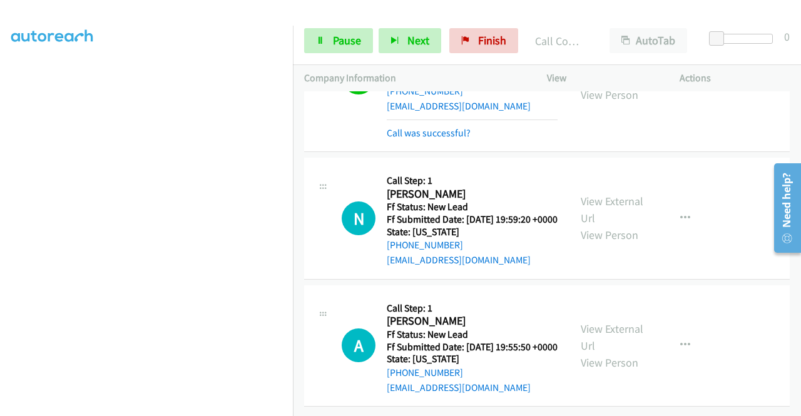
scroll to position [3874, 0]
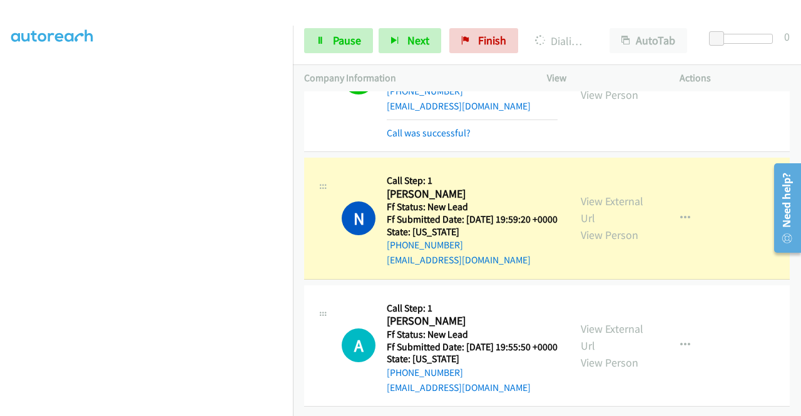
click at [592, 193] on div "View External Url View Person" at bounding box center [613, 218] width 65 height 51
click at [592, 194] on link "View External Url" at bounding box center [612, 209] width 63 height 31
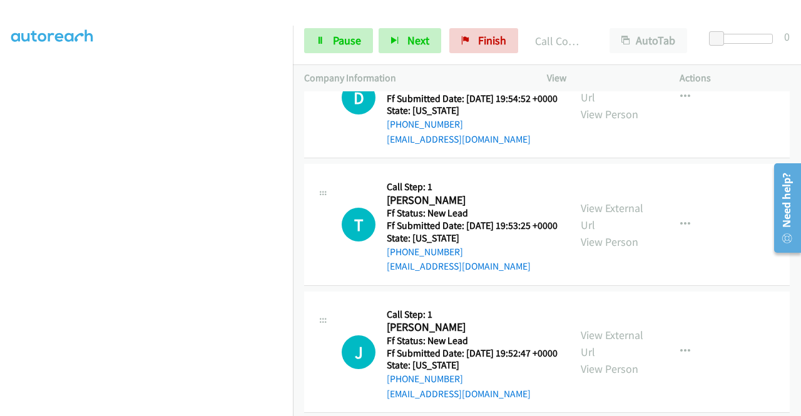
scroll to position [4058, 0]
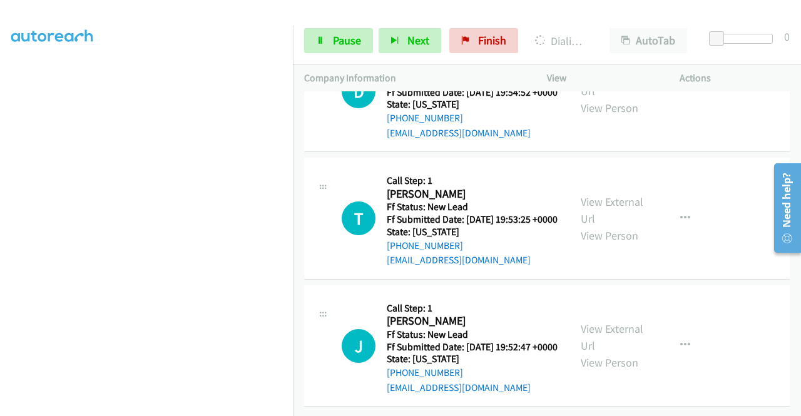
click at [322, 44] on icon at bounding box center [320, 41] width 9 height 9
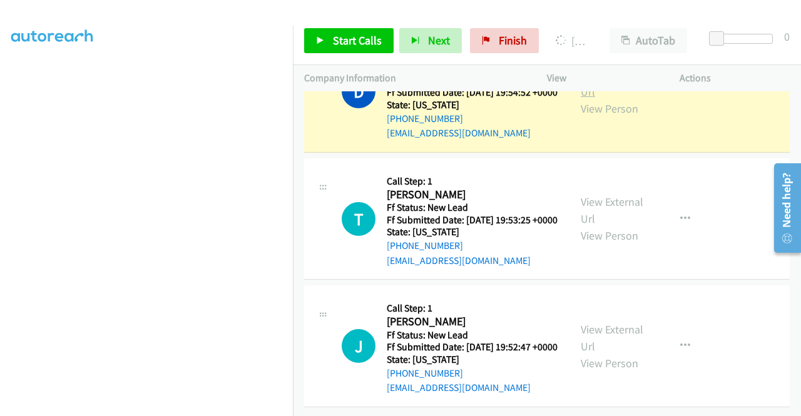
click at [600, 99] on link "View External Url" at bounding box center [612, 83] width 63 height 31
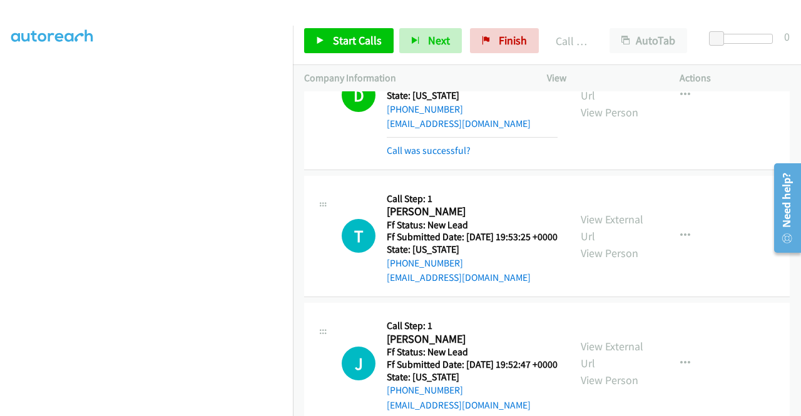
scroll to position [4372, 0]
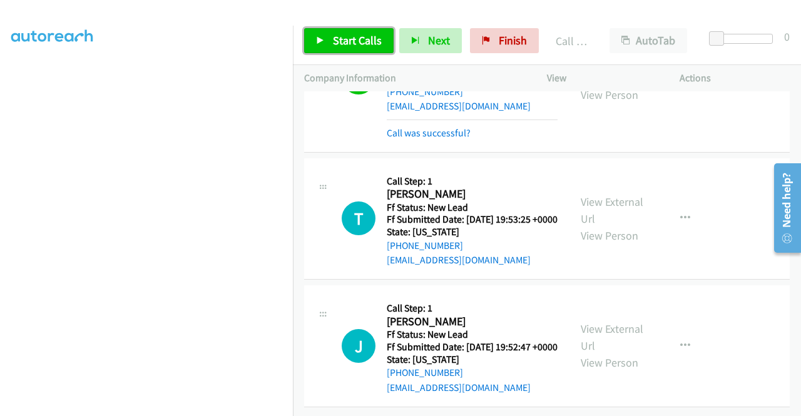
click at [368, 49] on link "Start Calls" at bounding box center [349, 40] width 90 height 25
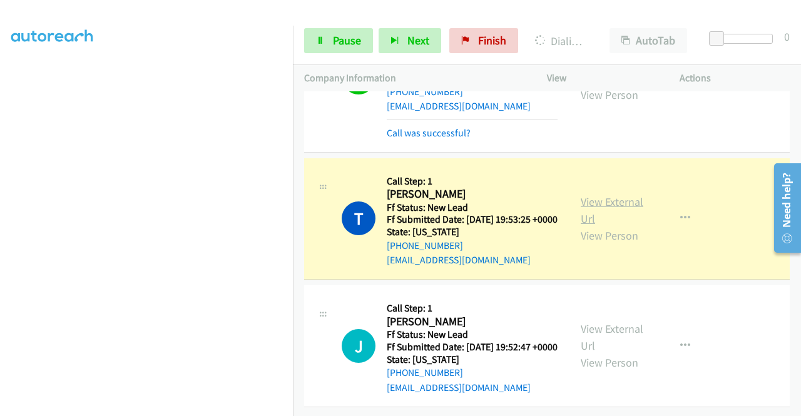
click at [599, 195] on link "View External Url" at bounding box center [612, 210] width 63 height 31
click at [0, 128] on aside "Dialing Mode: Power | Switch to Preview My Lists" at bounding box center [146, 95] width 293 height 693
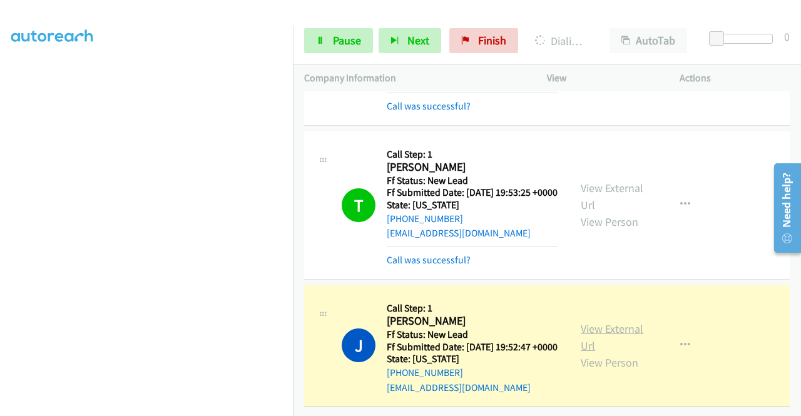
click at [614, 339] on link "View External Url" at bounding box center [612, 337] width 63 height 31
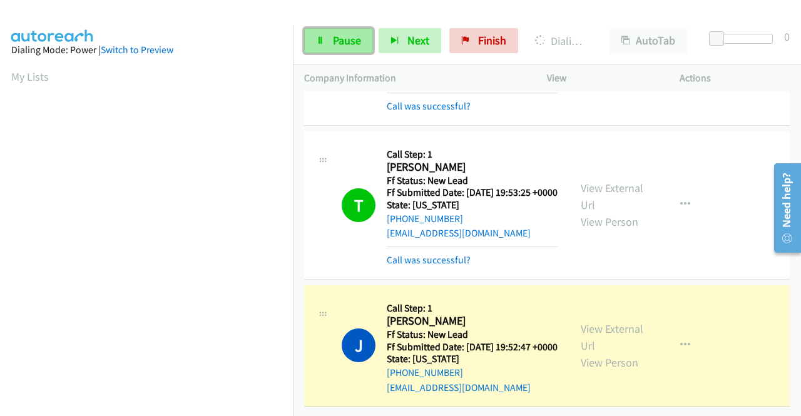
click at [359, 43] on span "Pause" at bounding box center [347, 40] width 28 height 14
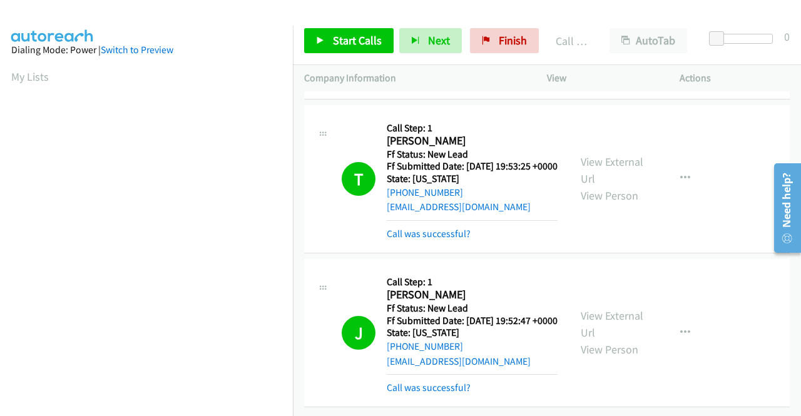
scroll to position [4425, 0]
click at [333, 44] on span "Start Calls" at bounding box center [357, 40] width 49 height 14
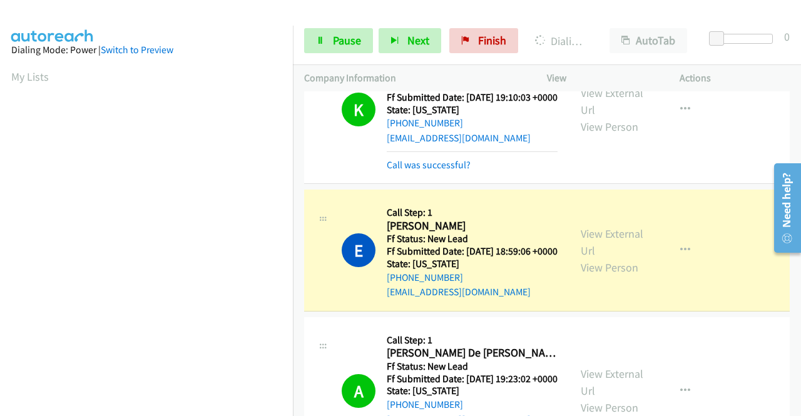
scroll to position [530, 0]
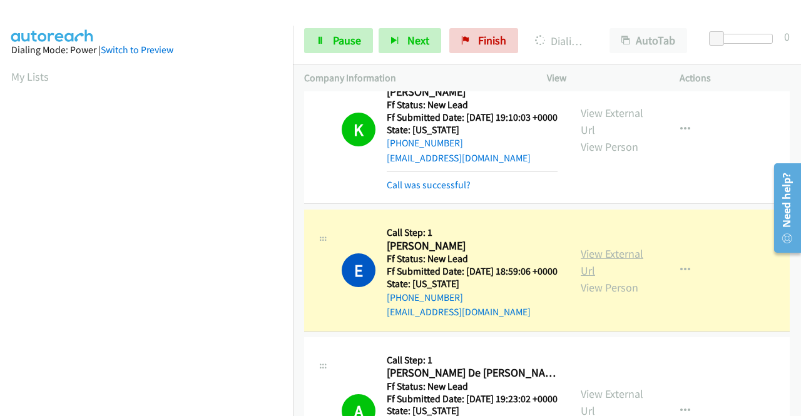
click at [592, 278] on link "View External Url" at bounding box center [612, 262] width 63 height 31
click at [0, 151] on aside "Dialing Mode: Power | Switch to Preview My Lists" at bounding box center [146, 372] width 293 height 693
click at [0, 289] on aside "Dialing Mode: Power | Switch to Preview My Lists" at bounding box center [146, 110] width 293 height 693
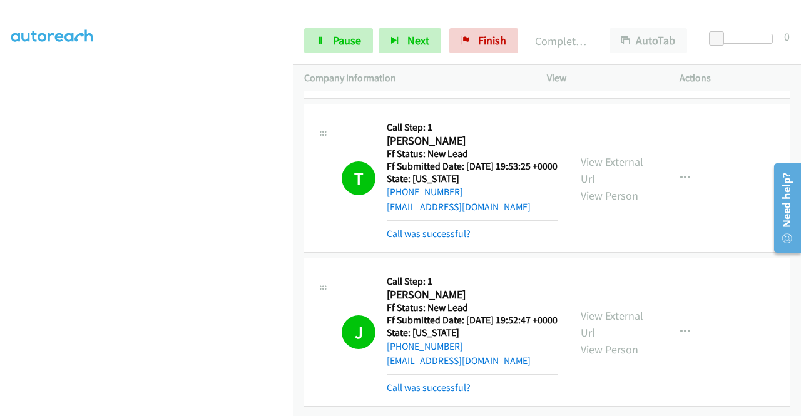
scroll to position [0, 0]
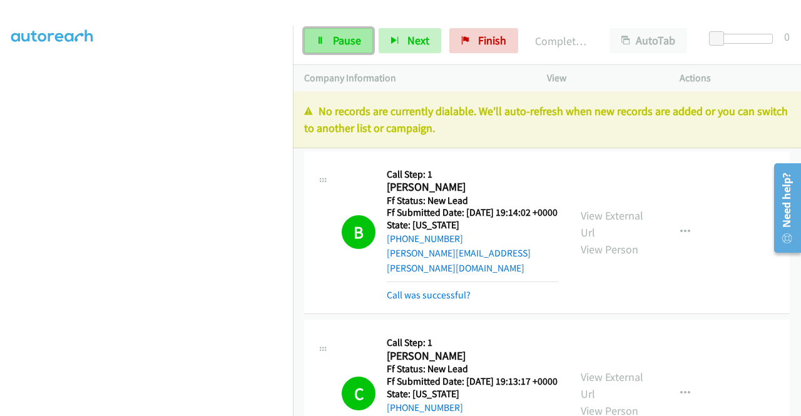
click at [329, 33] on link "Pause" at bounding box center [338, 40] width 69 height 25
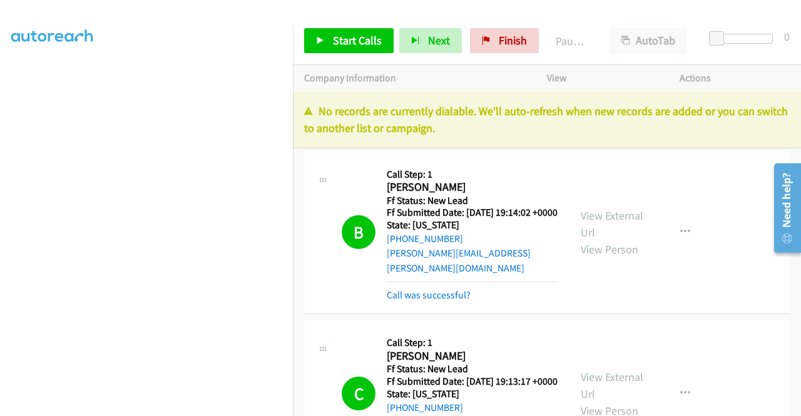
click at [727, 166] on div "B Callback Scheduled Call Step: 1 Beth Hostetler America/Phoenix Ff Status: New…" at bounding box center [547, 232] width 486 height 163
click at [518, 39] on span "Finish" at bounding box center [513, 40] width 28 height 14
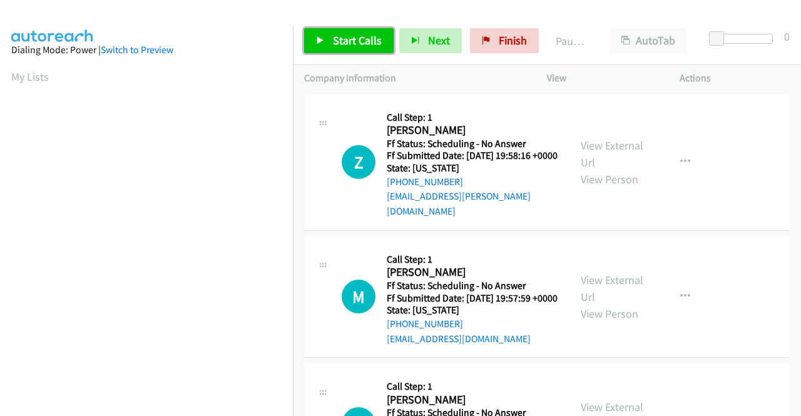
click at [340, 28] on link "Start Calls" at bounding box center [349, 40] width 90 height 25
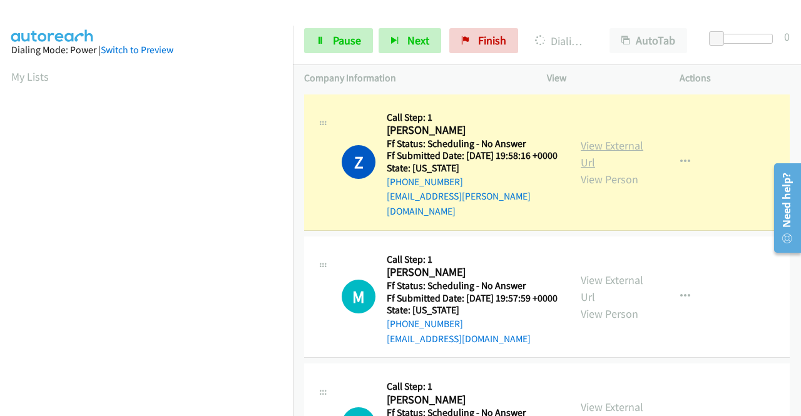
click at [635, 142] on link "View External Url" at bounding box center [612, 153] width 63 height 31
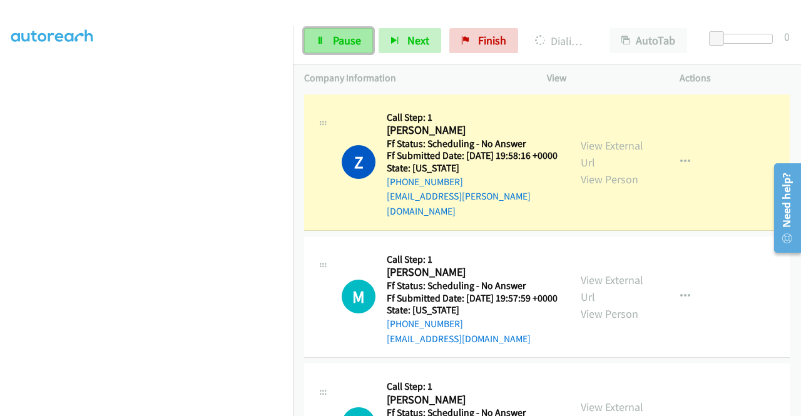
click at [328, 34] on link "Pause" at bounding box center [338, 40] width 69 height 25
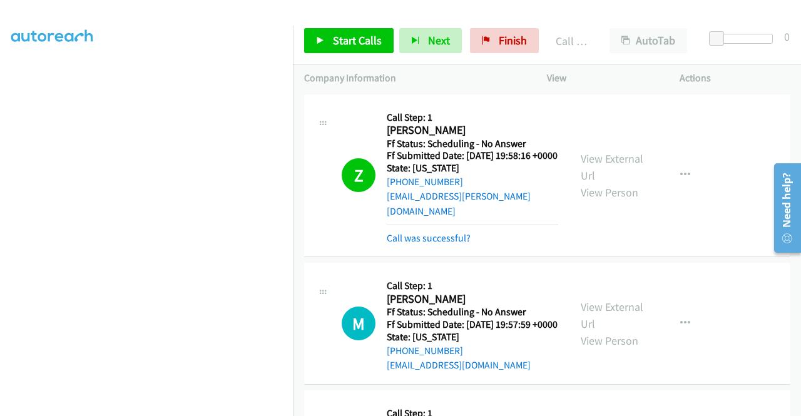
click at [616, 165] on div "View External Url View Person" at bounding box center [613, 175] width 65 height 51
click at [605, 157] on link "View External Url" at bounding box center [612, 166] width 63 height 31
click at [503, 34] on span "Finish" at bounding box center [513, 40] width 28 height 14
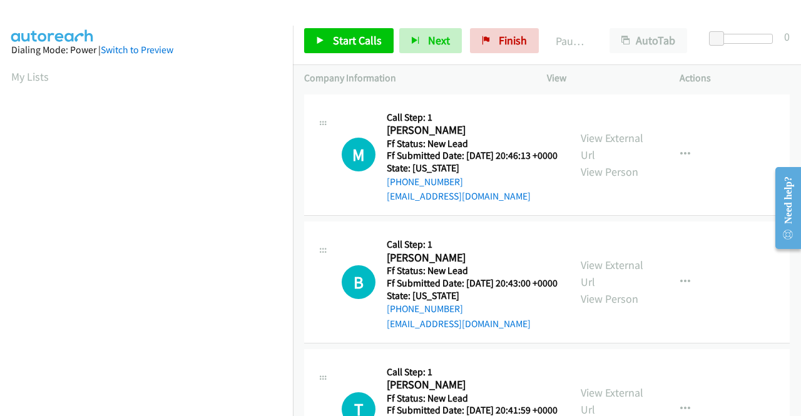
click at [358, 24] on div "Start Calls Pause Next Finish Paused AutoTab AutoTab 0" at bounding box center [547, 41] width 508 height 48
click at [346, 36] on span "Start Calls" at bounding box center [357, 40] width 49 height 14
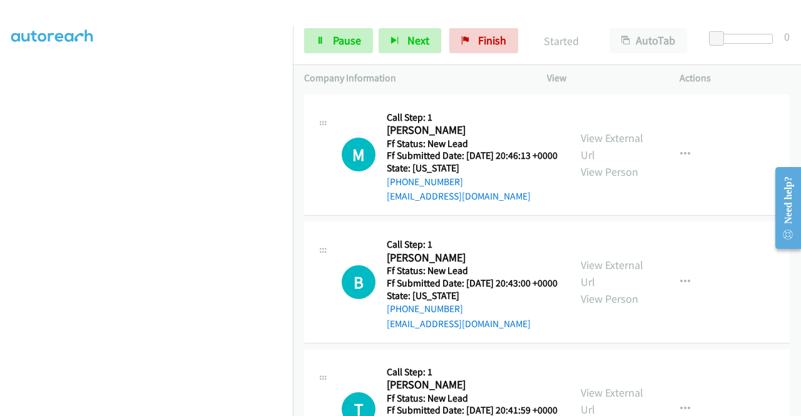
scroll to position [239, 0]
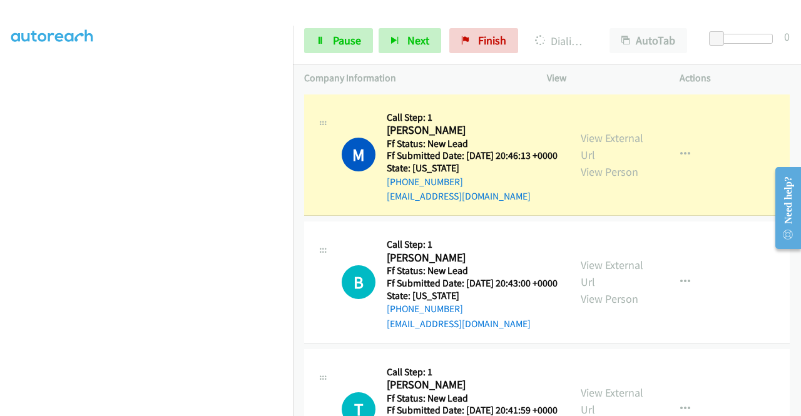
click at [0, 148] on aside "Dialing Mode: Power | Switch to Preview My Lists" at bounding box center [146, 133] width 293 height 693
click at [593, 150] on link "View External Url" at bounding box center [612, 146] width 63 height 31
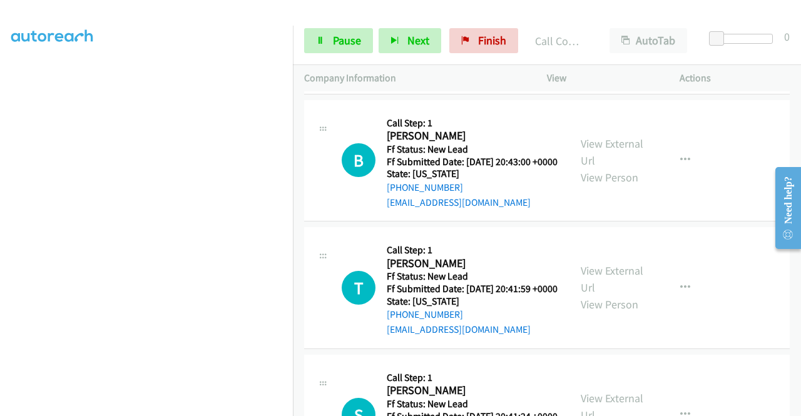
scroll to position [150, 0]
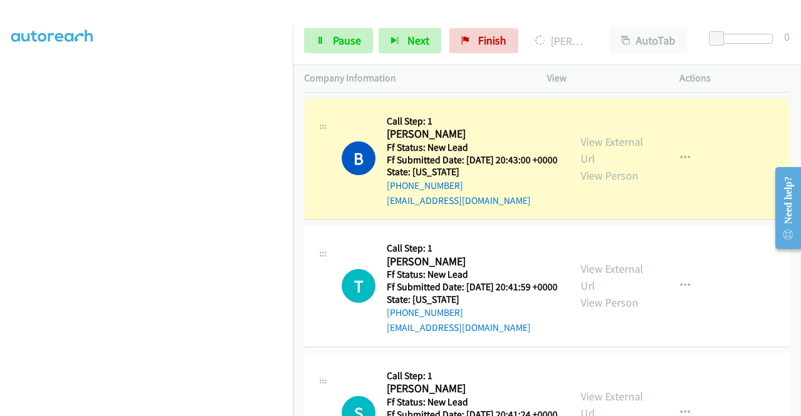
click at [596, 179] on div "View External Url View Person" at bounding box center [613, 158] width 65 height 51
click at [594, 168] on div "View External Url View Person" at bounding box center [613, 158] width 65 height 51
click at [590, 162] on link "View External Url" at bounding box center [612, 150] width 63 height 31
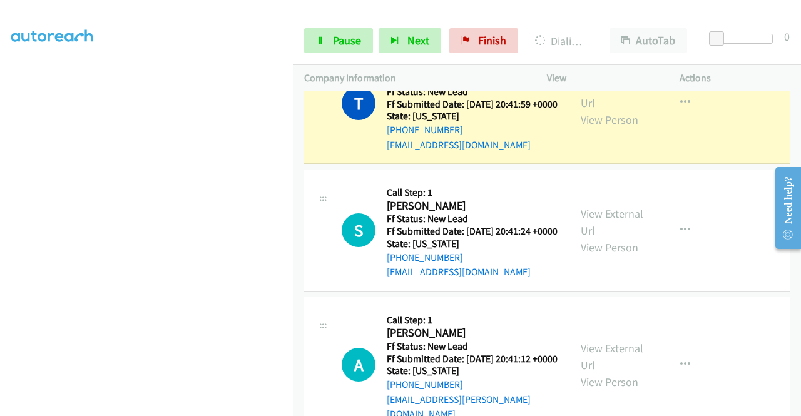
scroll to position [285, 0]
click at [621, 126] on div "View External Url View Person" at bounding box center [613, 103] width 65 height 51
click at [612, 110] on link "View External Url" at bounding box center [612, 94] width 63 height 31
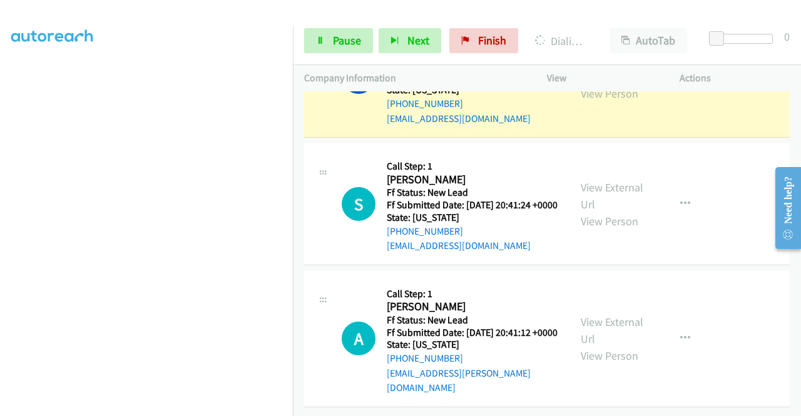
scroll to position [441, 0]
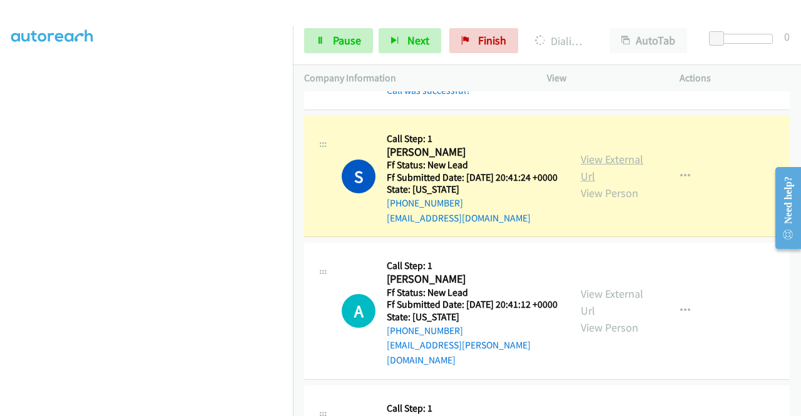
click at [598, 183] on link "View External Url" at bounding box center [612, 167] width 63 height 31
click at [0, 160] on aside "Dialing Mode: Power | Switch to Preview My Lists" at bounding box center [146, 95] width 293 height 693
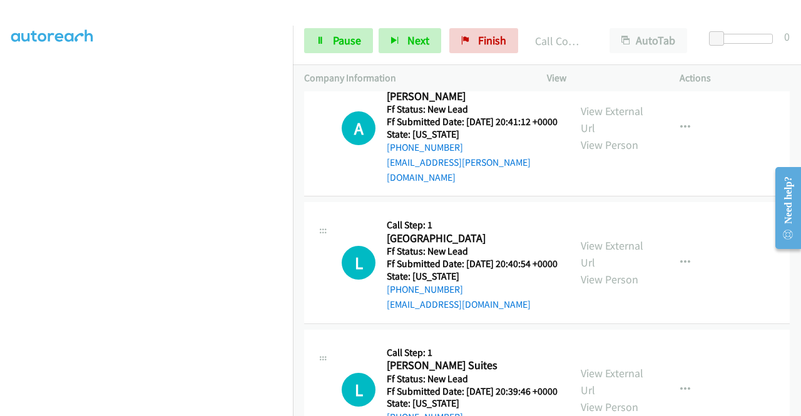
scroll to position [658, 0]
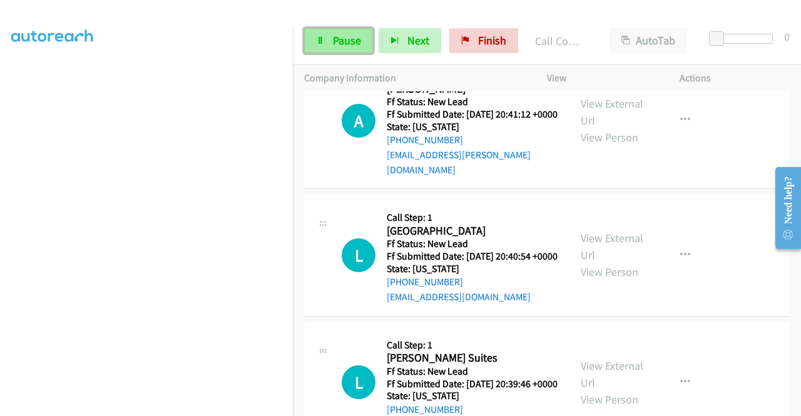
click at [334, 33] on span "Pause" at bounding box center [347, 40] width 28 height 14
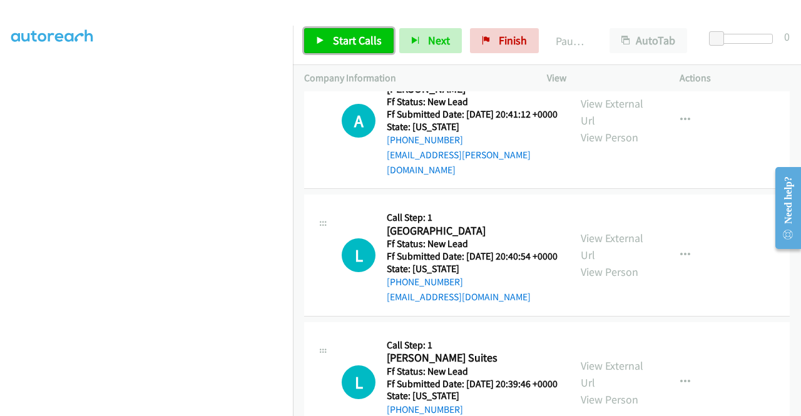
click at [334, 33] on span "Start Calls" at bounding box center [357, 40] width 49 height 14
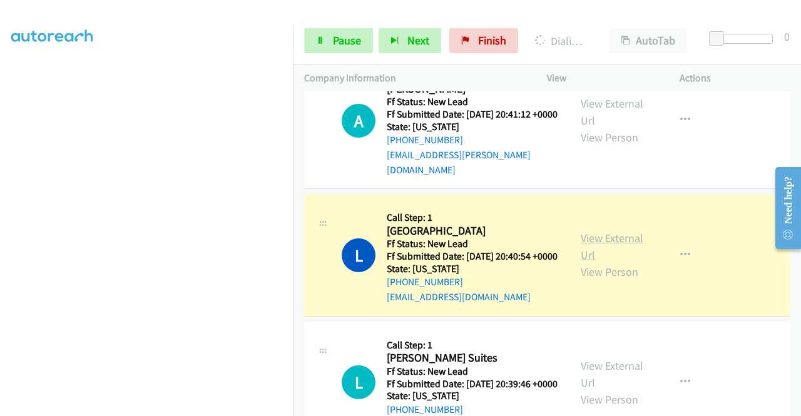
click at [593, 262] on link "View External Url" at bounding box center [612, 246] width 63 height 31
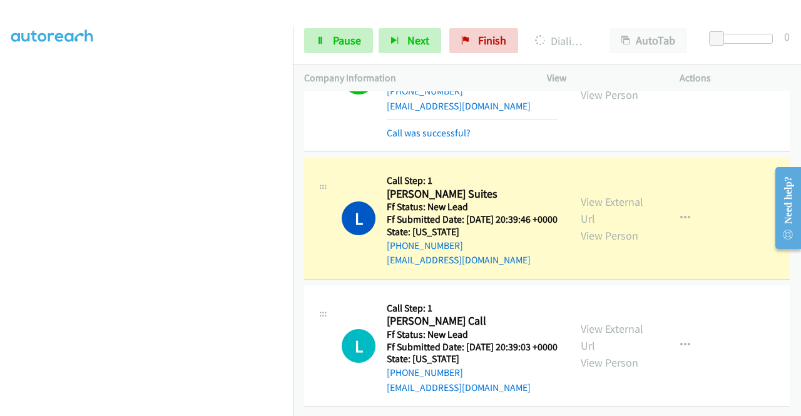
scroll to position [936, 0]
click at [596, 193] on div "View External Url View Person" at bounding box center [613, 218] width 65 height 51
click at [587, 195] on link "View External Url" at bounding box center [612, 210] width 63 height 31
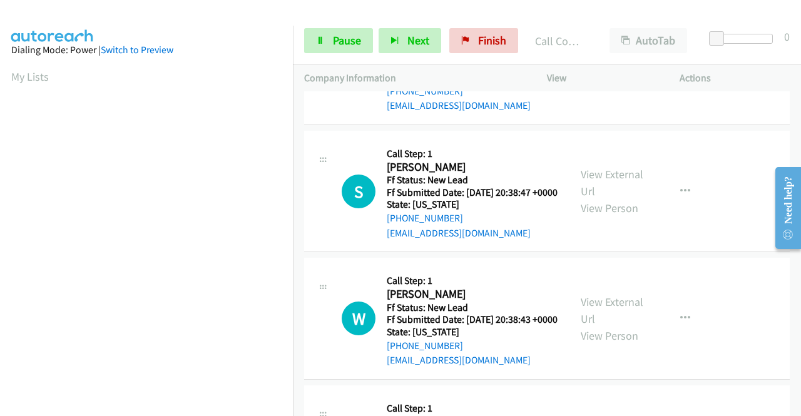
scroll to position [1146, 0]
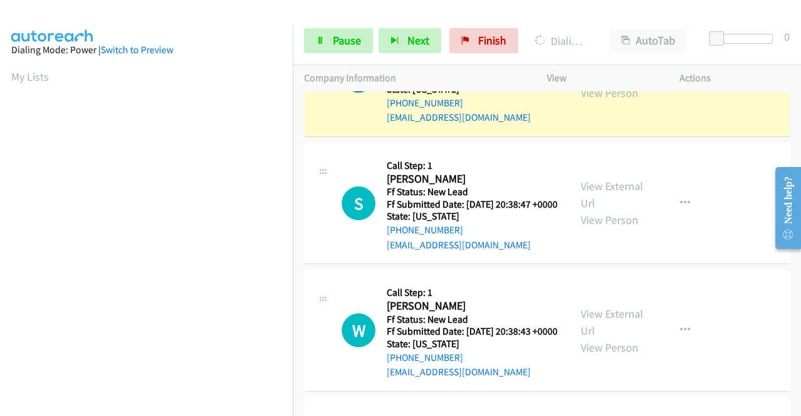
click at [593, 83] on link "View External Url" at bounding box center [612, 67] width 63 height 31
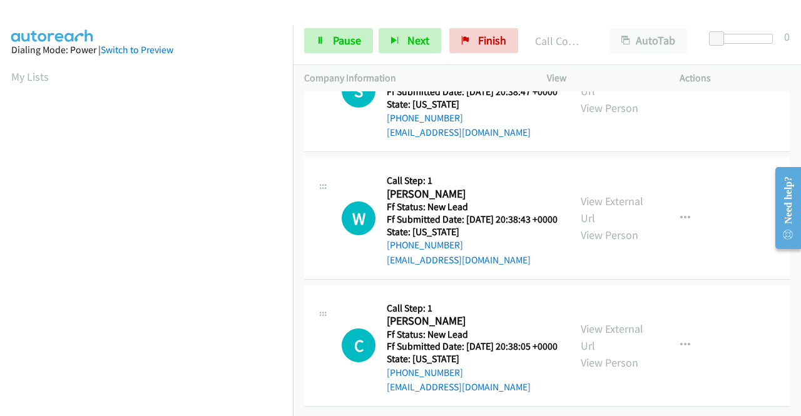
scroll to position [1304, 0]
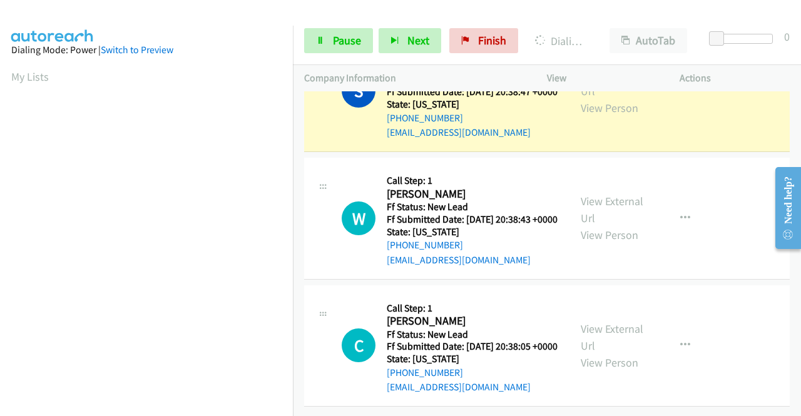
click at [570, 139] on div "View External Url View Person View External Url Email Schedule/Manage Callback …" at bounding box center [642, 91] width 144 height 99
click at [585, 98] on link "View External Url" at bounding box center [612, 82] width 63 height 31
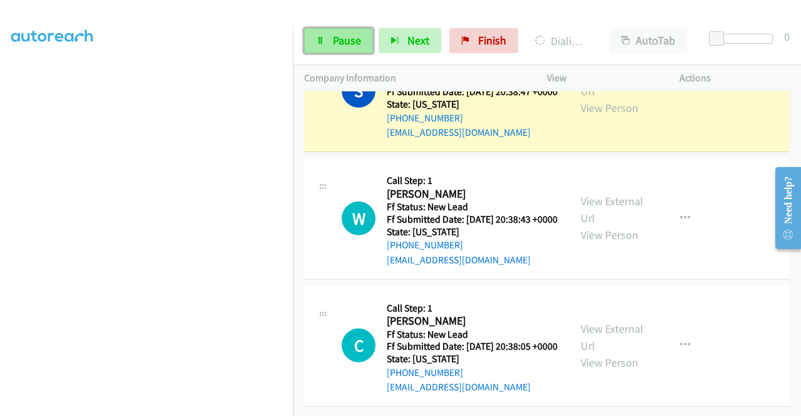
click at [337, 52] on link "Pause" at bounding box center [338, 40] width 69 height 25
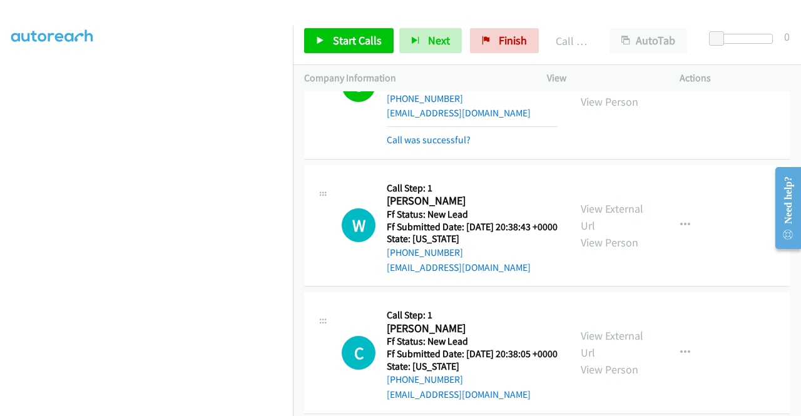
click at [525, 195] on h5 "Call Step: 1" at bounding box center [472, 188] width 171 height 13
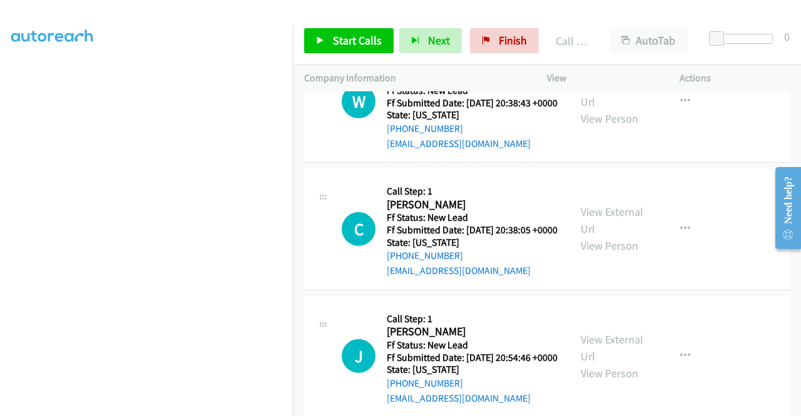
scroll to position [1440, 0]
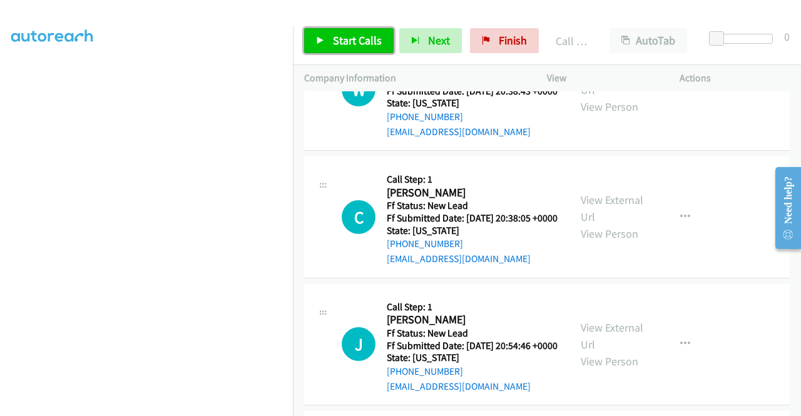
click at [359, 34] on span "Start Calls" at bounding box center [357, 40] width 49 height 14
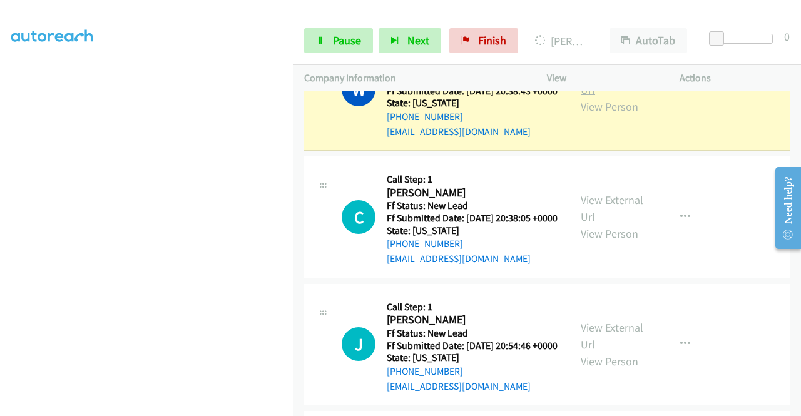
click at [597, 97] on link "View External Url" at bounding box center [612, 81] width 63 height 31
click at [0, 160] on aside "Dialing Mode: Power | Switch to Preview My Lists" at bounding box center [146, 95] width 293 height 693
click at [342, 41] on span "Pause" at bounding box center [347, 40] width 28 height 14
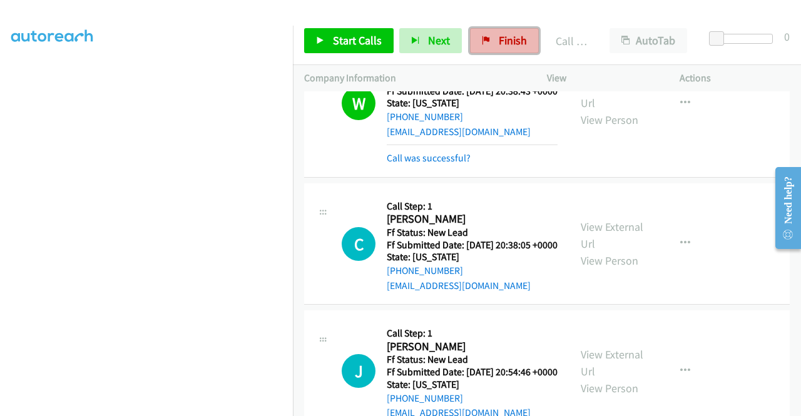
click at [488, 48] on link "Finish" at bounding box center [504, 40] width 69 height 25
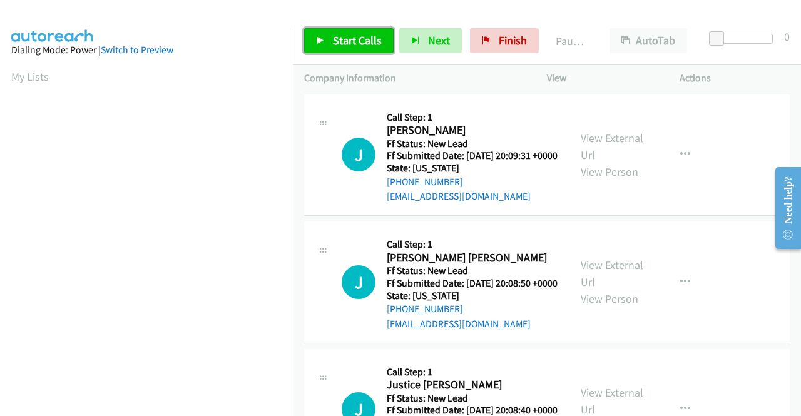
click at [343, 32] on link "Start Calls" at bounding box center [349, 40] width 90 height 25
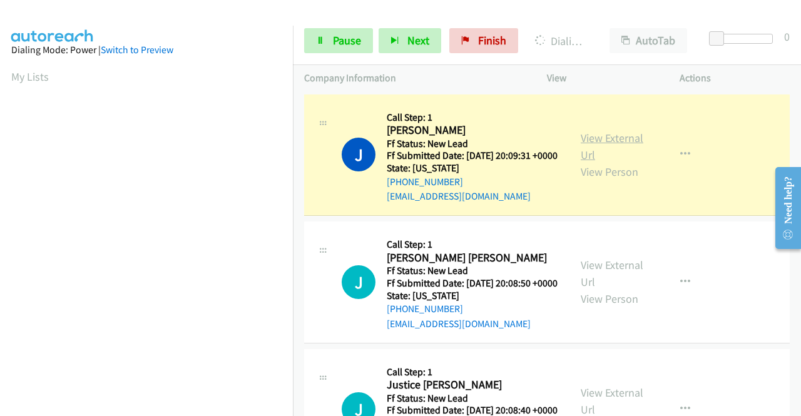
click at [598, 145] on link "View External Url" at bounding box center [612, 146] width 63 height 31
click at [0, 252] on aside "Dialing Mode: Power | Switch to Preview My Lists" at bounding box center [146, 372] width 293 height 693
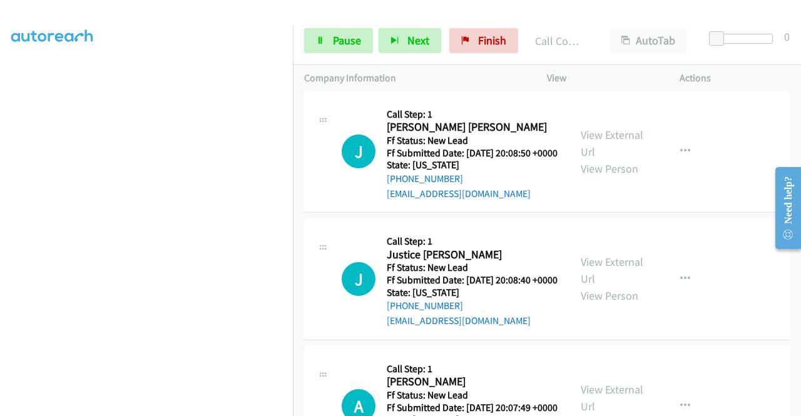
scroll to position [158, 0]
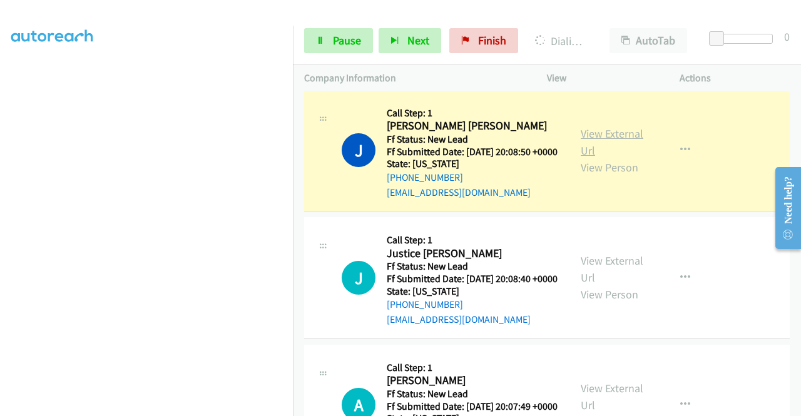
click at [590, 152] on link "View External Url" at bounding box center [612, 141] width 63 height 31
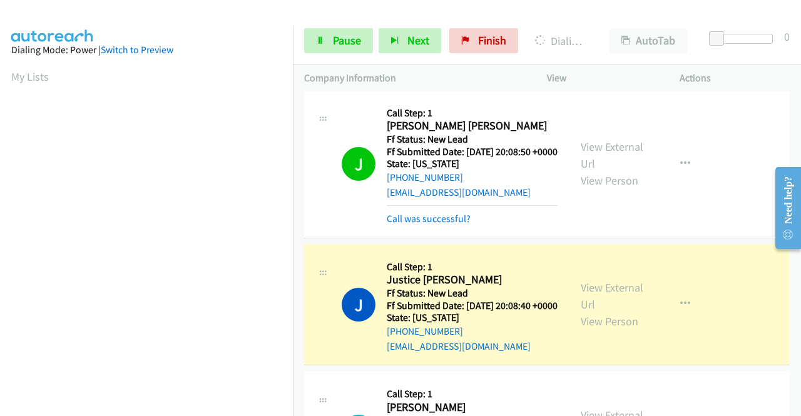
scroll to position [285, 0]
click at [591, 307] on div "View External Url View Person View External Url Email Schedule/Manage Callback …" at bounding box center [642, 304] width 144 height 99
click at [586, 312] on link "View External Url" at bounding box center [612, 295] width 63 height 31
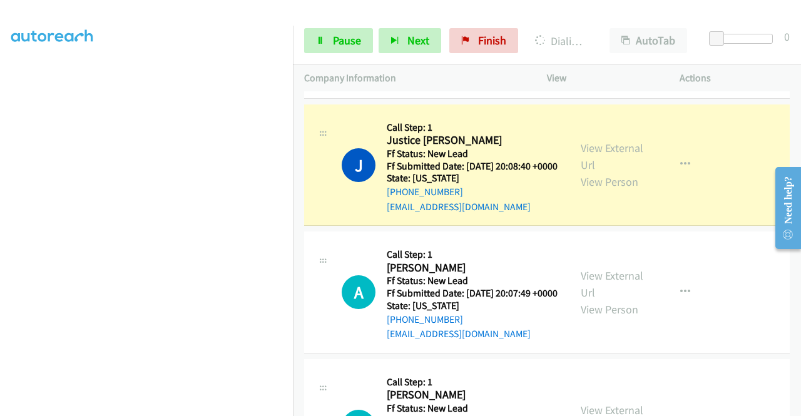
scroll to position [309, 0]
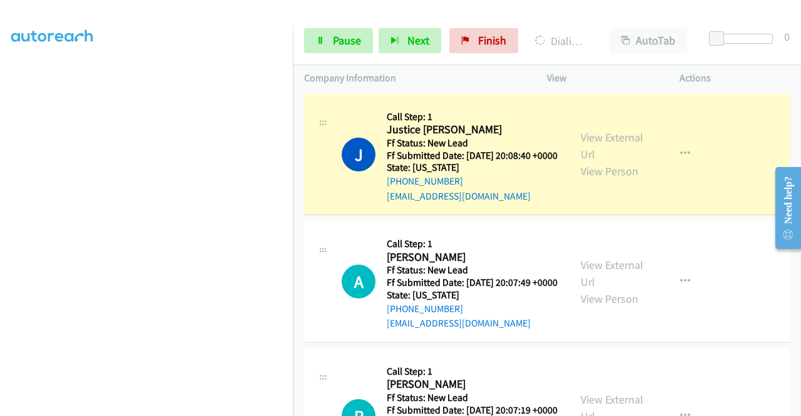
click at [0, 148] on aside "Dialing Mode: Power | Switch to Preview My Lists" at bounding box center [146, 95] width 293 height 693
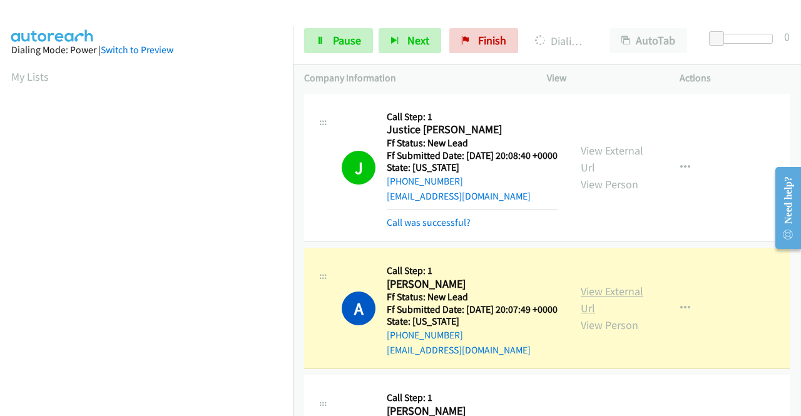
click at [597, 316] on link "View External Url" at bounding box center [612, 299] width 63 height 31
click at [0, 251] on aside "Dialing Mode: Power | Switch to Preview My Lists" at bounding box center [146, 372] width 293 height 693
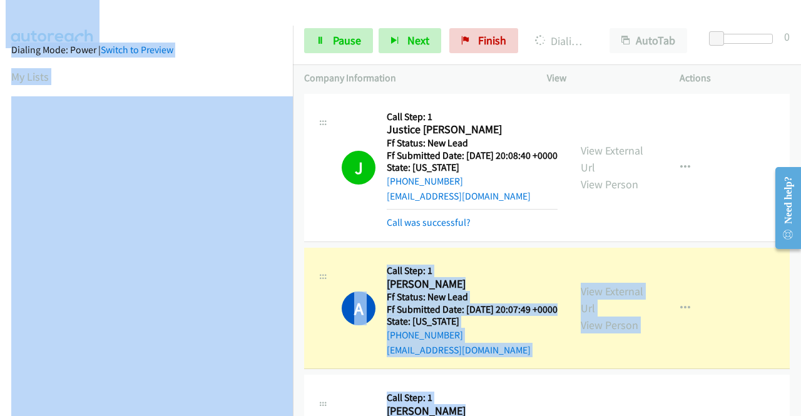
scroll to position [386, 0]
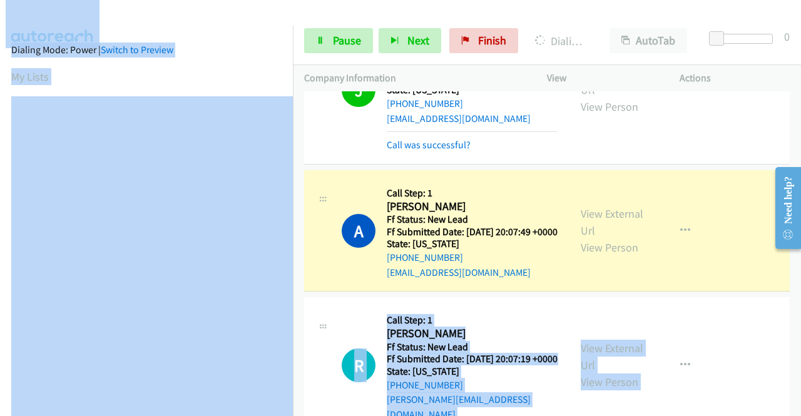
drag, startPoint x: 304, startPoint y: 342, endPoint x: 327, endPoint y: 416, distance: 77.4
click at [327, 59] on main "Start Calls Pause Next Finish Dialing Andrea Connolly AutoTab AutoTab 0 Company…" at bounding box center [400, 29] width 801 height 59
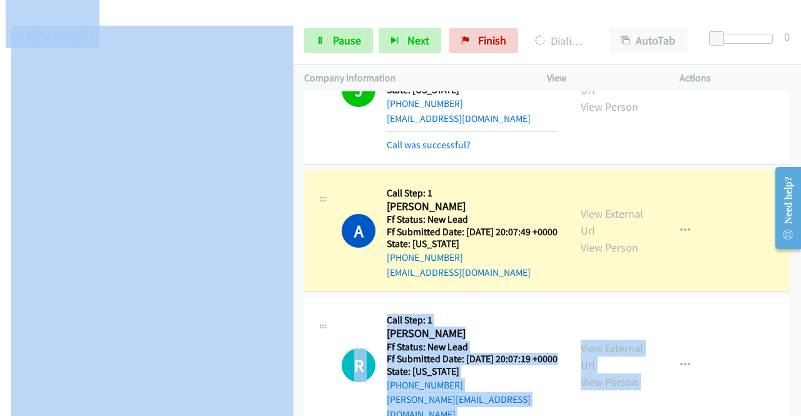
scroll to position [230, 0]
click at [316, 16] on div at bounding box center [395, 24] width 790 height 48
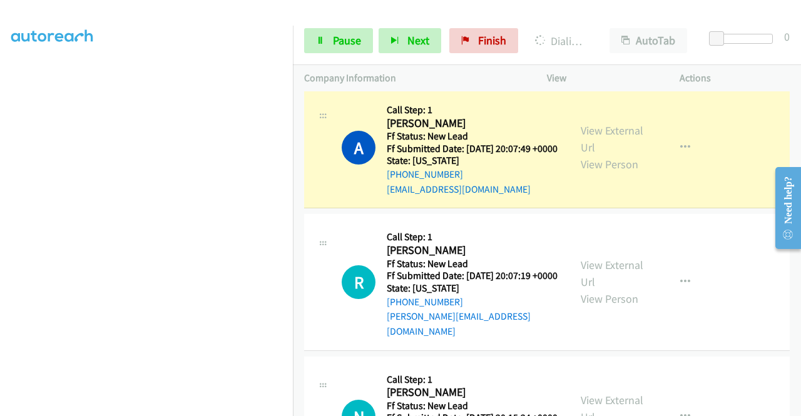
scroll to position [285, 0]
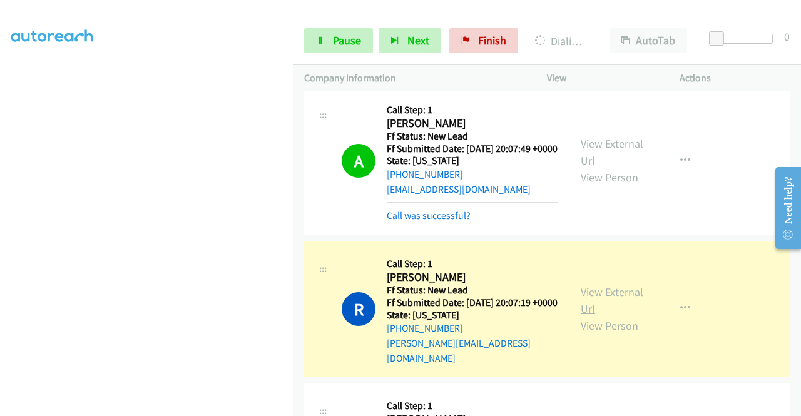
click at [615, 316] on link "View External Url" at bounding box center [612, 300] width 63 height 31
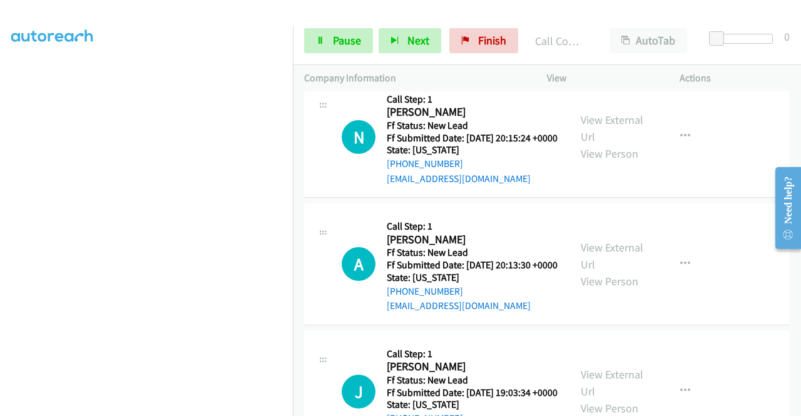
scroll to position [809, 0]
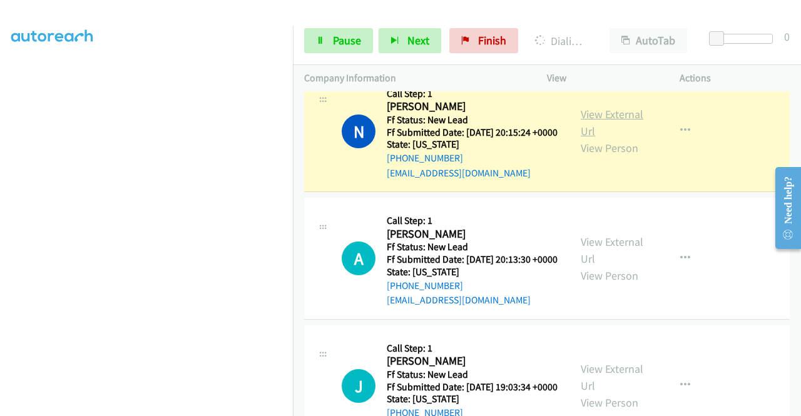
click at [615, 138] on link "View External Url" at bounding box center [612, 122] width 63 height 31
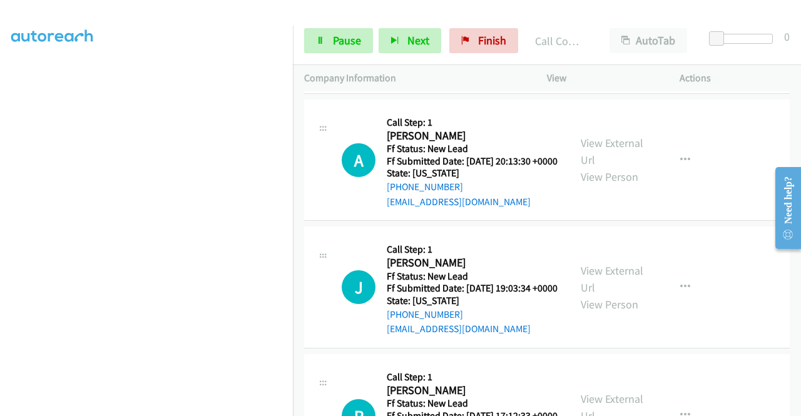
scroll to position [959, 0]
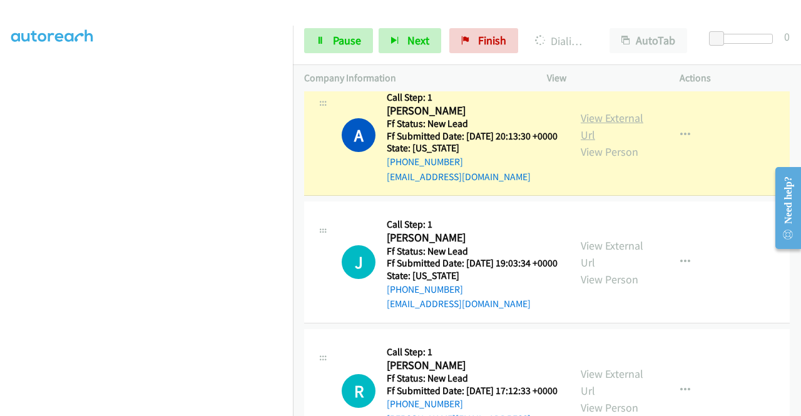
click at [592, 142] on link "View External Url" at bounding box center [612, 126] width 63 height 31
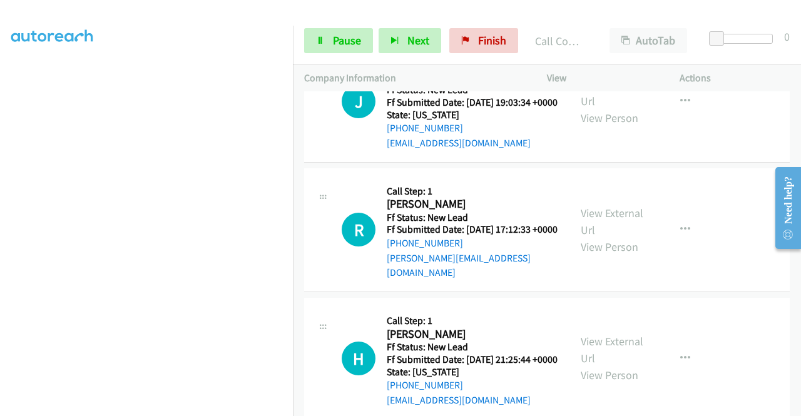
scroll to position [1159, 0]
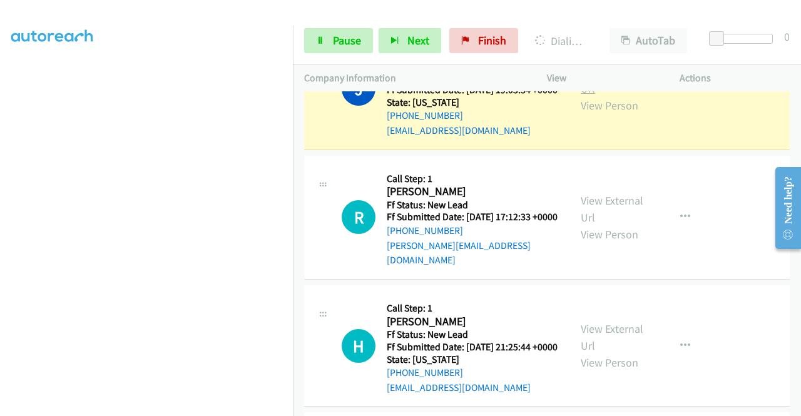
click at [588, 96] on link "View External Url" at bounding box center [612, 79] width 63 height 31
click at [193, 408] on section at bounding box center [146, 119] width 270 height 599
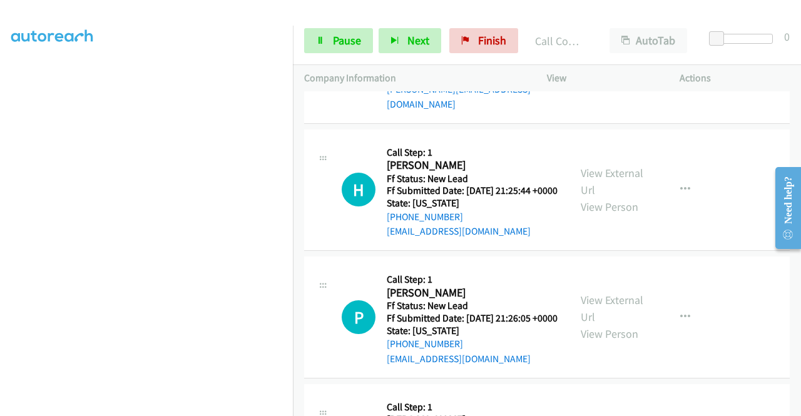
scroll to position [1343, 0]
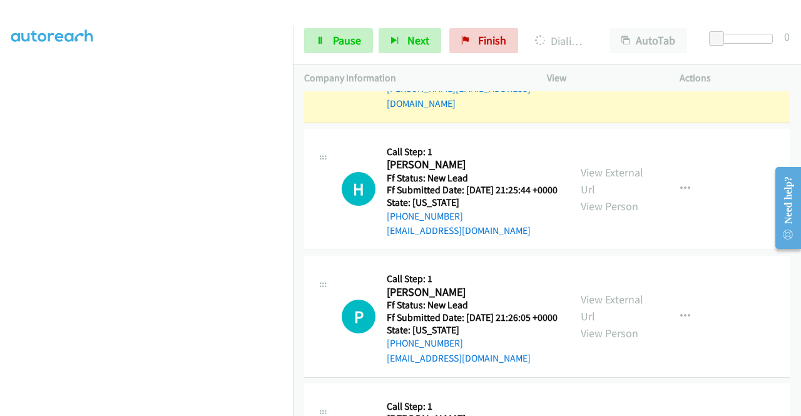
click at [593, 68] on link "View External Url" at bounding box center [612, 51] width 63 height 31
click at [172, 406] on section at bounding box center [146, 119] width 270 height 599
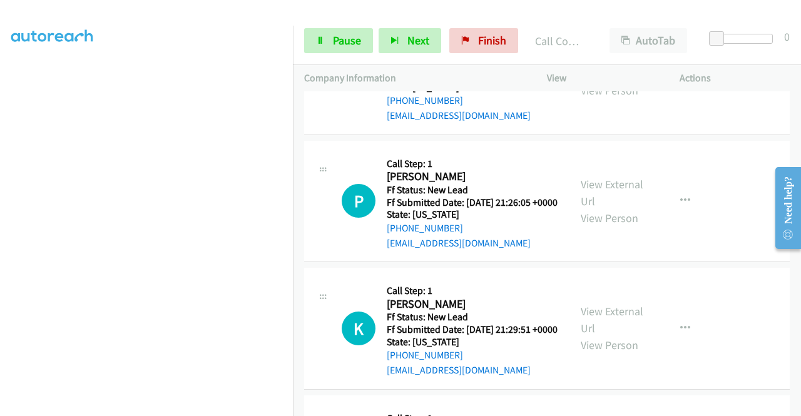
scroll to position [1510, 0]
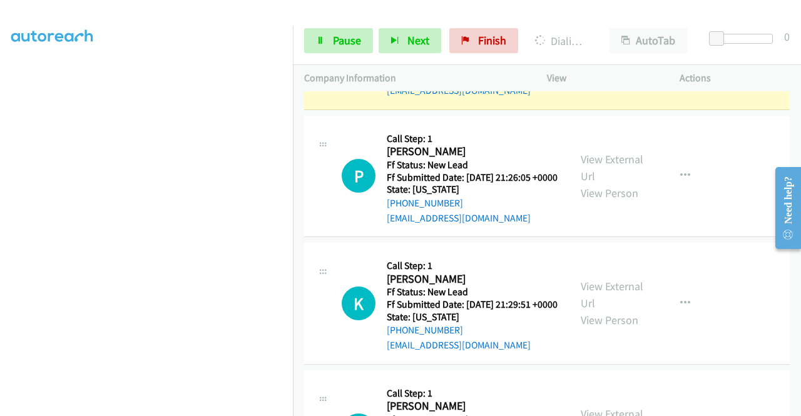
click at [592, 56] on link "View External Url" at bounding box center [612, 39] width 63 height 31
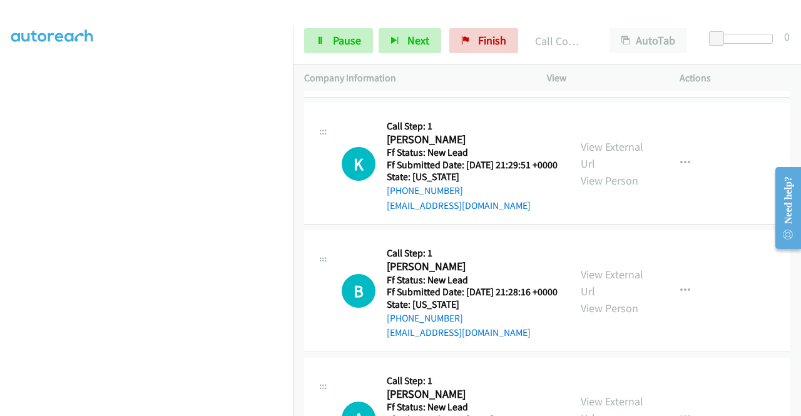
scroll to position [1678, 0]
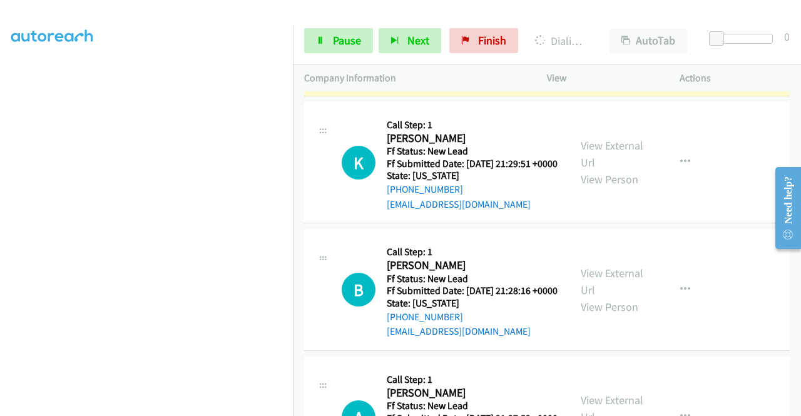
click at [588, 43] on link "View External Url" at bounding box center [612, 26] width 63 height 31
click at [333, 53] on div "Start Calls Pause Next Finish Dialing Phil Turner AutoTab AutoTab 0" at bounding box center [547, 41] width 508 height 48
click at [327, 40] on link "Pause" at bounding box center [338, 40] width 69 height 25
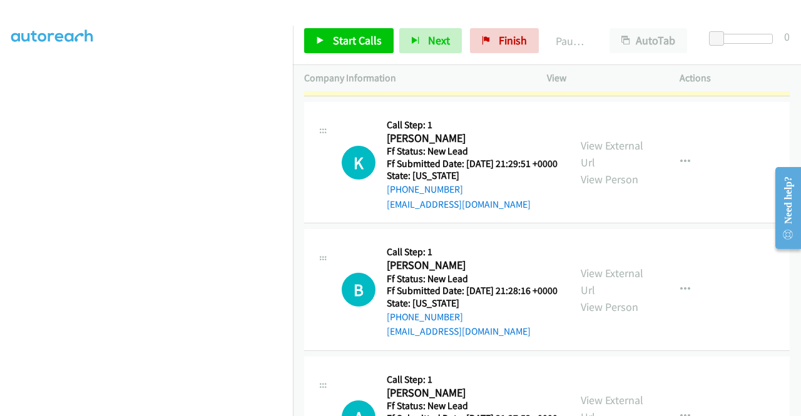
scroll to position [0, 0]
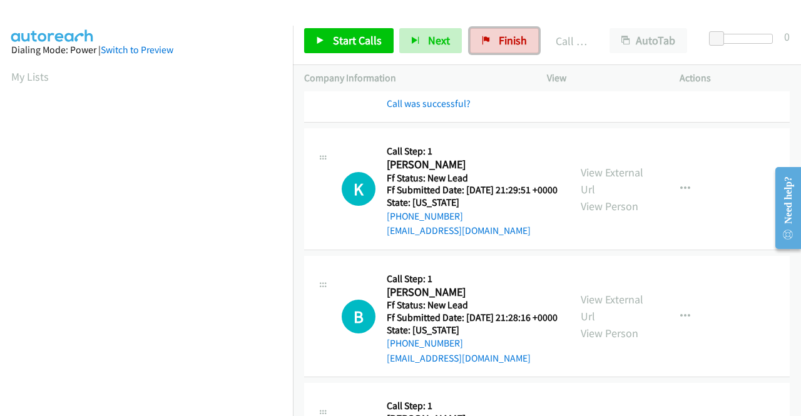
click at [482, 42] on icon at bounding box center [486, 41] width 9 height 9
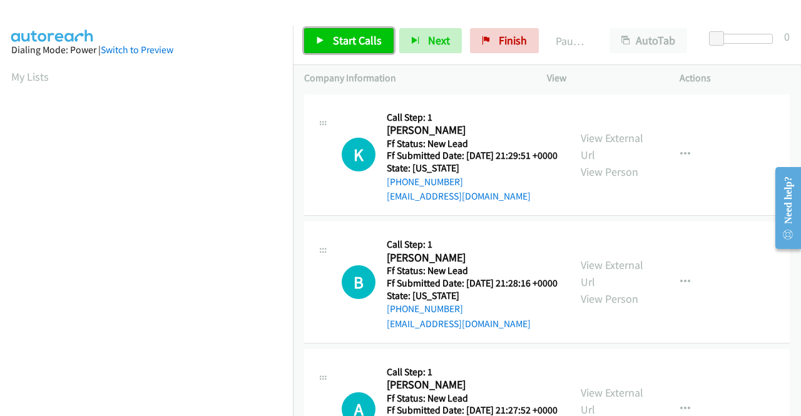
click at [330, 34] on link "Start Calls" at bounding box center [349, 40] width 90 height 25
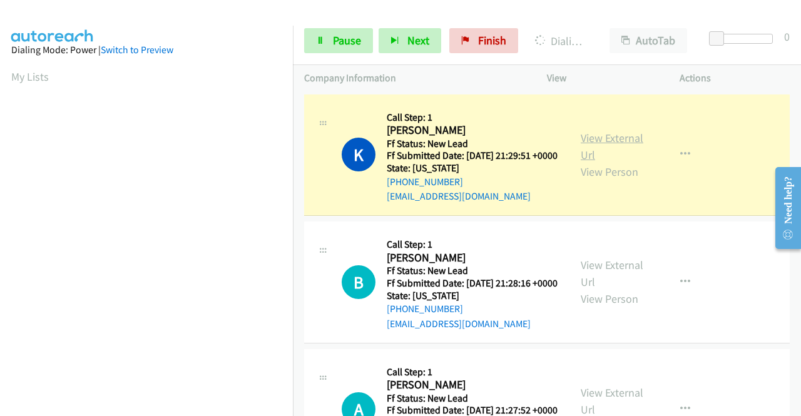
click at [612, 142] on link "View External Url" at bounding box center [612, 146] width 63 height 31
click at [0, 235] on aside "Dialing Mode: Power | Switch to Preview My Lists" at bounding box center [146, 372] width 293 height 693
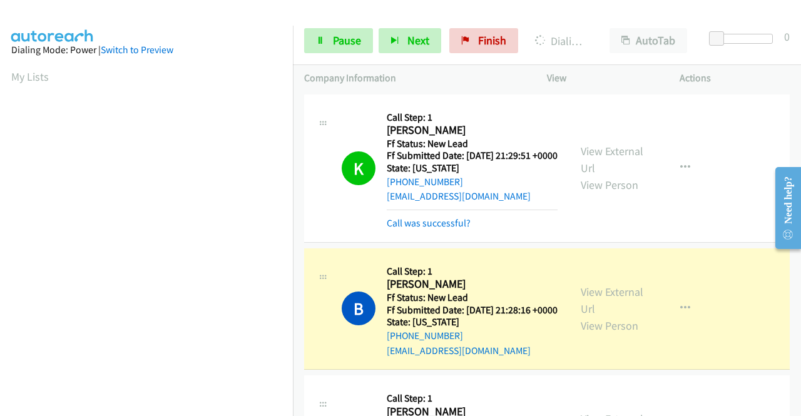
scroll to position [285, 0]
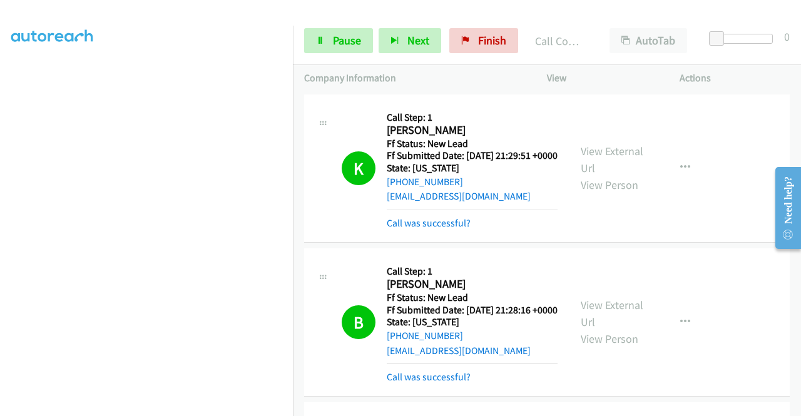
click at [614, 311] on div "View External Url View Person View External Url Email Schedule/Manage Callback …" at bounding box center [642, 322] width 144 height 125
click at [602, 320] on link "View External Url" at bounding box center [612, 313] width 63 height 31
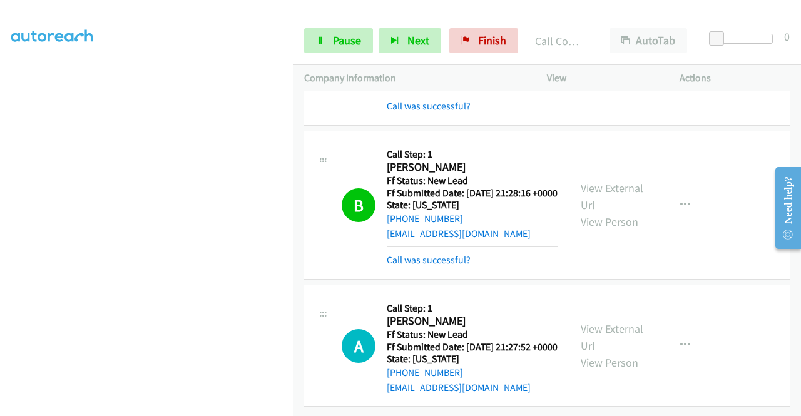
scroll to position [162, 0]
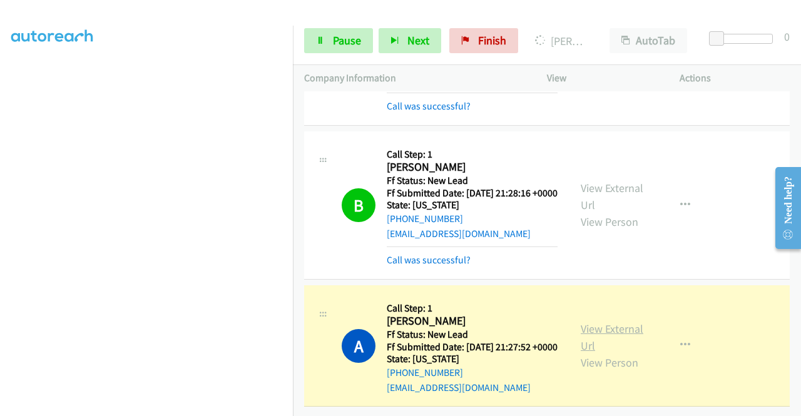
click at [593, 322] on link "View External Url" at bounding box center [612, 337] width 63 height 31
click at [0, 216] on aside "Dialing Mode: Power | Switch to Preview My Lists" at bounding box center [146, 95] width 293 height 693
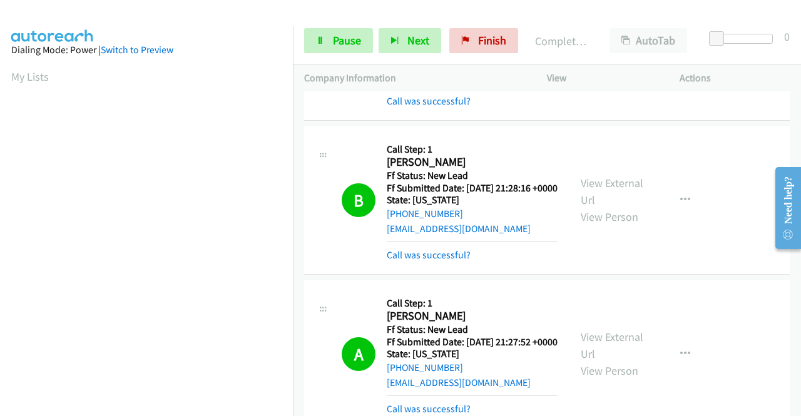
scroll to position [0, 0]
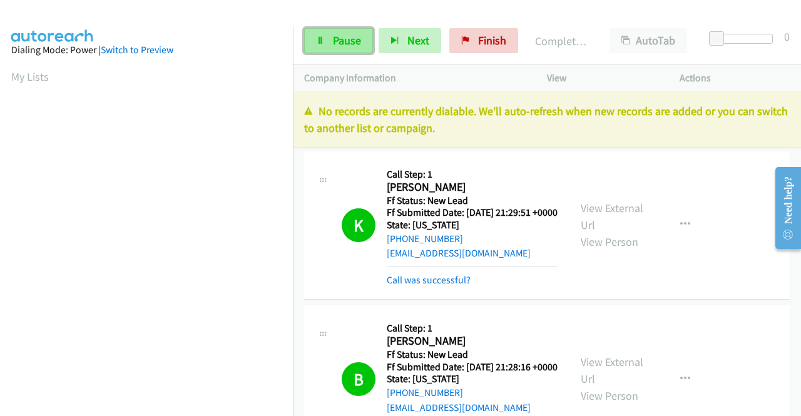
click at [343, 44] on span "Pause" at bounding box center [347, 40] width 28 height 14
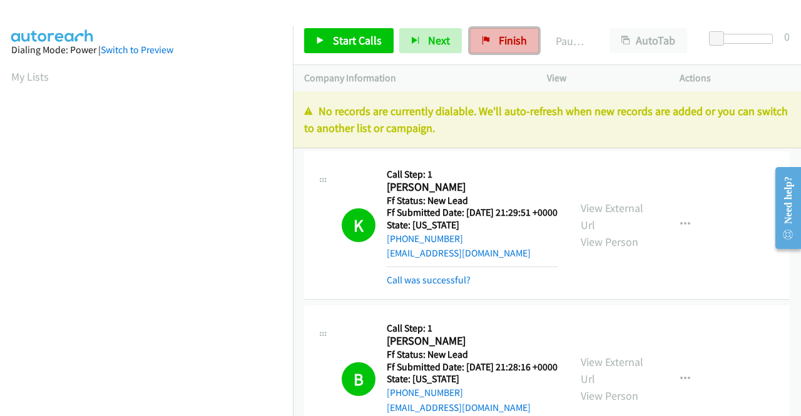
click at [520, 34] on span "Finish" at bounding box center [513, 40] width 28 height 14
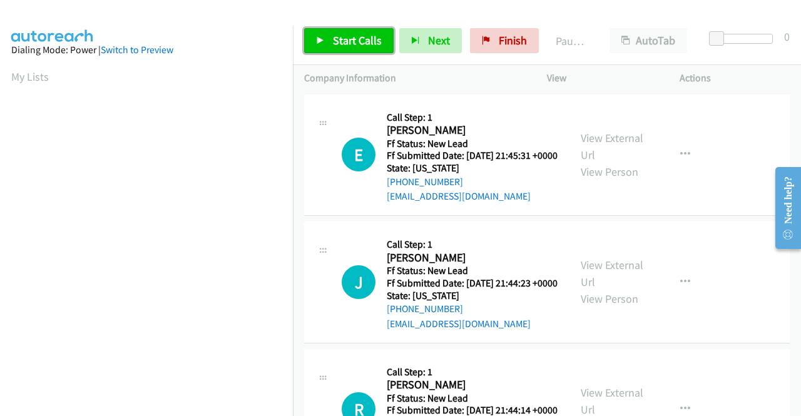
click at [375, 38] on span "Start Calls" at bounding box center [357, 40] width 49 height 14
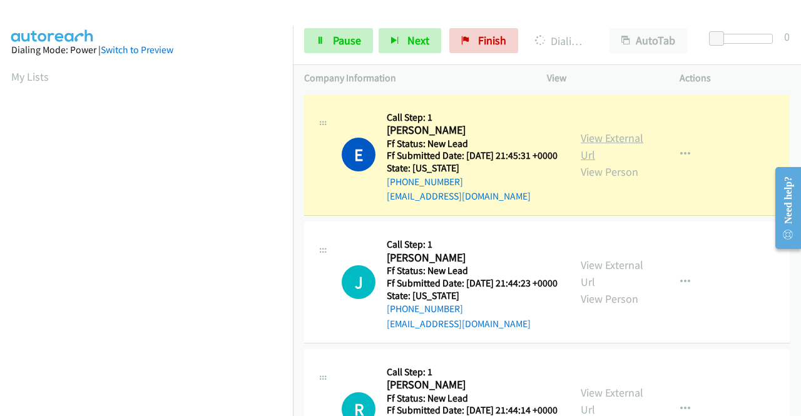
click at [605, 150] on link "View External Url" at bounding box center [612, 146] width 63 height 31
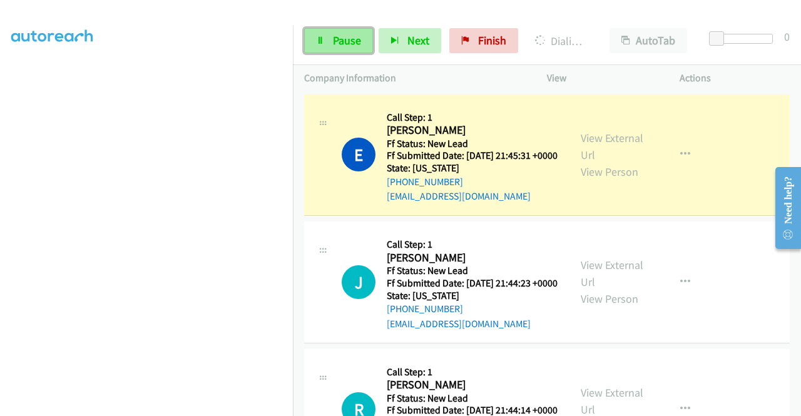
click at [347, 41] on span "Pause" at bounding box center [347, 40] width 28 height 14
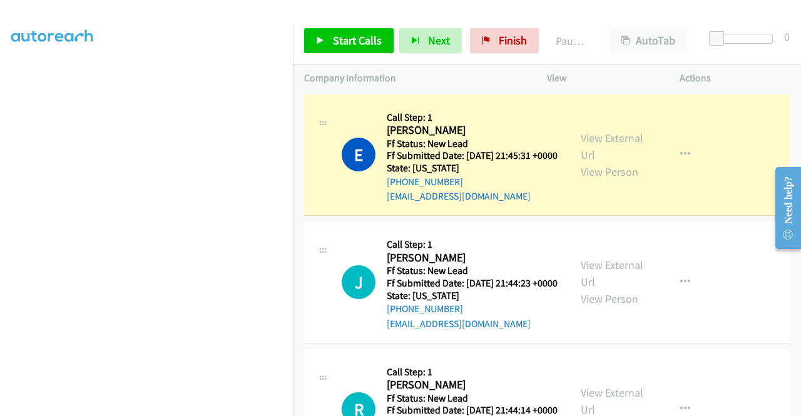
click at [513, 120] on h5 "Call Step: 1" at bounding box center [472, 117] width 171 height 13
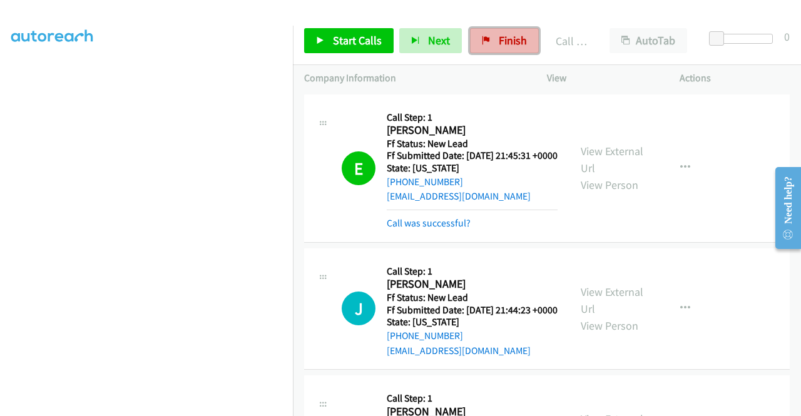
click at [490, 42] on link "Finish" at bounding box center [504, 40] width 69 height 25
